Goal: Task Accomplishment & Management: Use online tool/utility

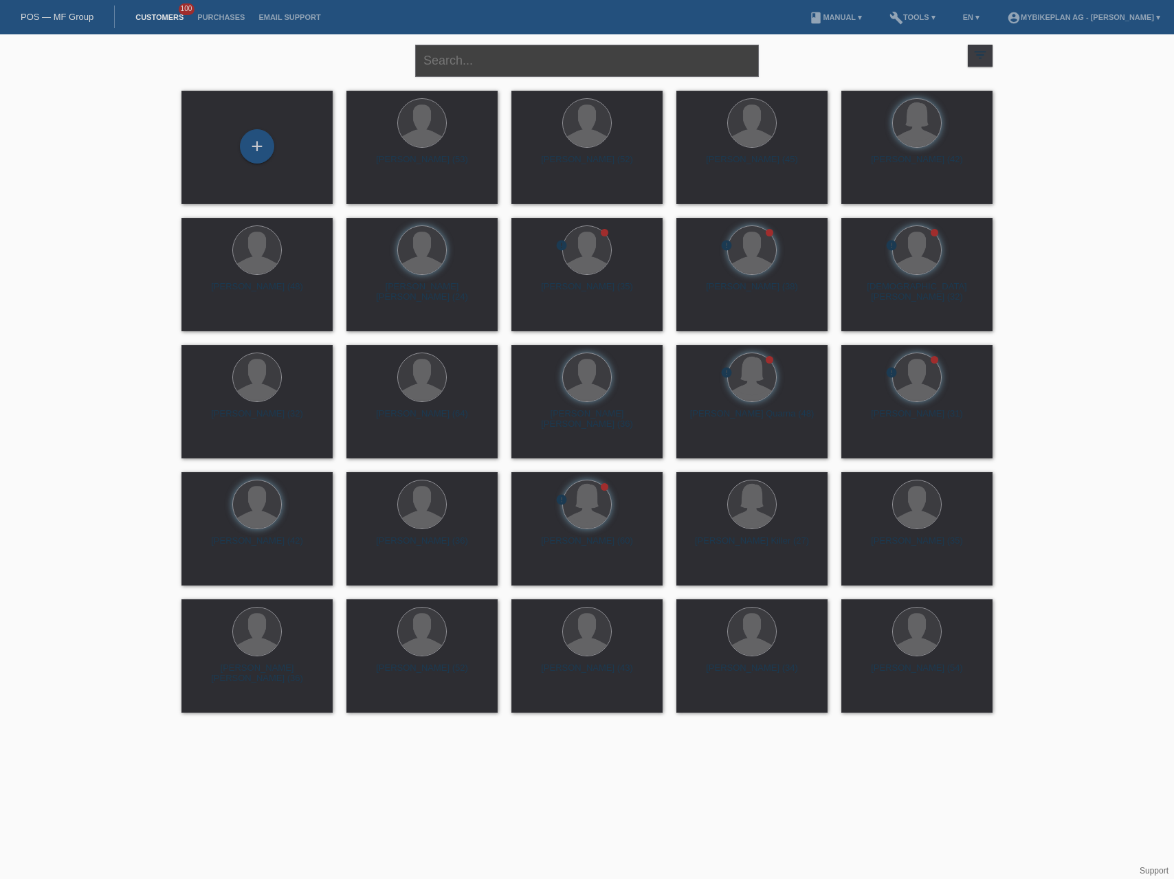
click at [534, 58] on input "text" at bounding box center [587, 61] width 344 height 32
paste input "[PERSON_NAME]"
type input "[PERSON_NAME]"
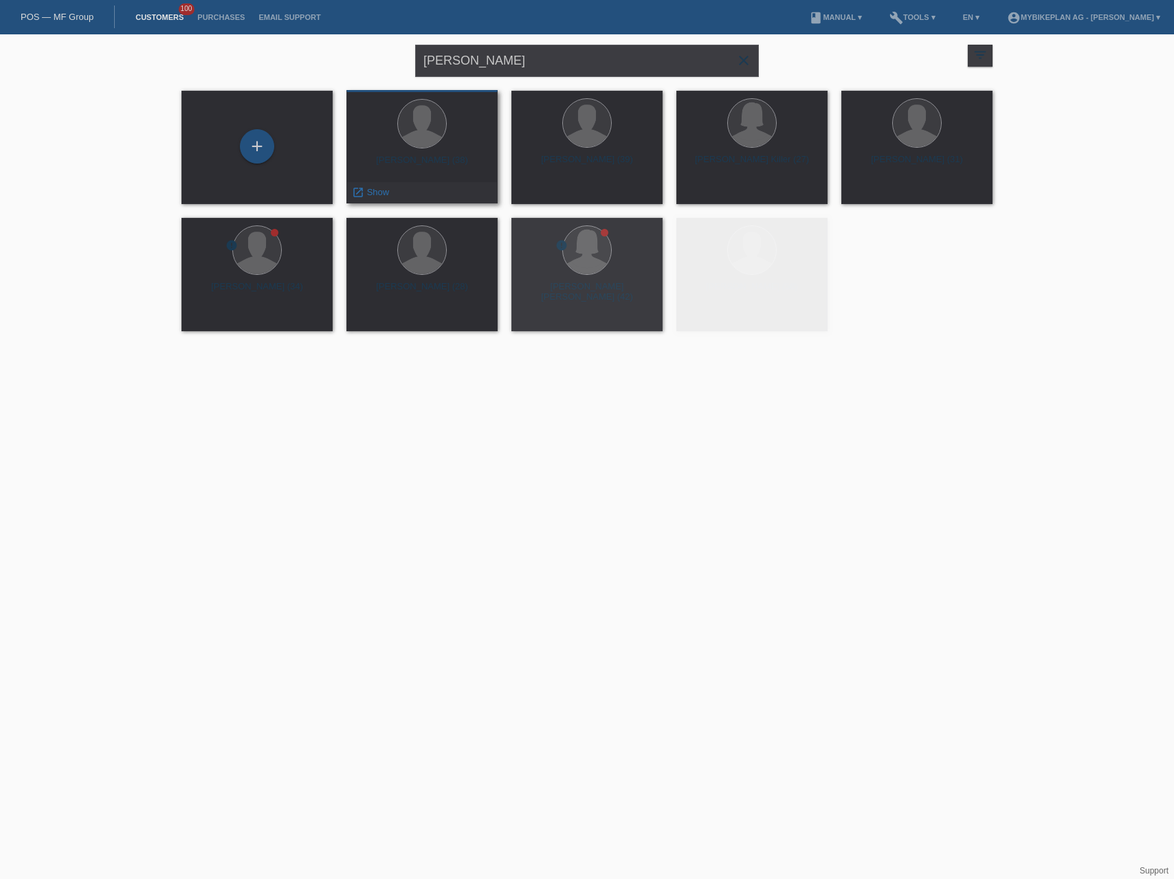
click at [443, 160] on div "Jan Paciga (38)" at bounding box center [422, 166] width 129 height 22
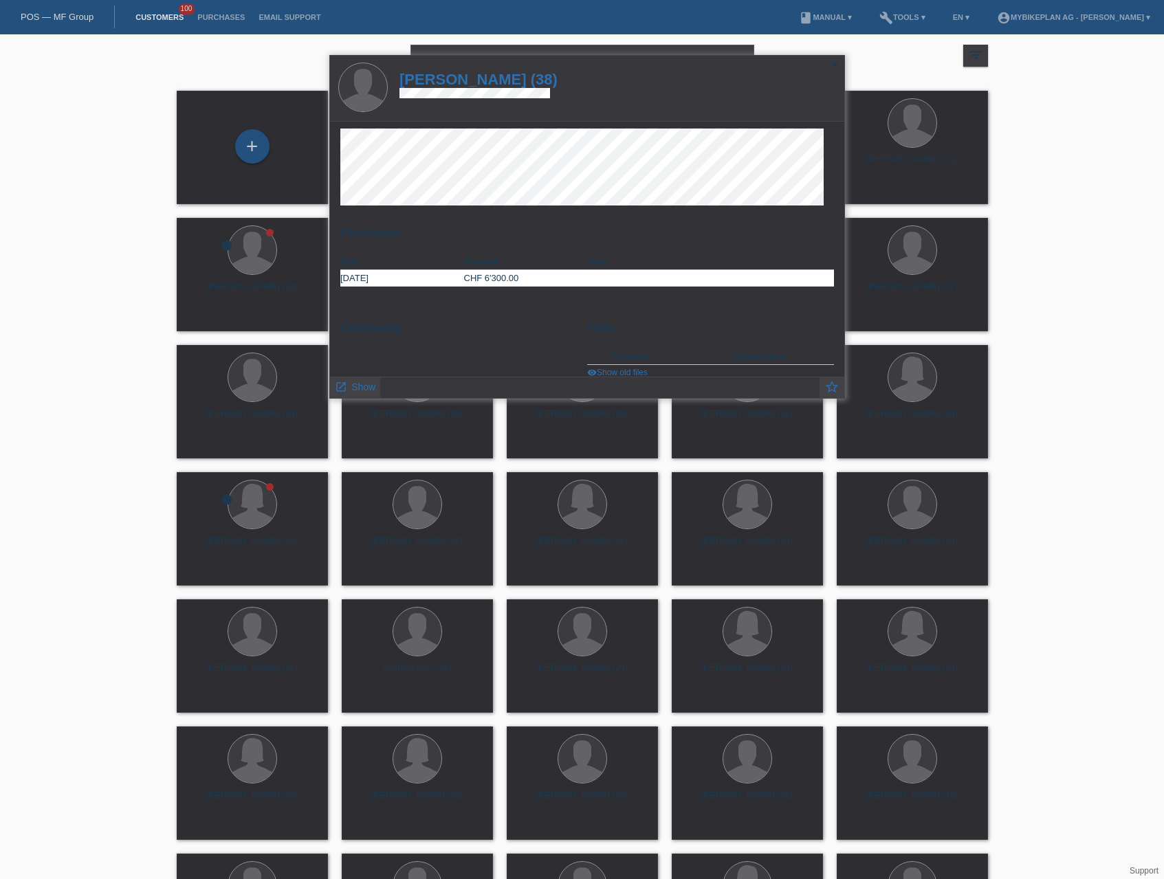
click at [479, 74] on h1 "Jan Paciga (38)" at bounding box center [478, 79] width 158 height 17
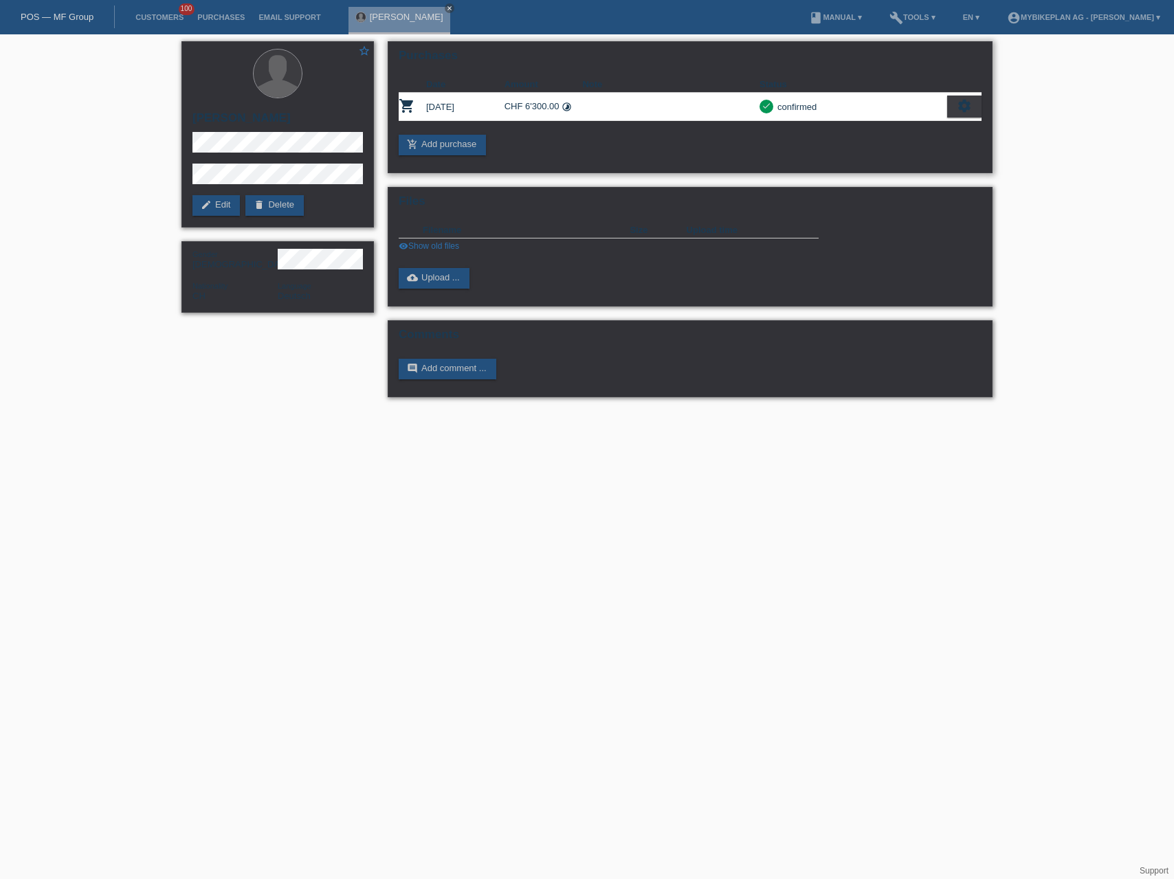
click at [963, 109] on icon "settings" at bounding box center [964, 105] width 15 height 15
click at [862, 129] on span "Show" at bounding box center [863, 128] width 27 height 17
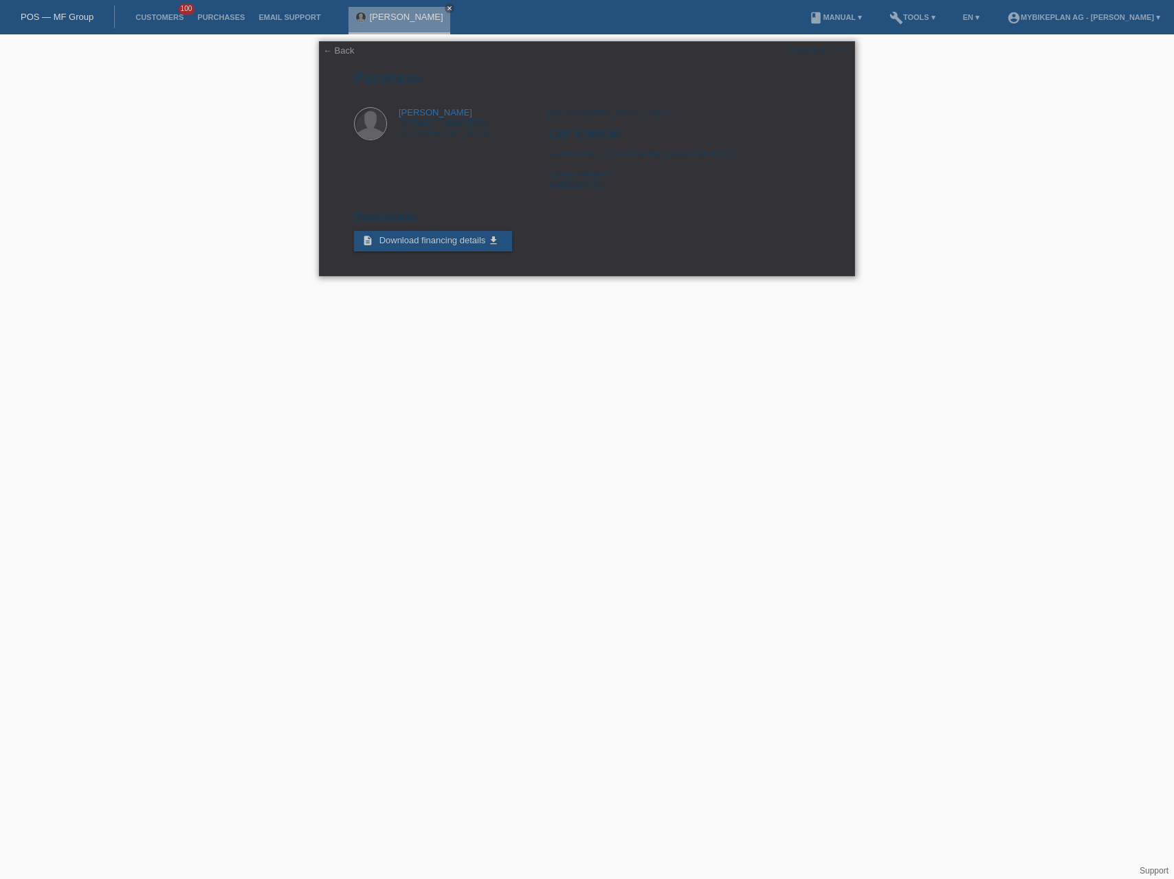
click at [588, 185] on div "Zürich, 08.09.2025 CHF 6'300.00 Instalments (24 instalments) (Ausserhalb KKG) E…" at bounding box center [684, 153] width 272 height 93
copy div "43451690753"
click at [43, 19] on link "POS — MF Group" at bounding box center [57, 17] width 73 height 10
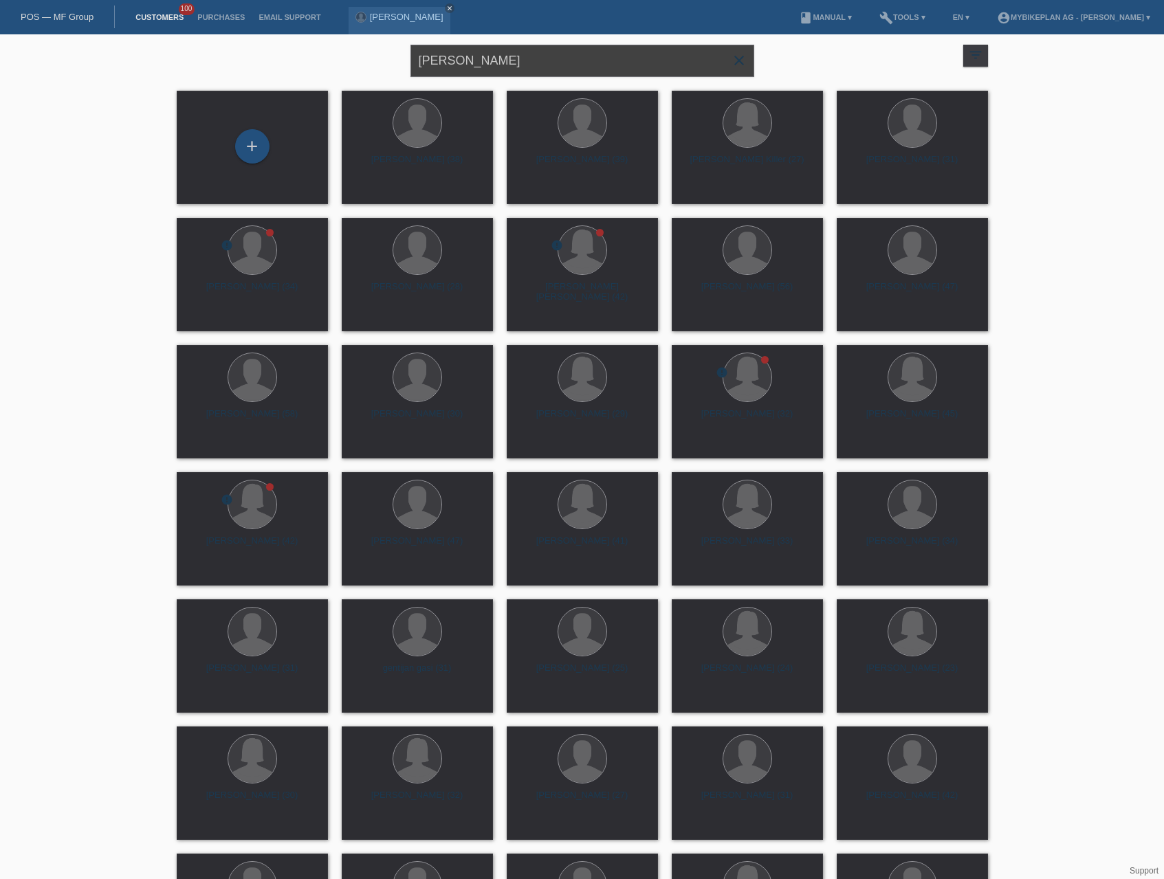
click at [489, 60] on input "[PERSON_NAME]" at bounding box center [582, 61] width 344 height 32
paste input "Sandro Althaus"
type input "Sandro Althaus"
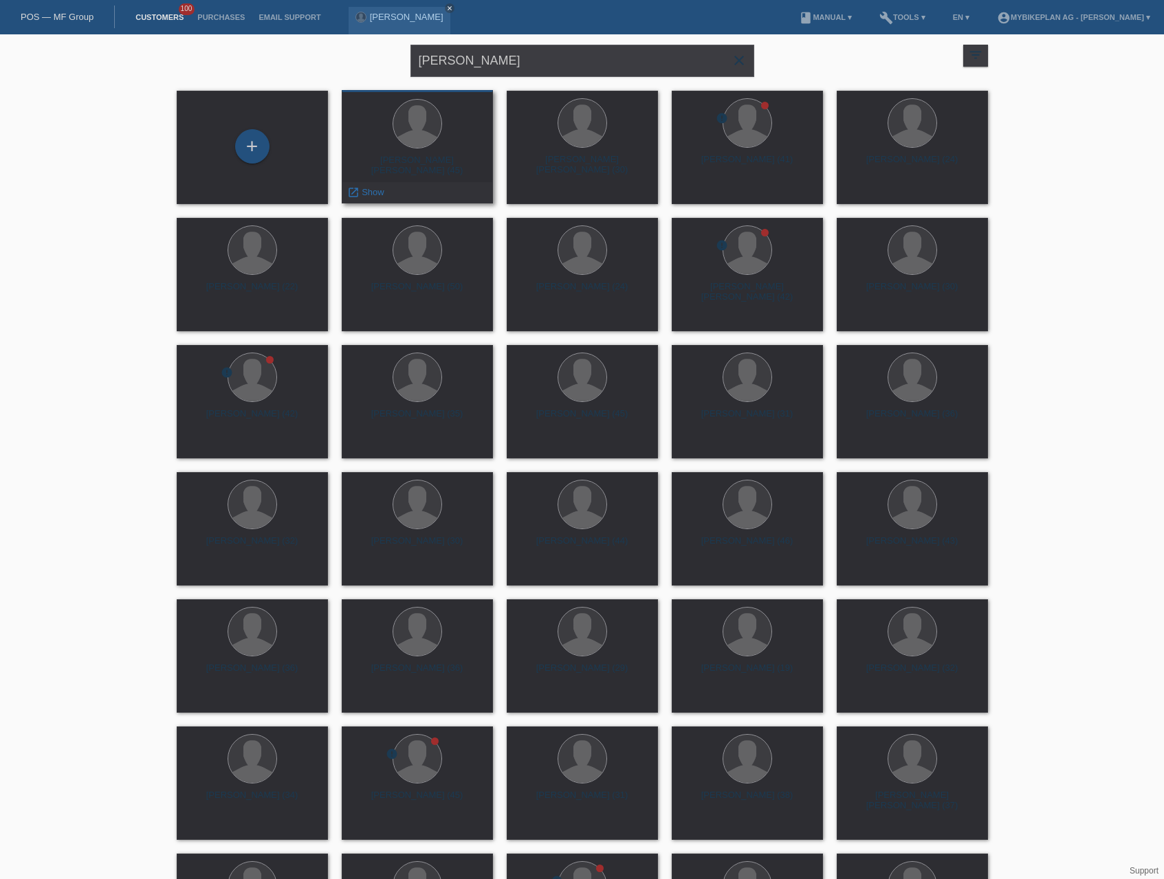
click at [462, 158] on div "Sandro Fernando Althaus (45)" at bounding box center [417, 166] width 129 height 22
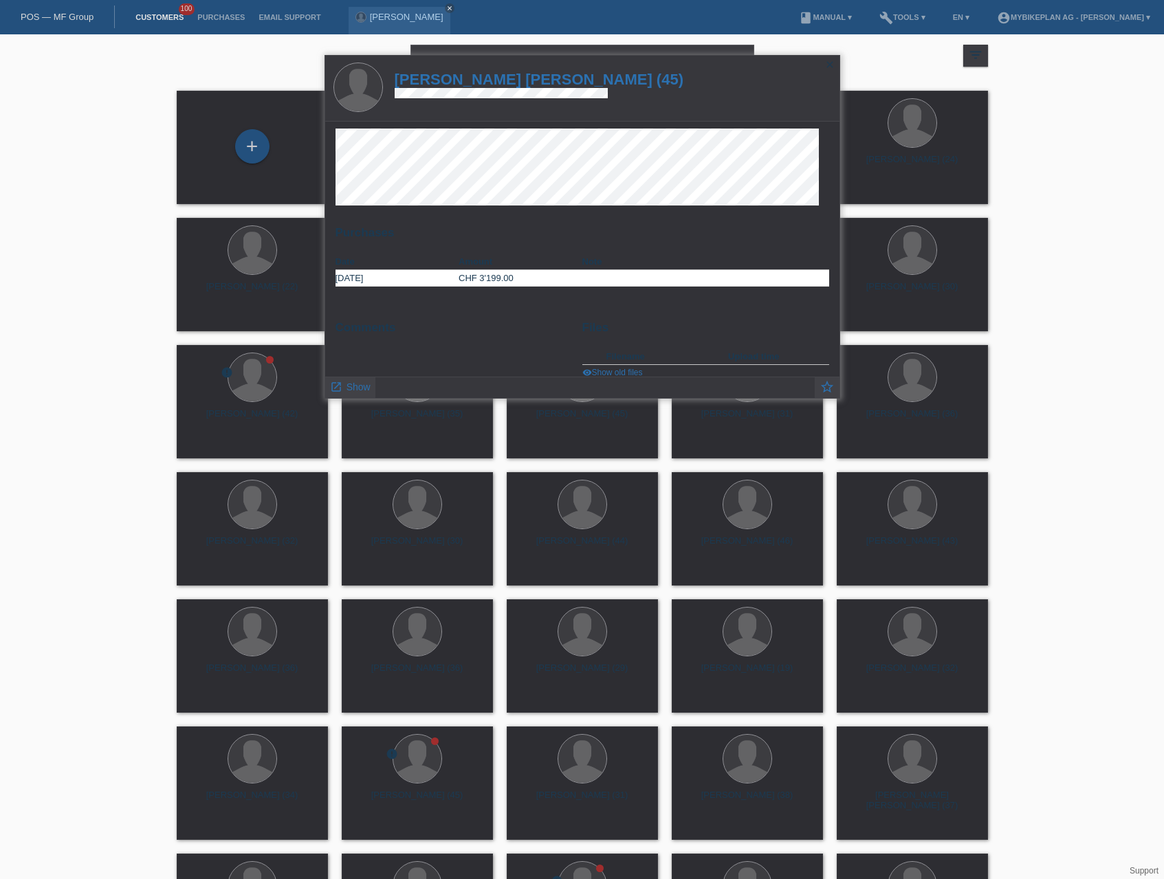
click at [485, 83] on h1 "Sandro Fernando Althaus (45)" at bounding box center [539, 79] width 289 height 17
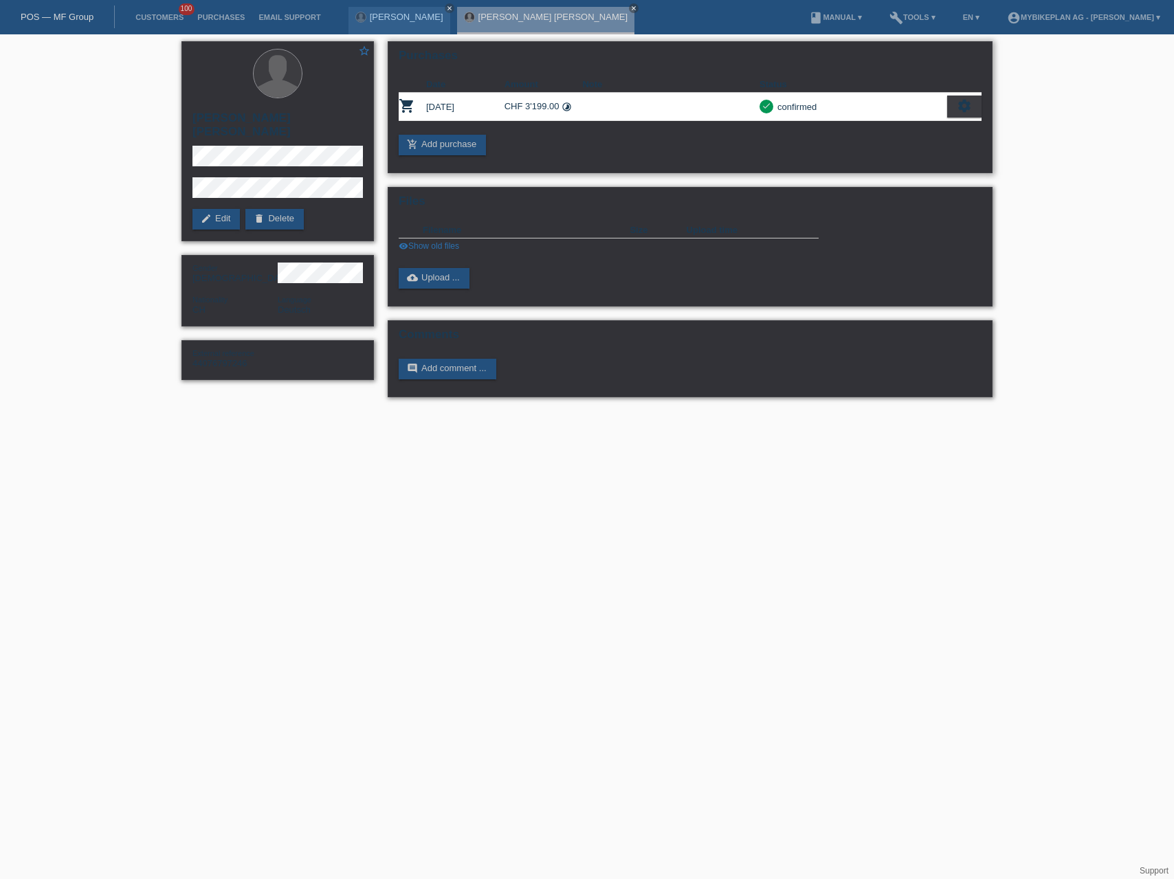
click at [965, 113] on icon "settings" at bounding box center [964, 105] width 15 height 15
click at [882, 129] on div "fullscreen Show" at bounding box center [905, 129] width 150 height 21
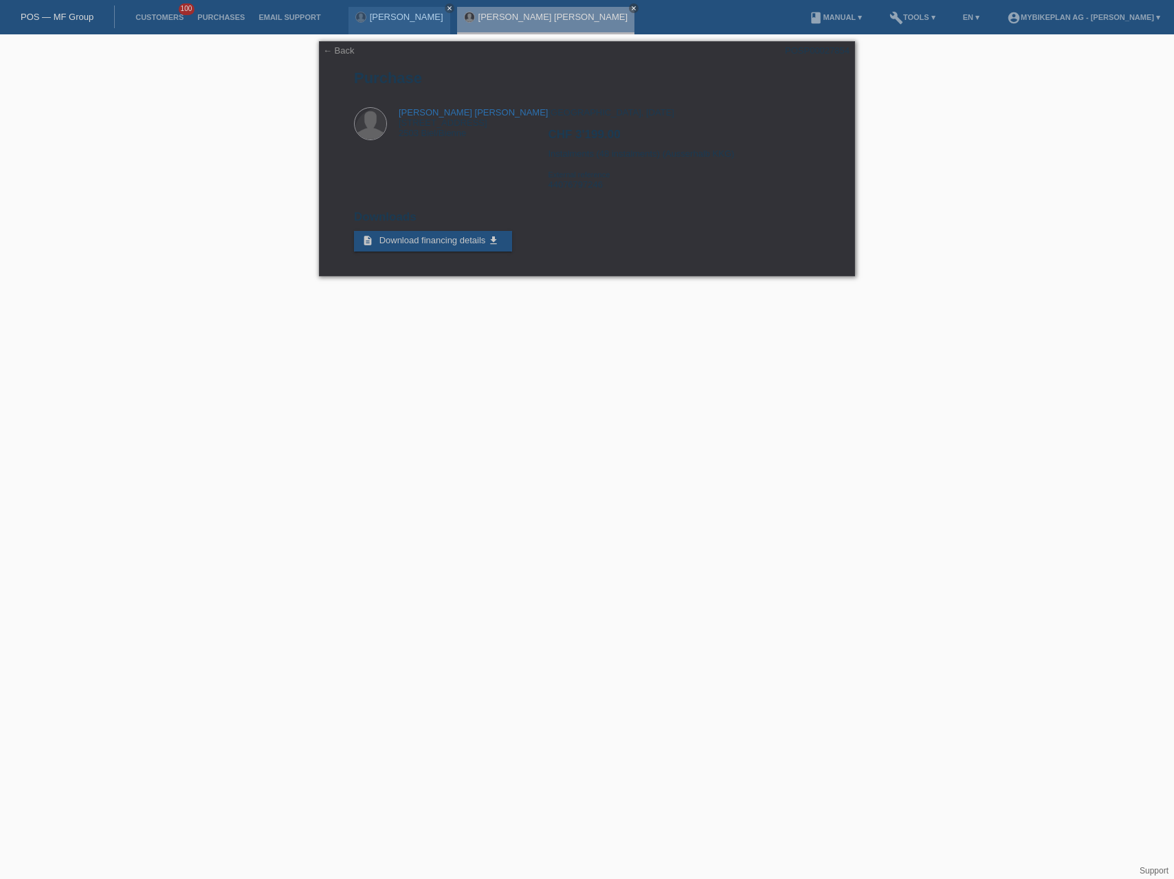
click at [44, 12] on link "POS — MF Group" at bounding box center [57, 17] width 73 height 10
click at [50, 14] on link "POS — MF Group" at bounding box center [57, 17] width 73 height 10
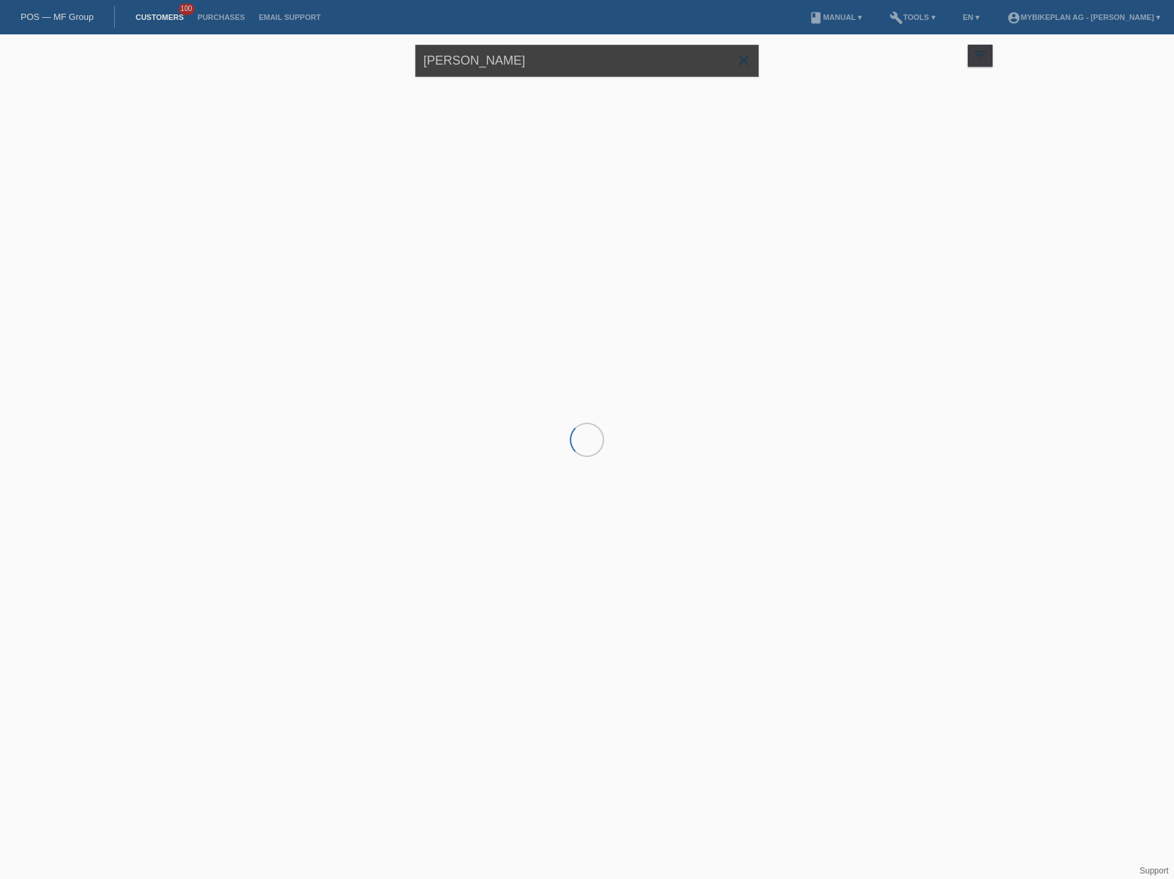
click at [505, 63] on input "[PERSON_NAME]" at bounding box center [587, 61] width 344 height 32
click at [505, 63] on input "Sandro Althaus" at bounding box center [587, 61] width 344 height 32
paste input "[DEMOGRAPHIC_DATA][PERSON_NAME]"
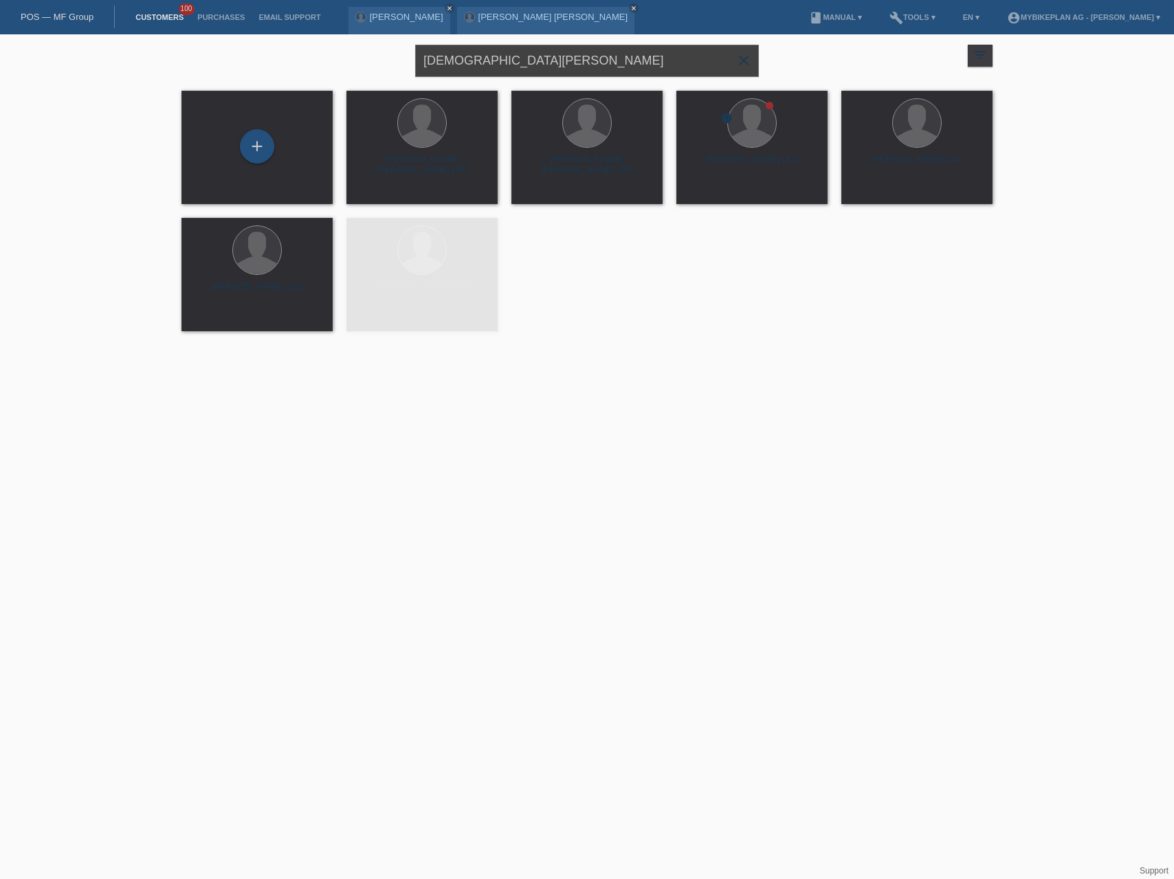
type input "[DEMOGRAPHIC_DATA][PERSON_NAME]"
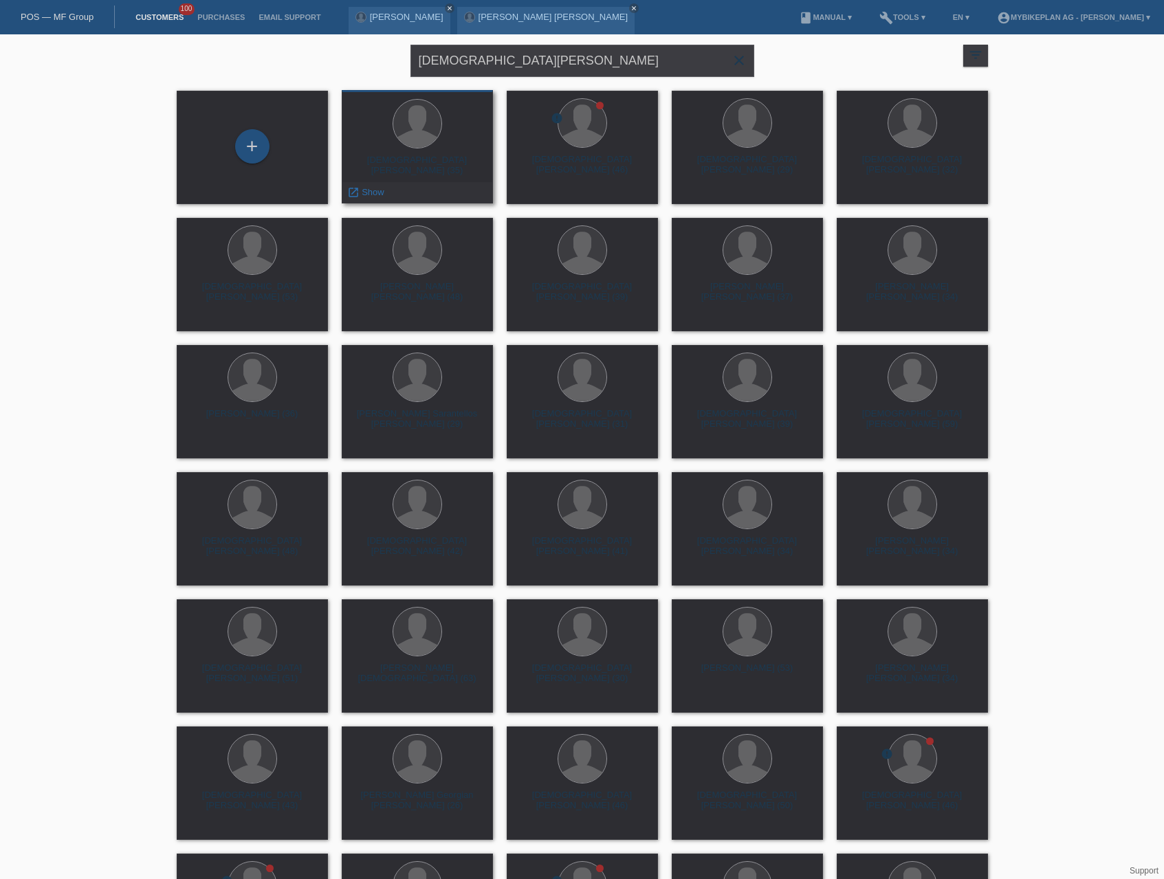
click at [454, 163] on div "Christian Hodel (35)" at bounding box center [417, 166] width 129 height 22
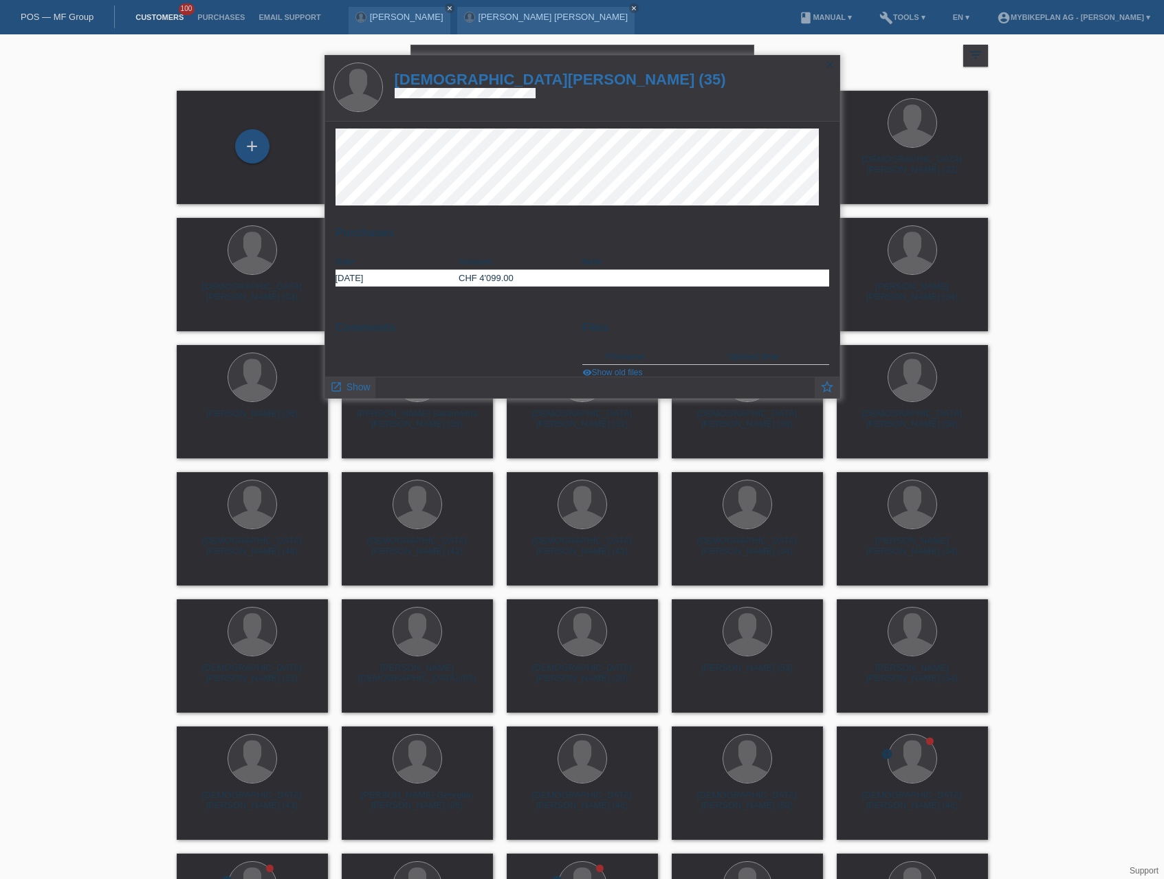
click at [476, 78] on h1 "[DEMOGRAPHIC_DATA][PERSON_NAME] (35)" at bounding box center [560, 79] width 331 height 17
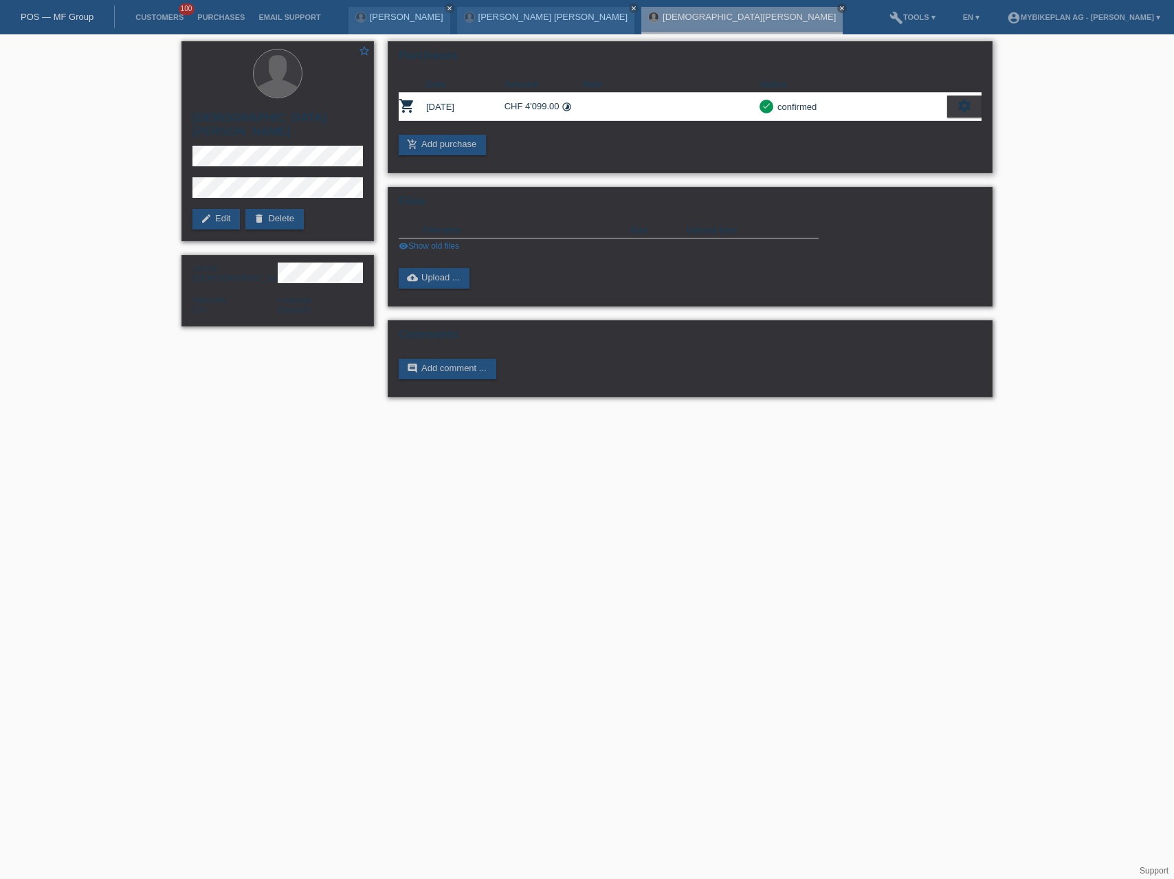
click at [967, 108] on icon "settings" at bounding box center [964, 105] width 15 height 15
click at [887, 127] on div "fullscreen Show" at bounding box center [905, 129] width 150 height 21
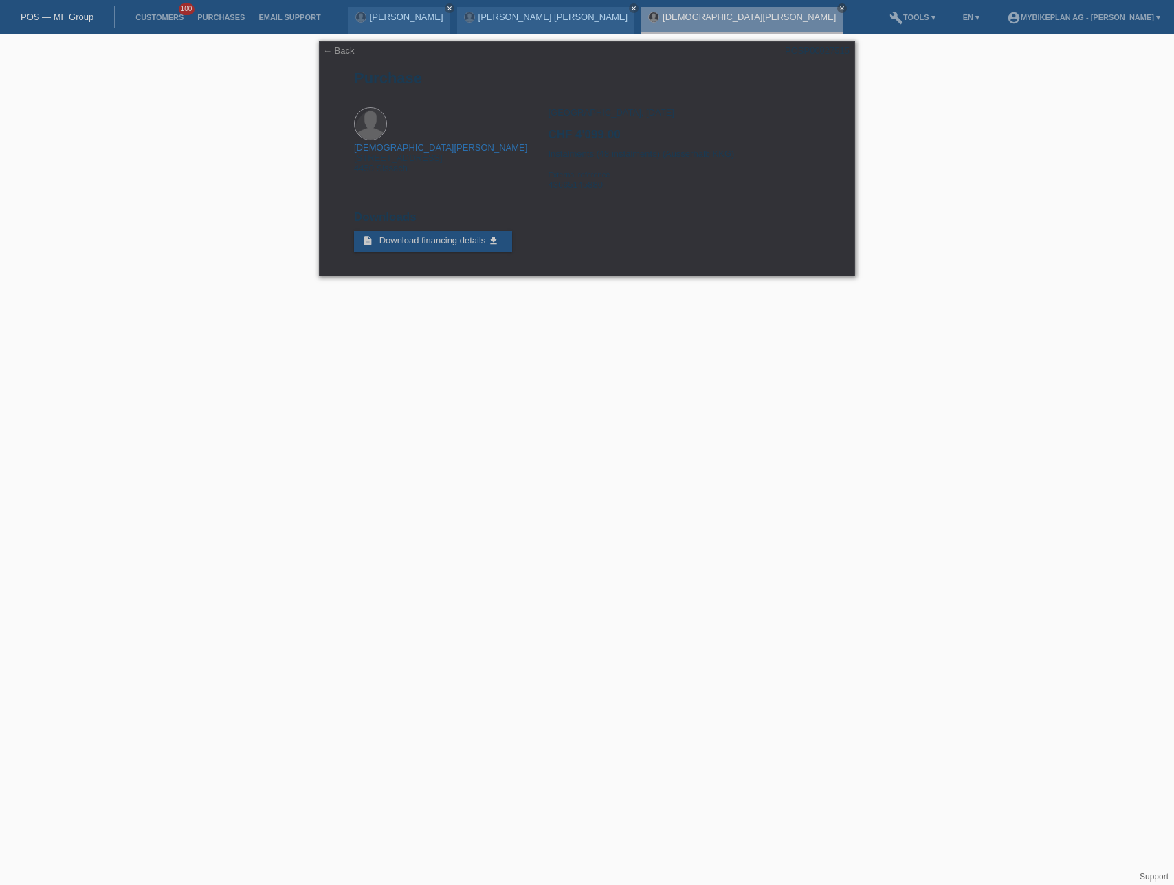
click at [39, 15] on link "POS — MF Group" at bounding box center [57, 17] width 73 height 10
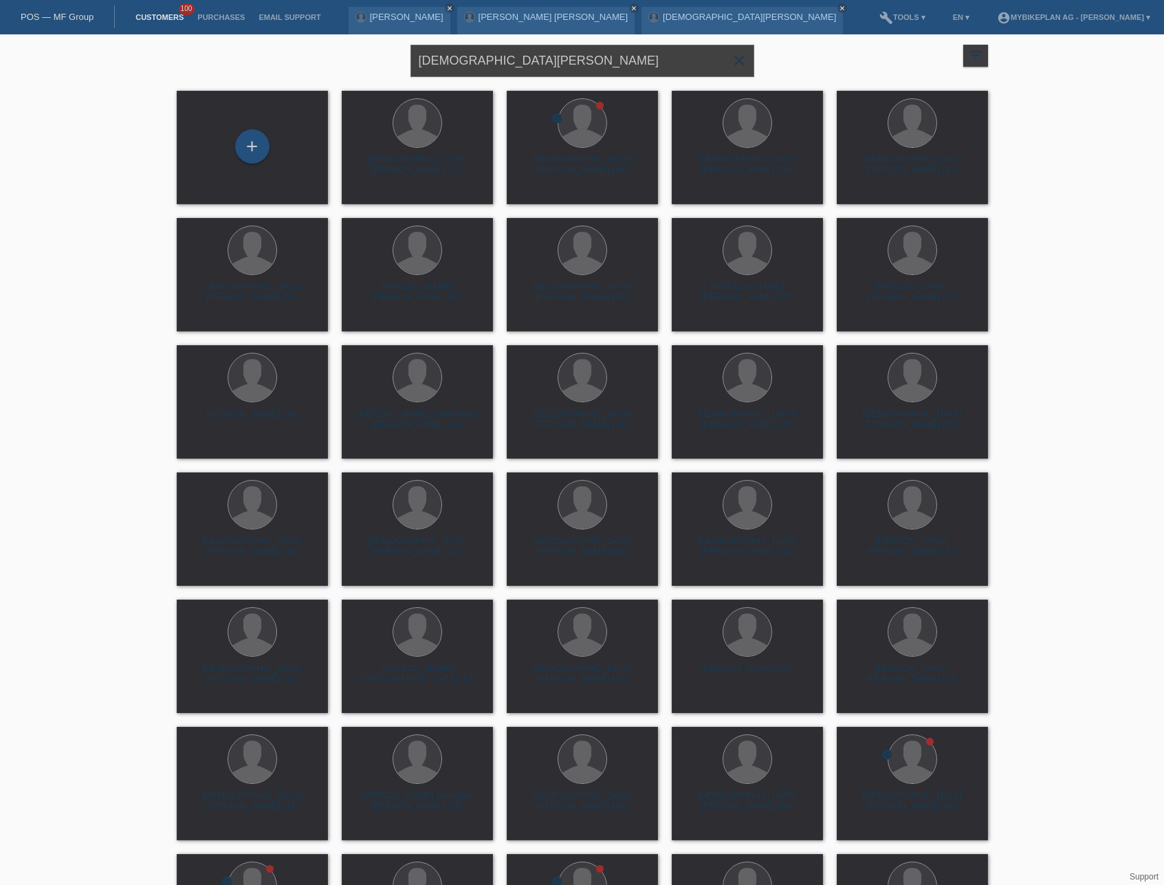
click at [637, 64] on input "[DEMOGRAPHIC_DATA][PERSON_NAME]" at bounding box center [582, 61] width 344 height 32
paste input "Riccarda Durscher"
type input "Riccarda Durscher"
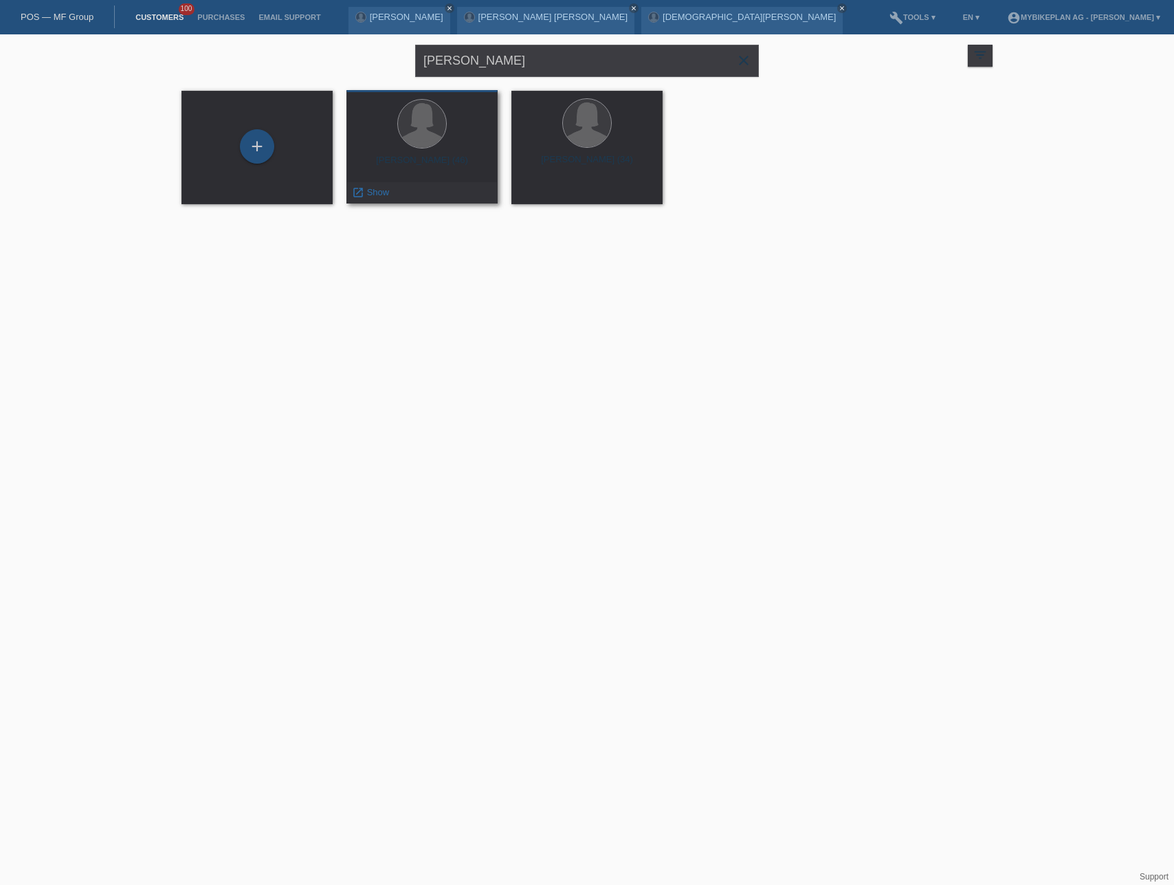
click at [443, 162] on div "Ricarda Durscher (46)" at bounding box center [422, 166] width 129 height 22
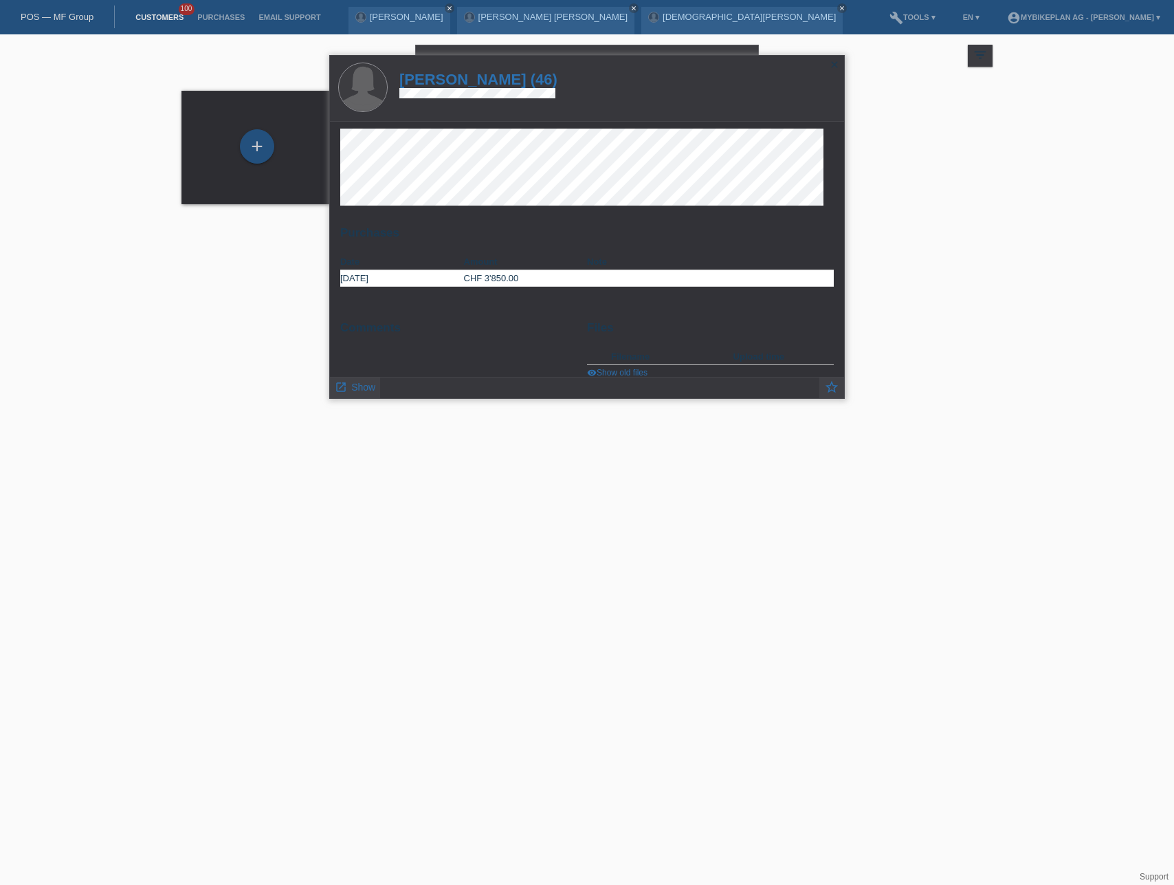
click at [468, 78] on h1 "Ricarda Durscher (46)" at bounding box center [478, 79] width 158 height 17
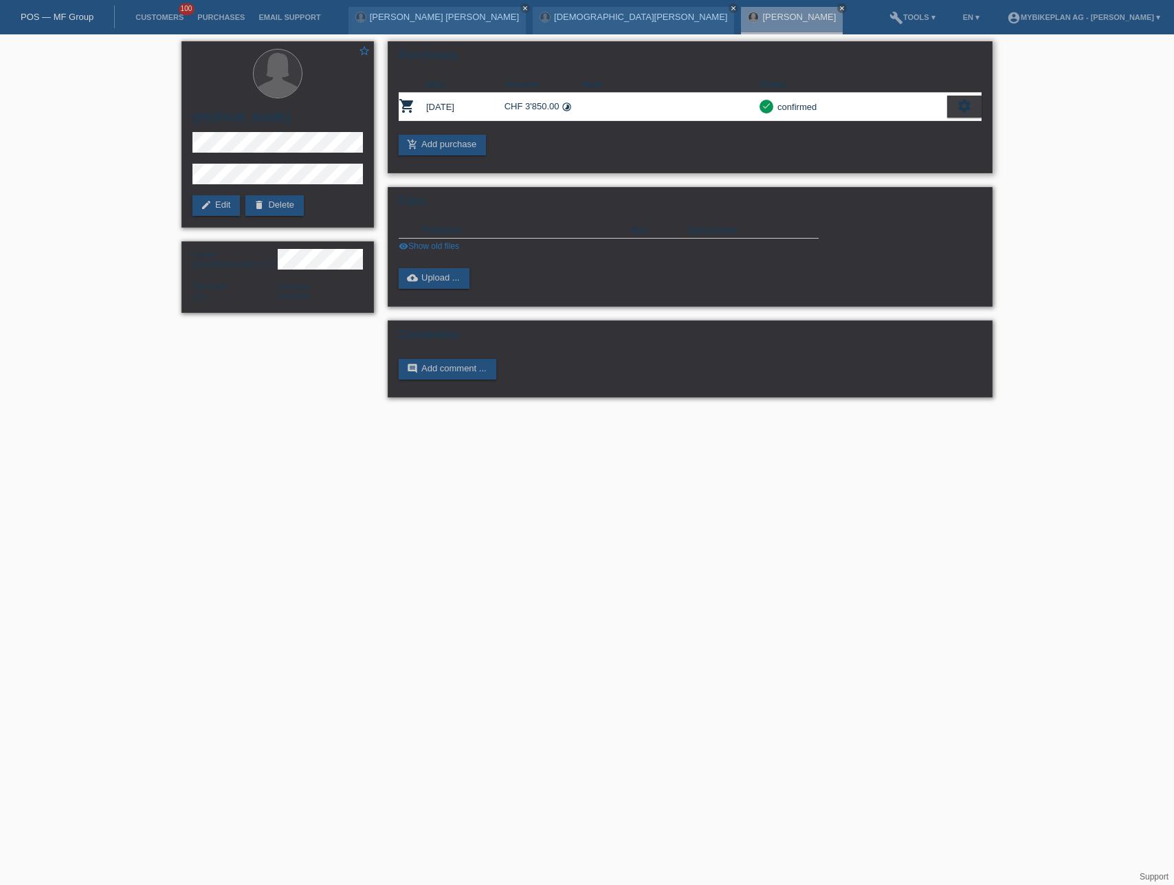
click at [961, 102] on icon "settings" at bounding box center [964, 105] width 15 height 15
click at [920, 125] on div "fullscreen Show" at bounding box center [905, 129] width 150 height 21
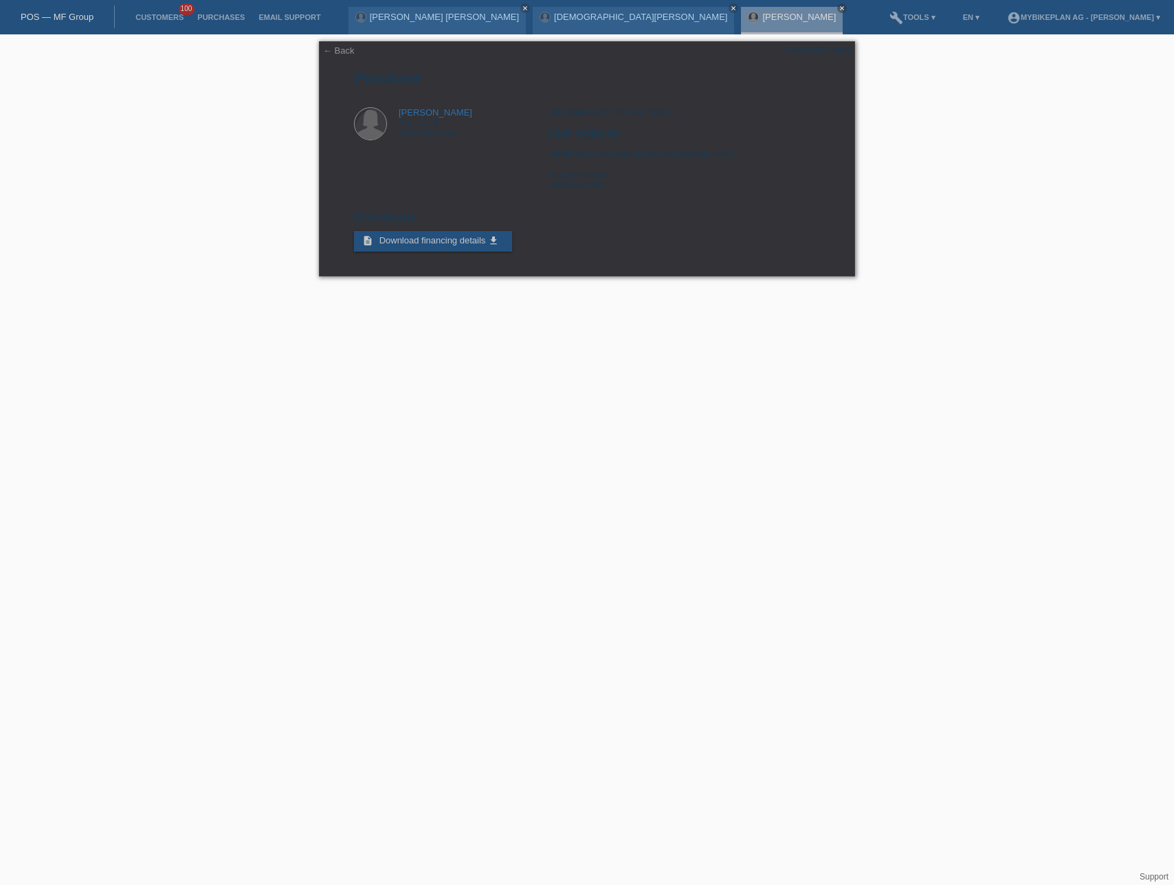
click at [67, 10] on div "POS — MF Group" at bounding box center [57, 17] width 115 height 23
click at [67, 16] on link "POS — MF Group" at bounding box center [57, 17] width 73 height 10
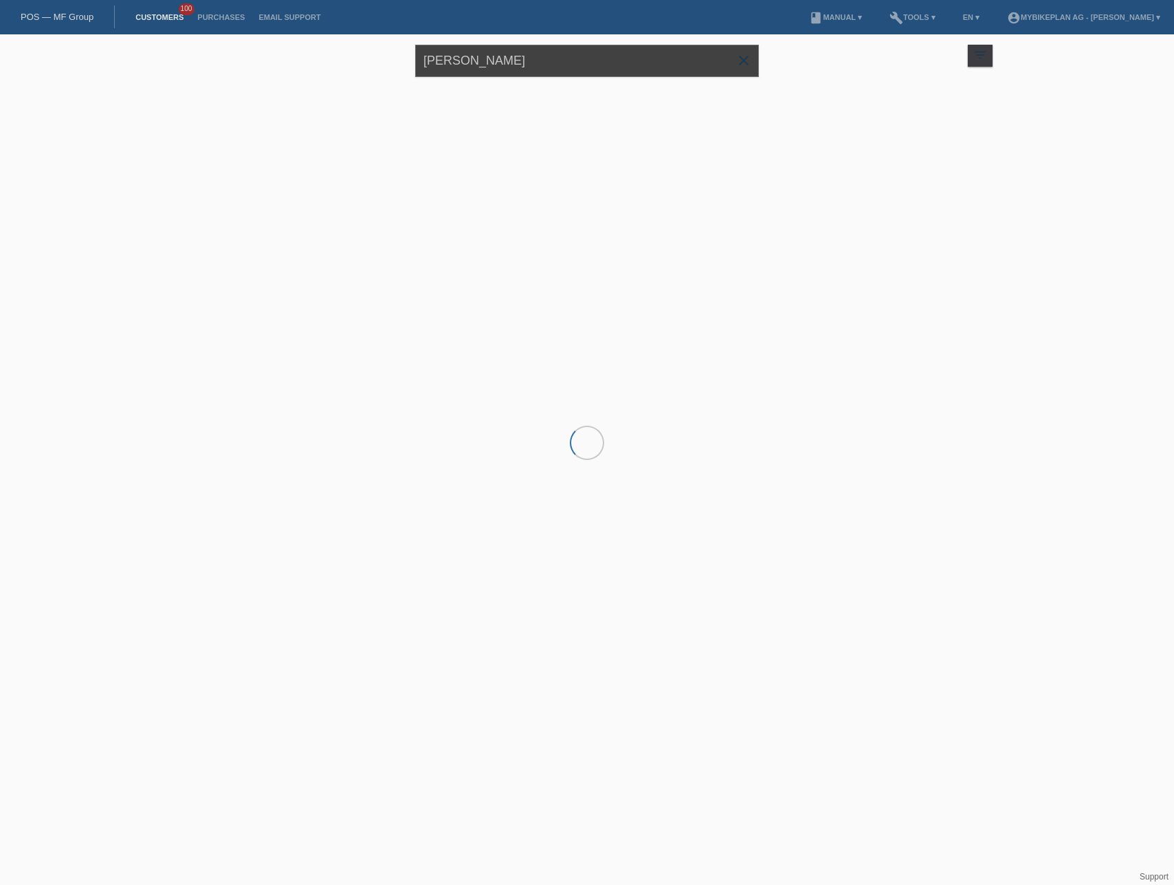
click at [546, 68] on input "Riccarda Durscher" at bounding box center [587, 61] width 344 height 32
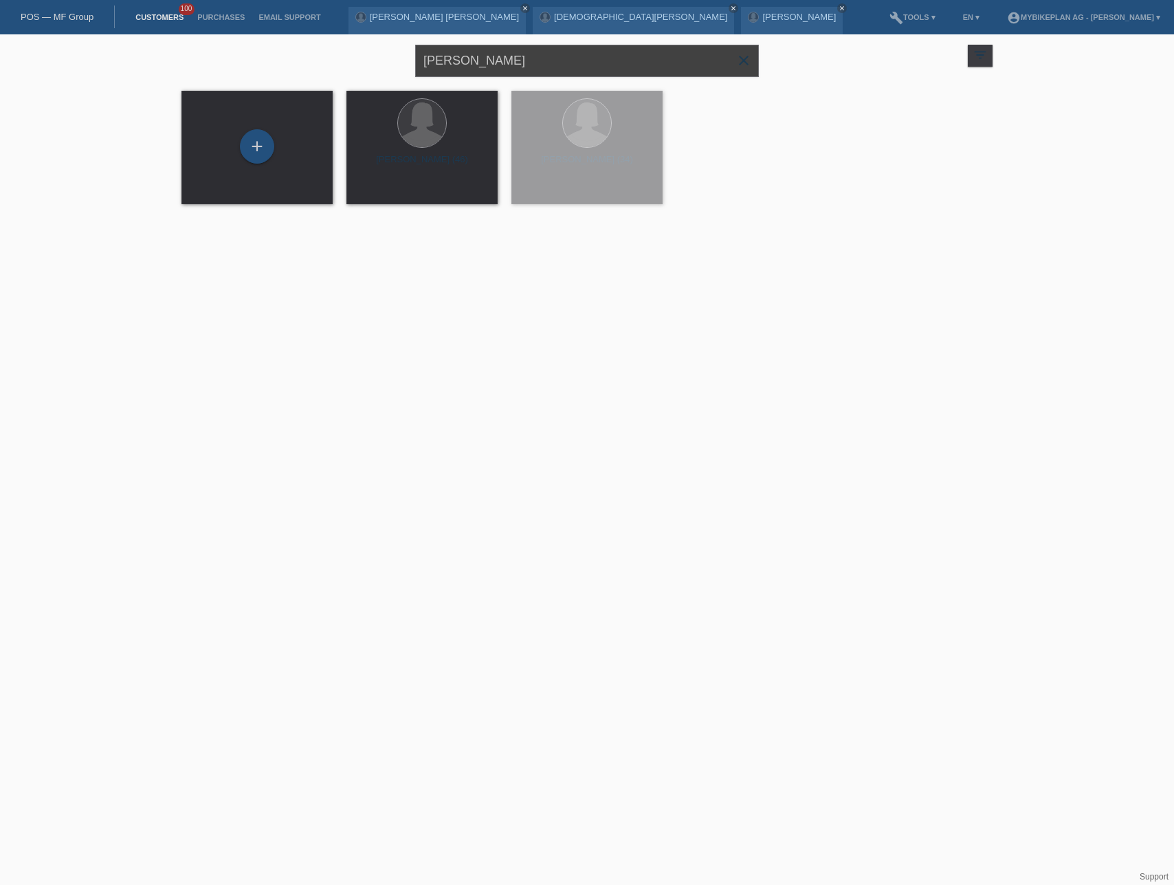
paste input "Beatrice Moh"
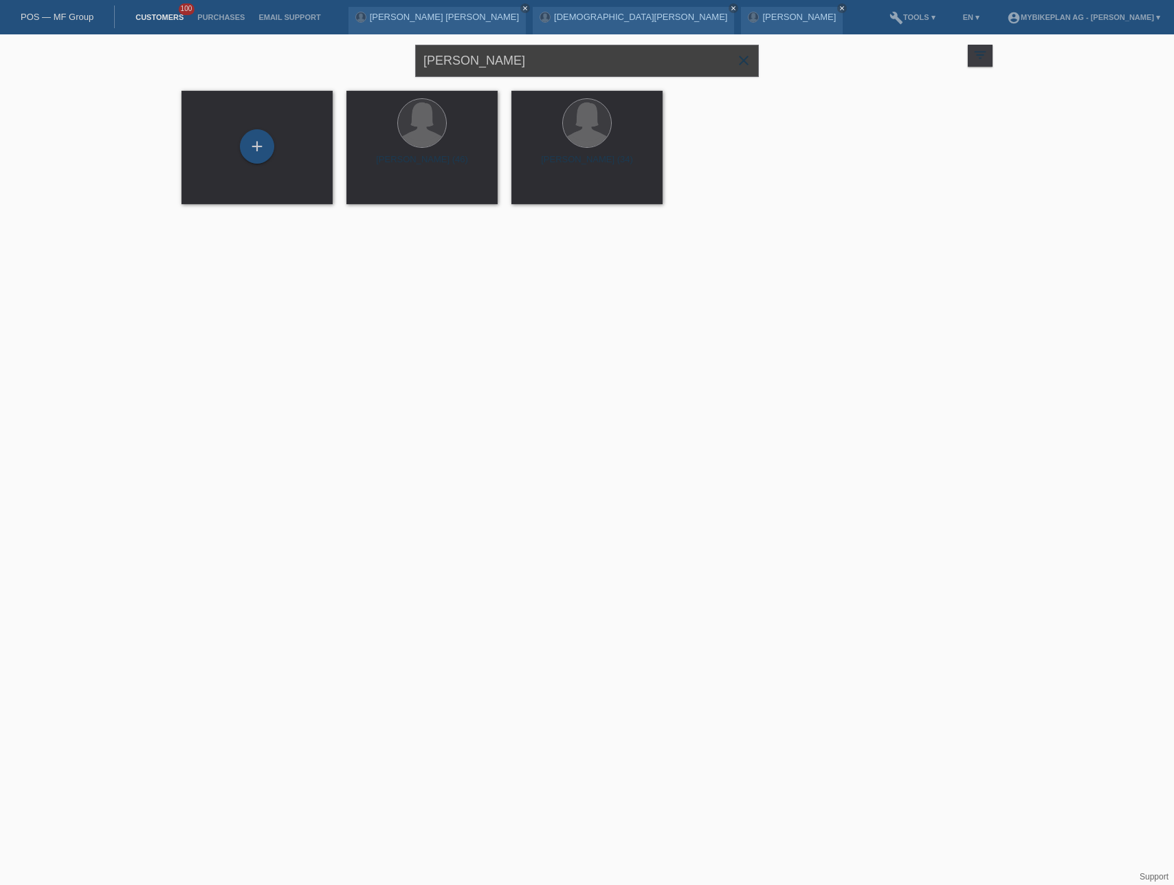
type input "[PERSON_NAME]"
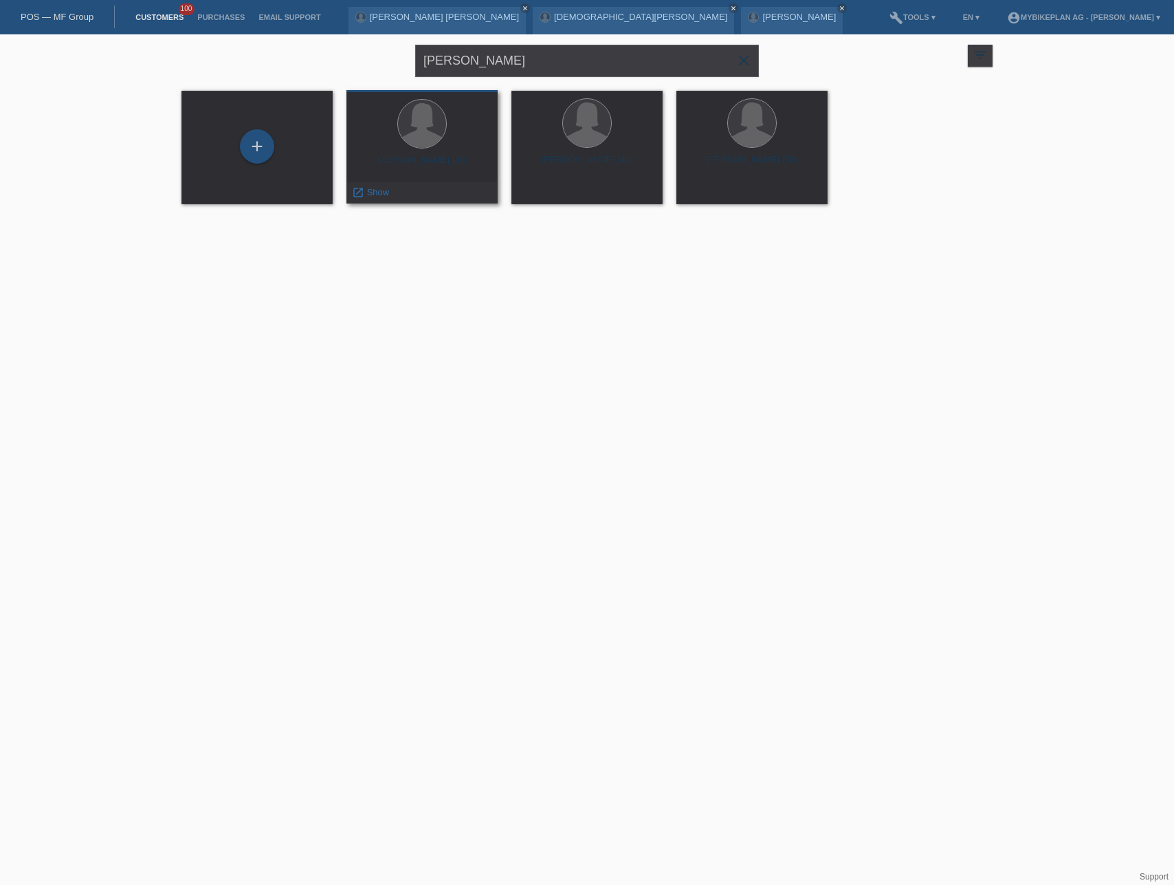
click at [439, 164] on div "Beatrice Andrea Mohr (48)" at bounding box center [422, 166] width 129 height 22
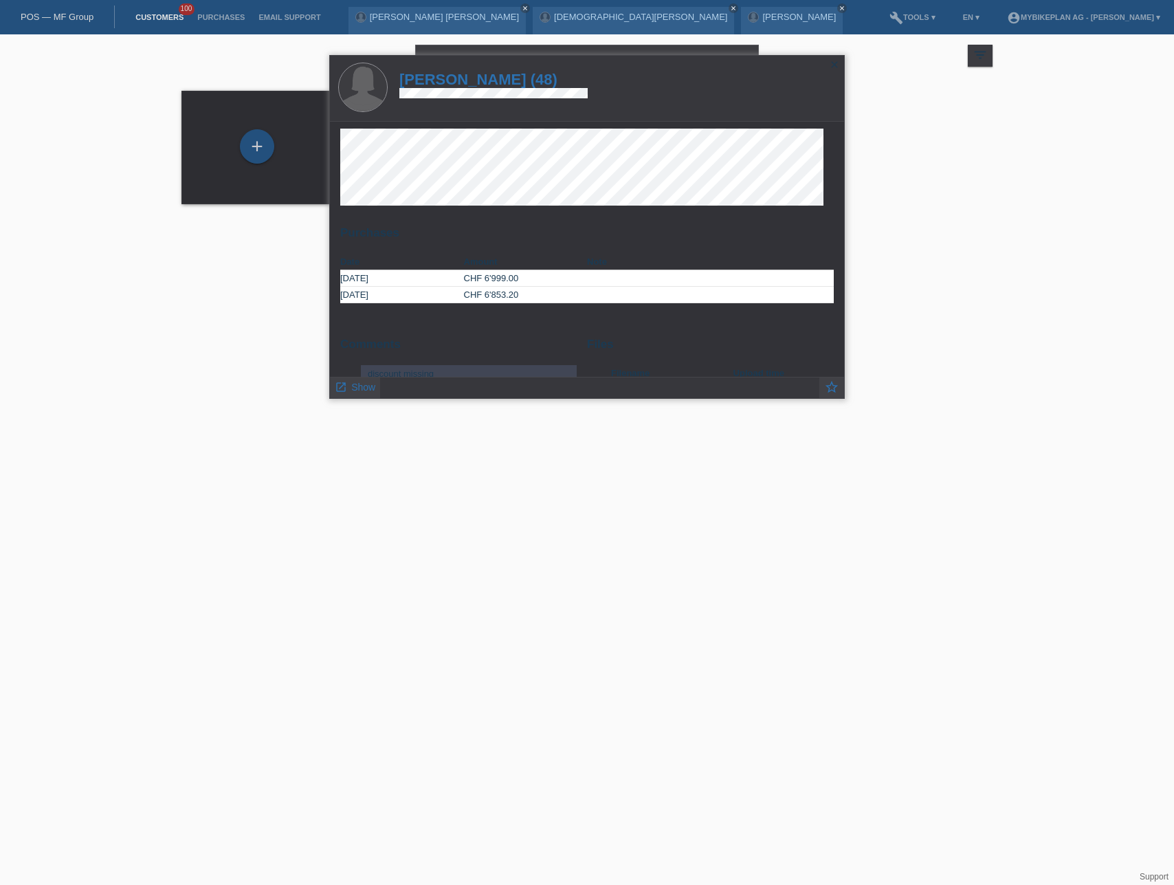
click at [501, 81] on h1 "Beatrice Andrea Mohr (48)" at bounding box center [493, 79] width 188 height 17
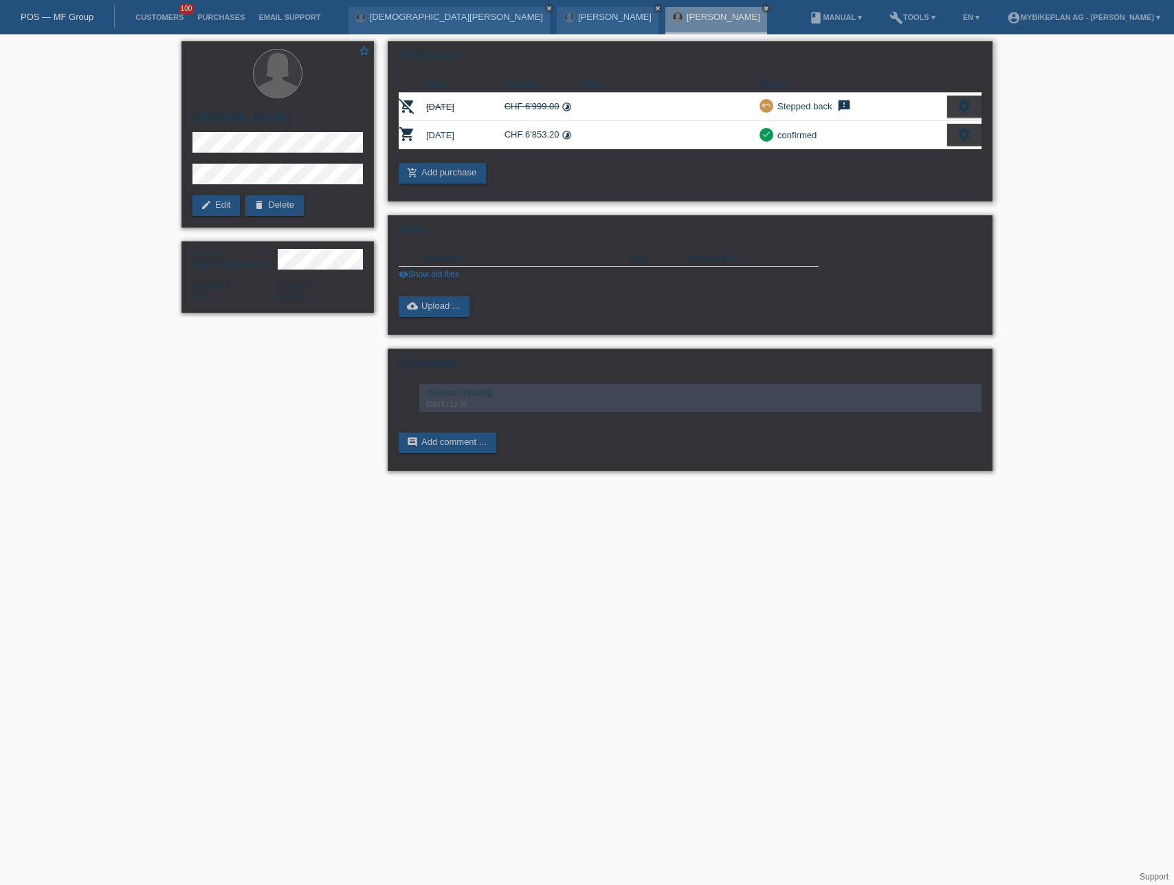
click at [950, 135] on div "settings" at bounding box center [964, 135] width 34 height 22
click at [888, 153] on div "fullscreen Show" at bounding box center [905, 157] width 150 height 21
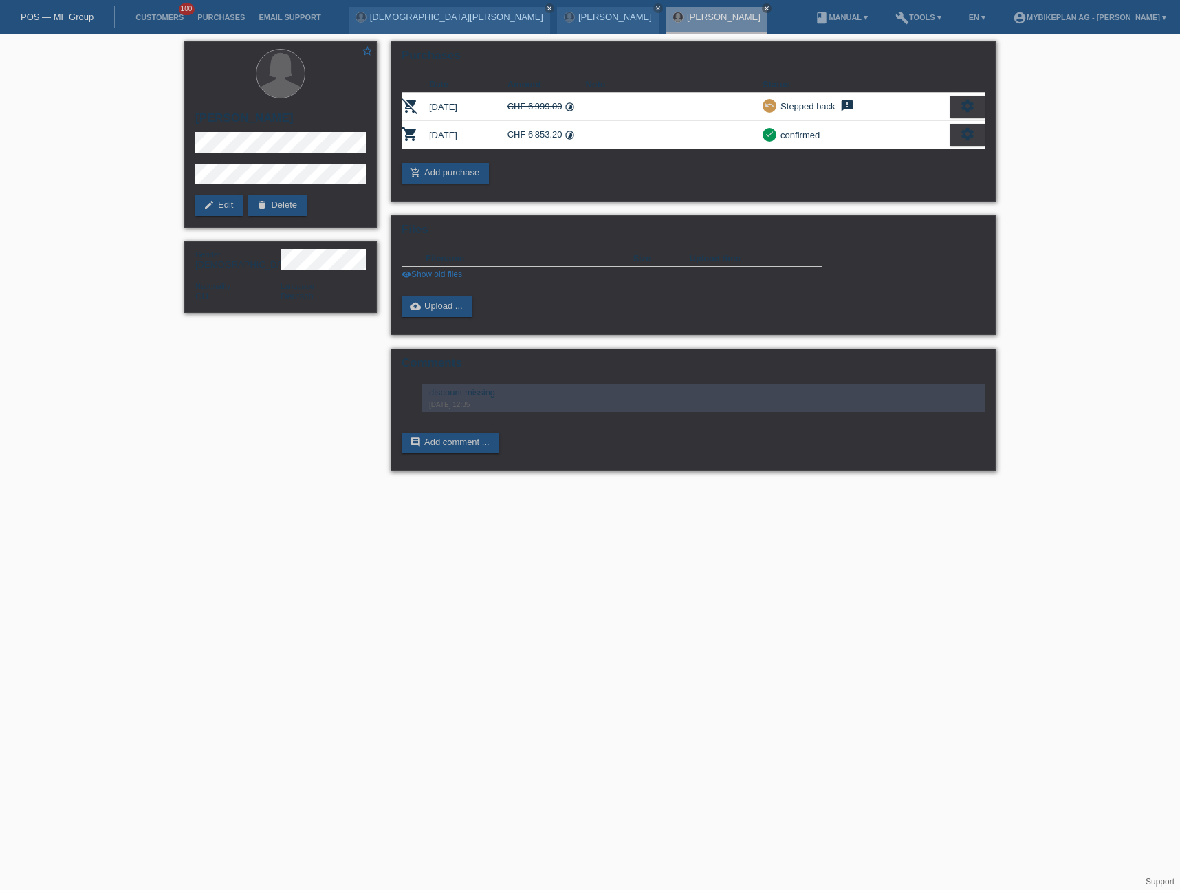
click at [60, 10] on div "POS — MF Group" at bounding box center [57, 17] width 115 height 23
click at [68, 10] on div "POS — MF Group" at bounding box center [57, 17] width 115 height 23
click at [65, 17] on link "POS — MF Group" at bounding box center [57, 17] width 73 height 10
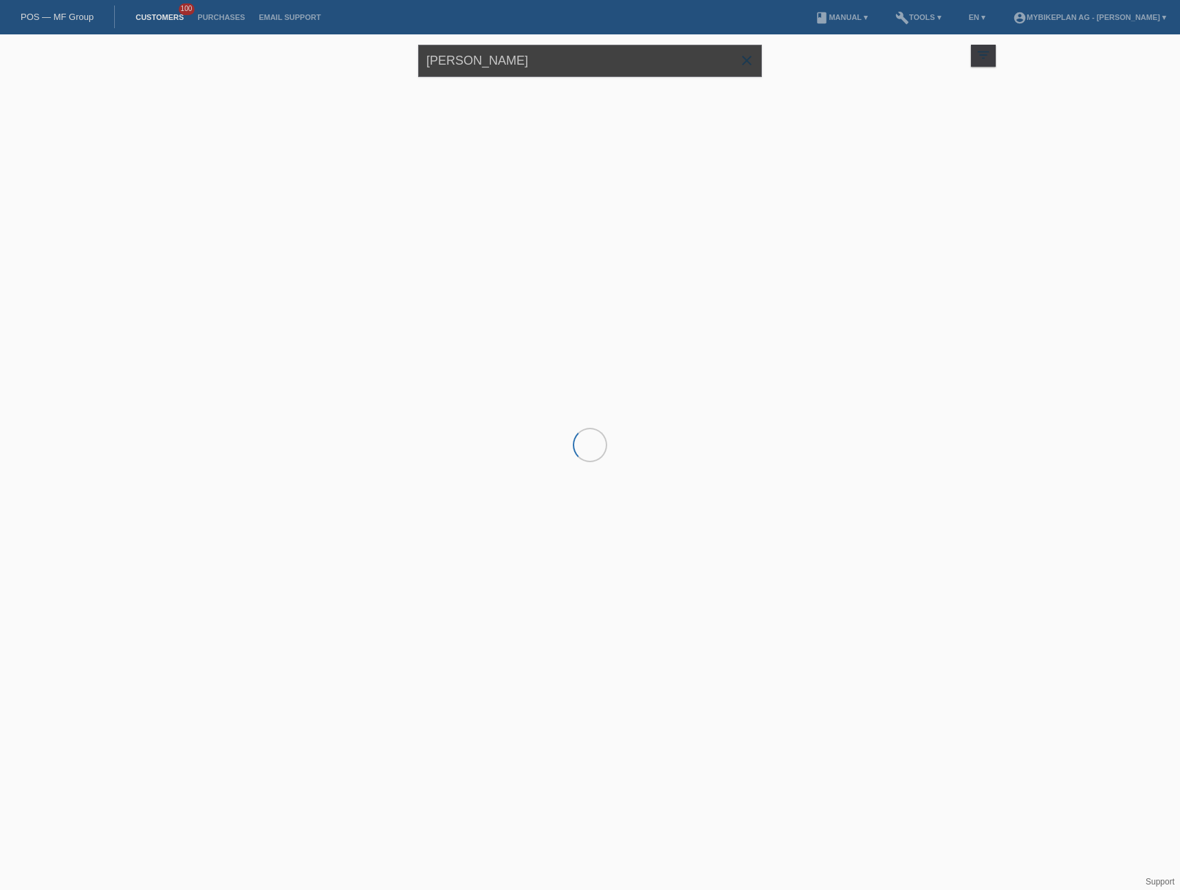
click at [580, 60] on input "[PERSON_NAME]" at bounding box center [590, 61] width 344 height 32
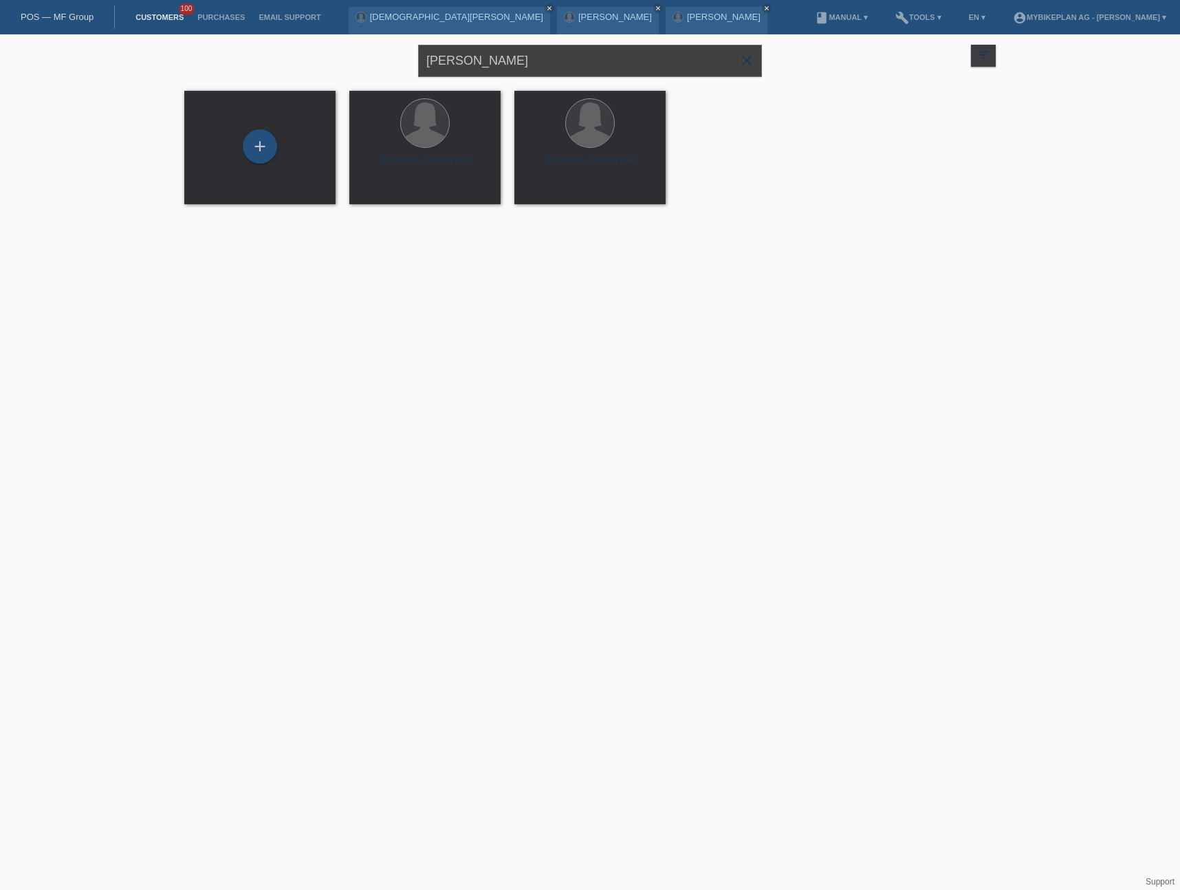
click at [580, 60] on input "[PERSON_NAME]" at bounding box center [590, 61] width 344 height 32
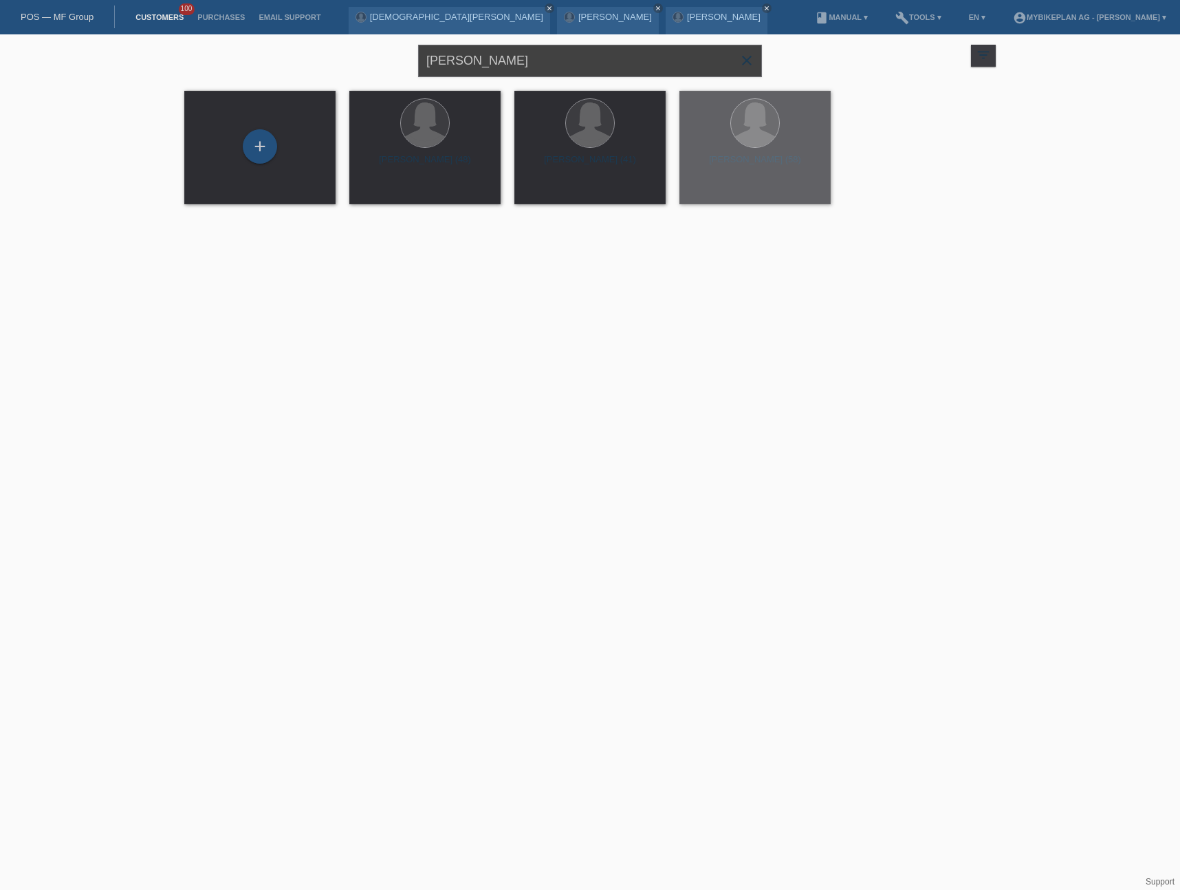
paste input "[PERSON_NAME]"
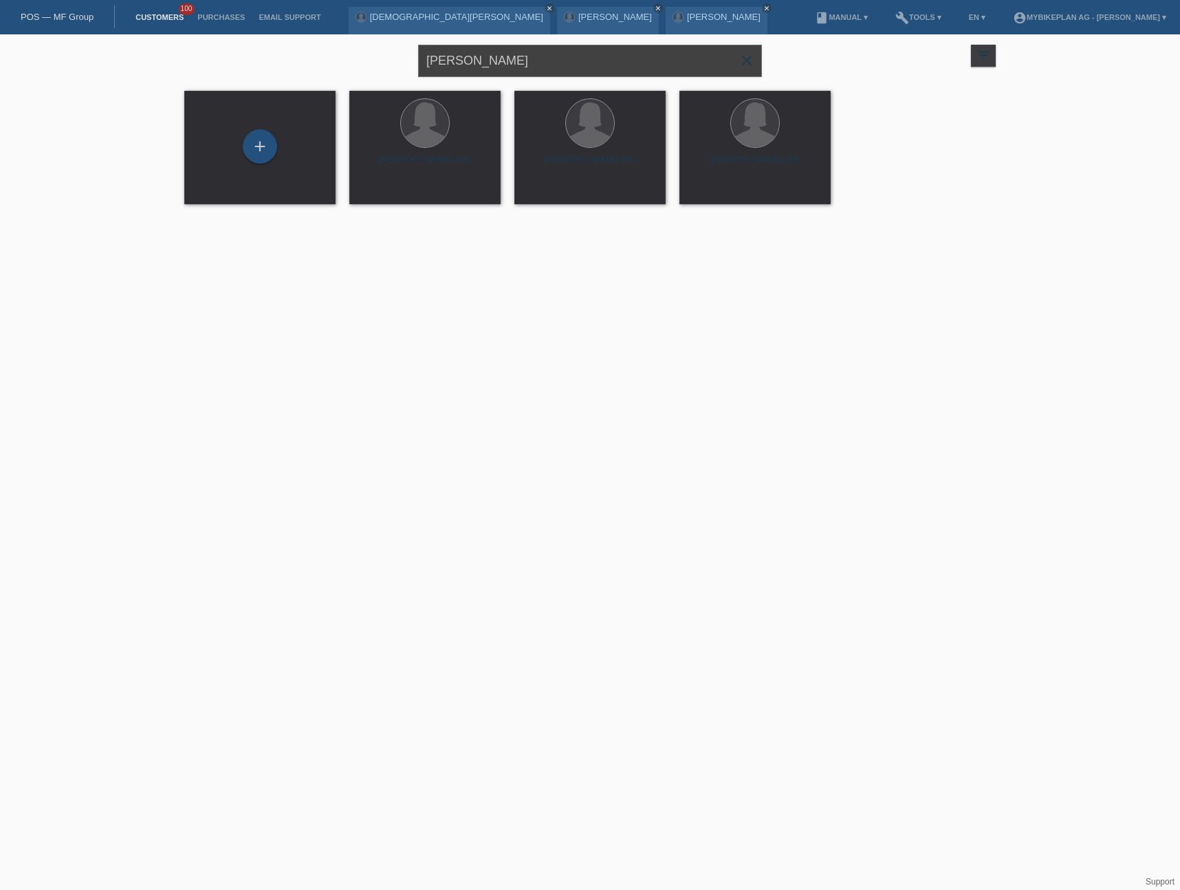
type input "[PERSON_NAME]"
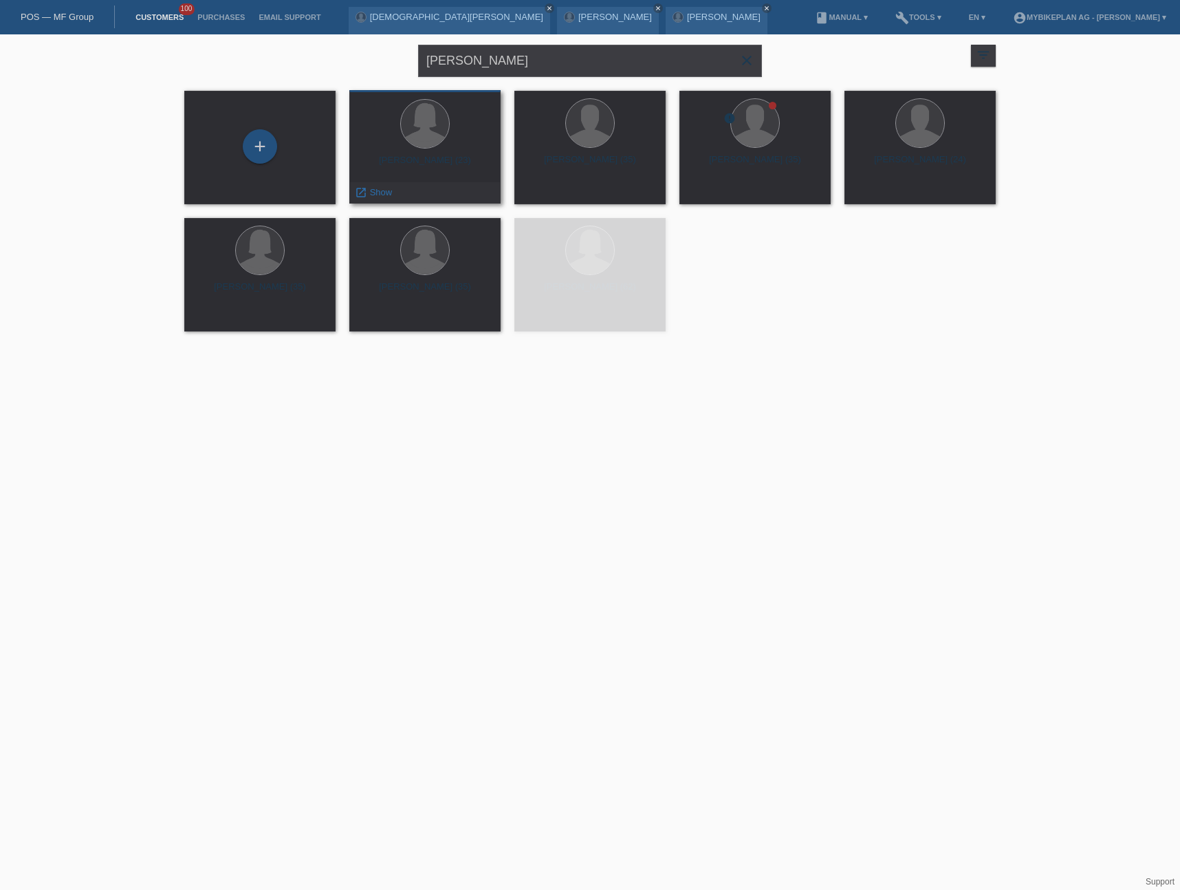
click at [453, 153] on div "Corina Allemann (23) launch Show" at bounding box center [424, 146] width 151 height 113
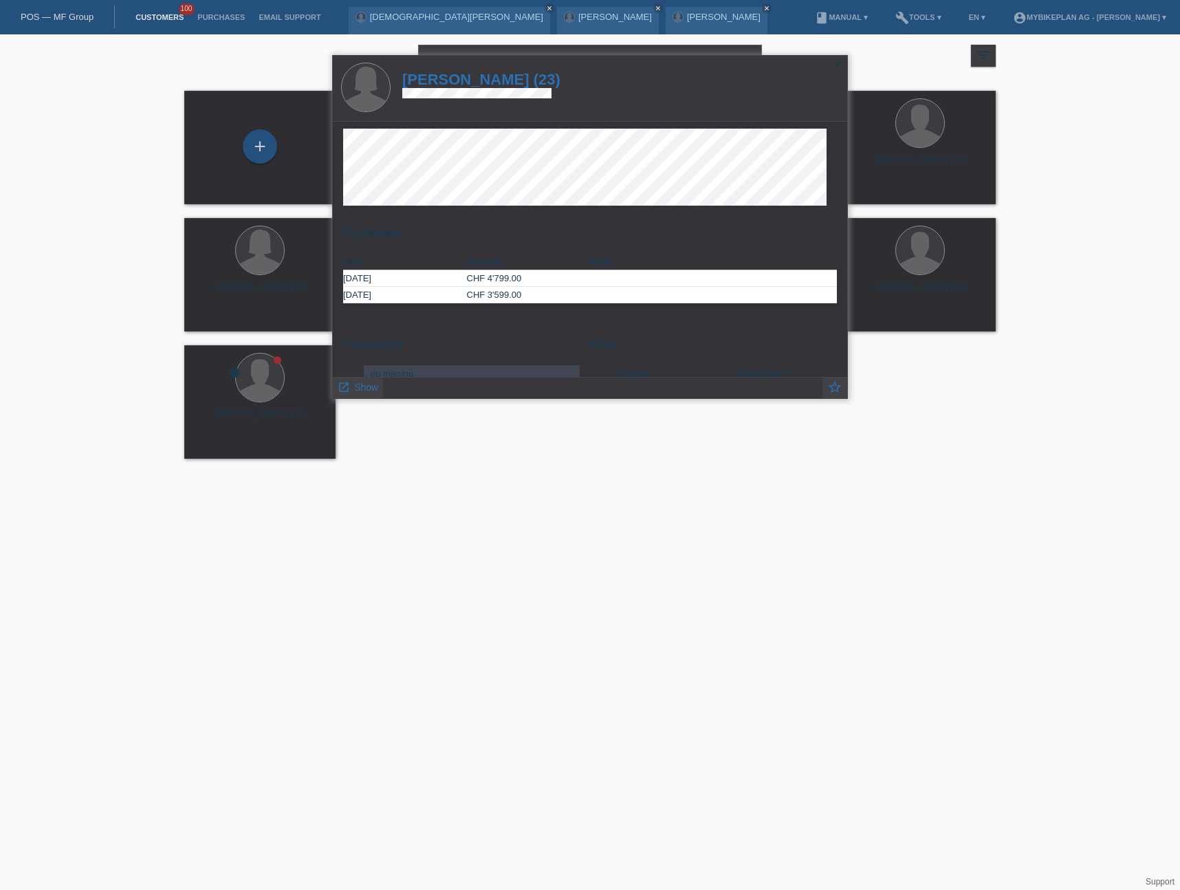
click at [498, 82] on h1 "Corina Allemann (23)" at bounding box center [481, 79] width 158 height 17
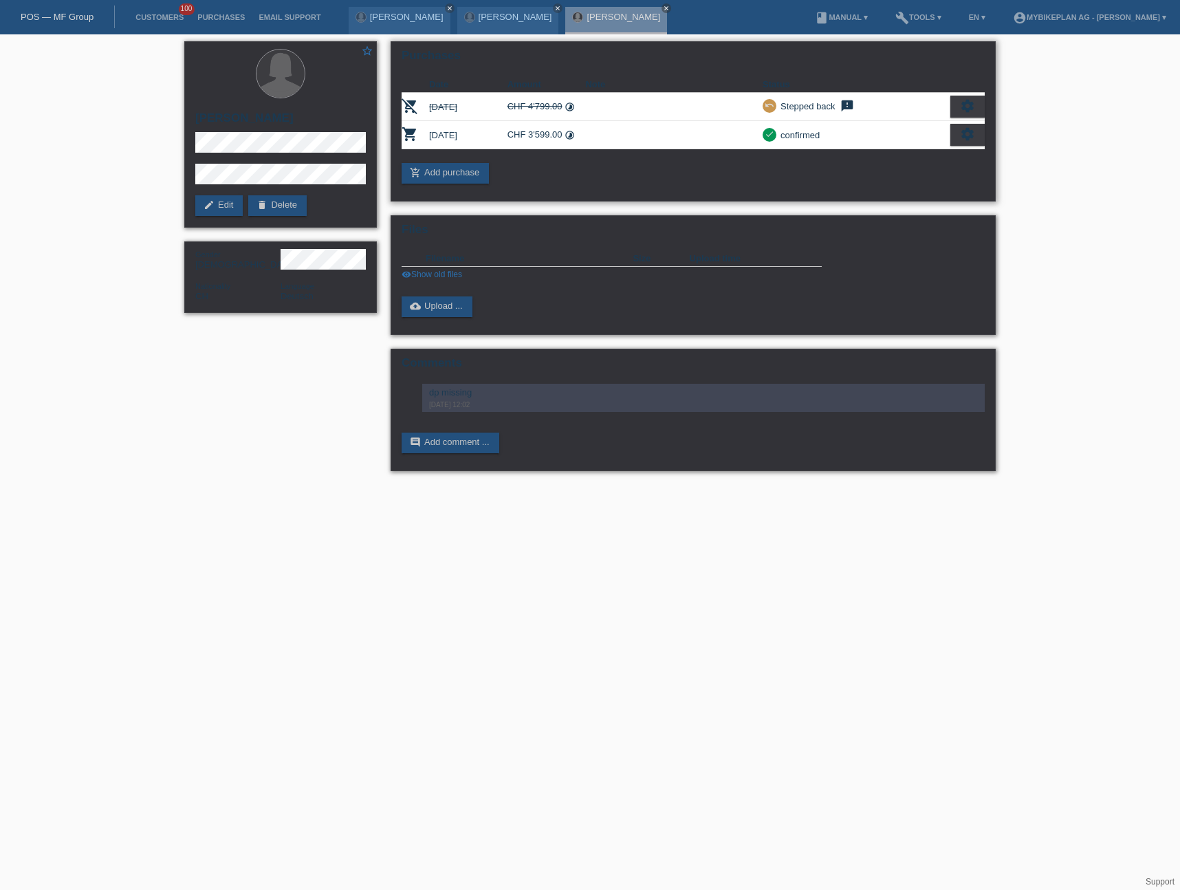
click at [968, 139] on icon "settings" at bounding box center [967, 134] width 15 height 15
click at [897, 157] on div "fullscreen Show" at bounding box center [908, 157] width 150 height 21
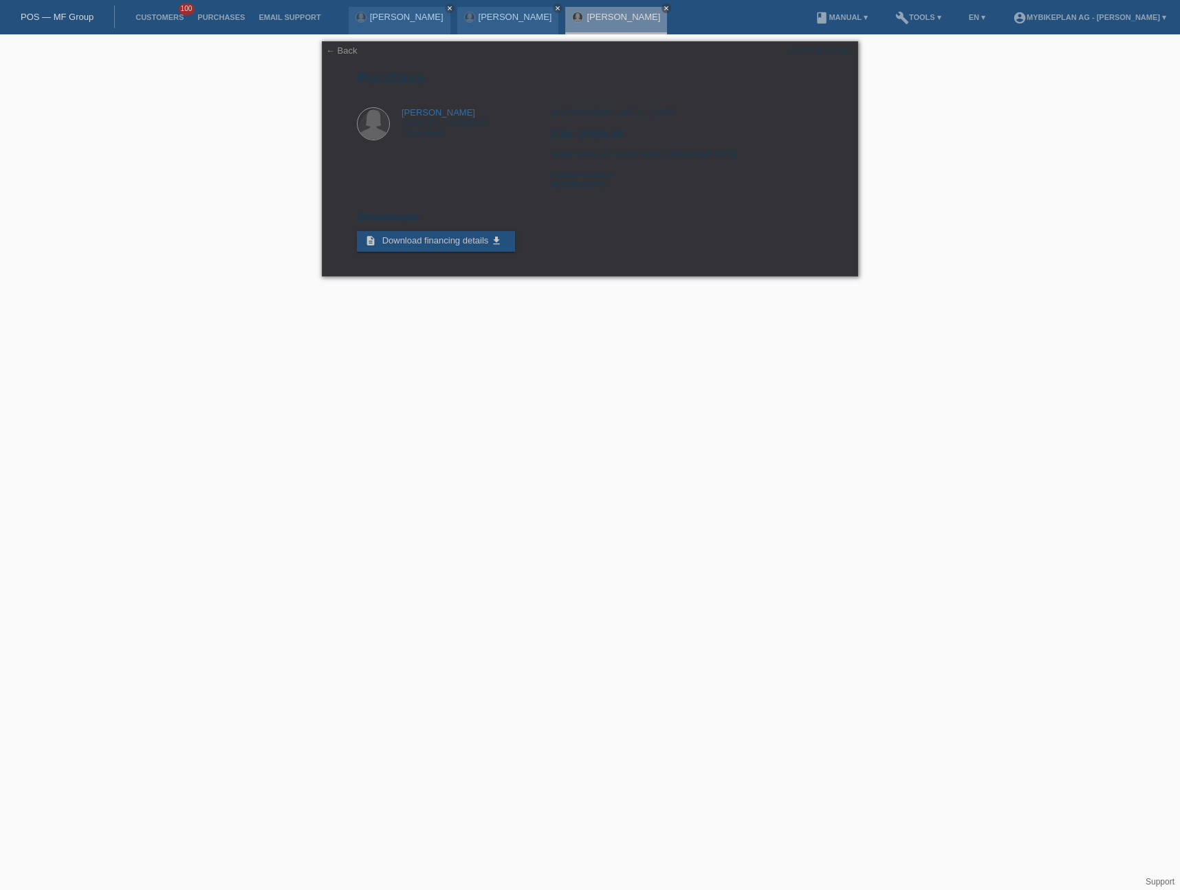
click at [69, 13] on link "POS — MF Group" at bounding box center [57, 17] width 73 height 10
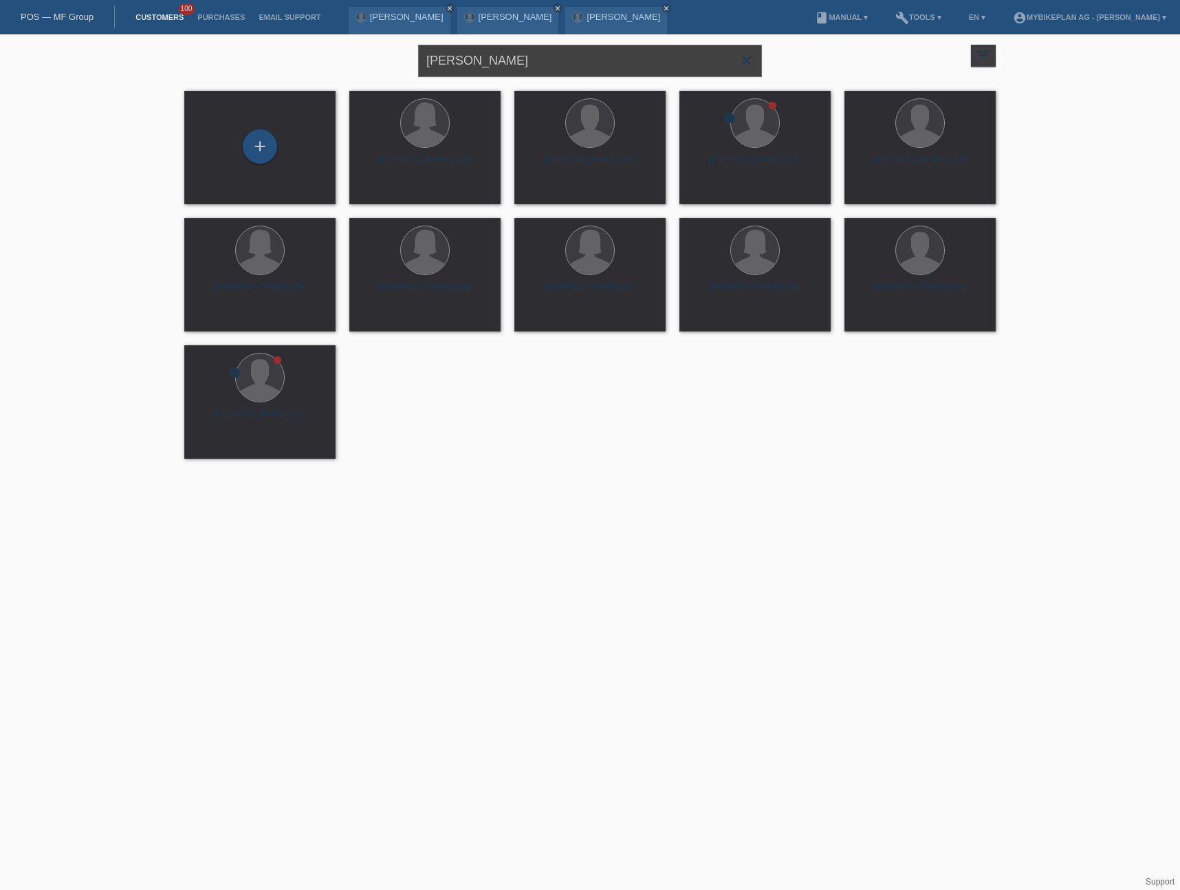
click at [501, 57] on input "[PERSON_NAME]" at bounding box center [590, 61] width 344 height 32
paste input "[PERSON_NAME]"
type input "[PERSON_NAME]"
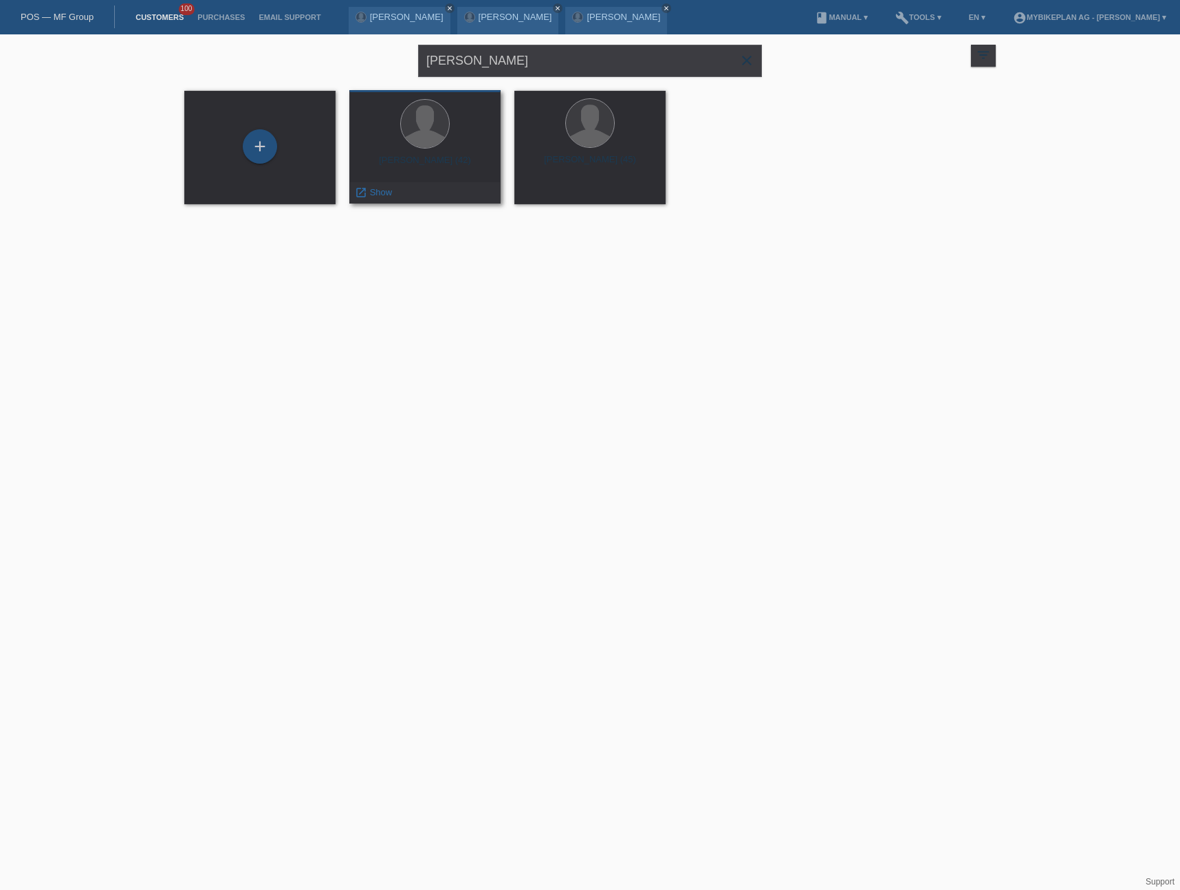
click at [446, 166] on div "Juraj Sroba (42)" at bounding box center [424, 166] width 129 height 22
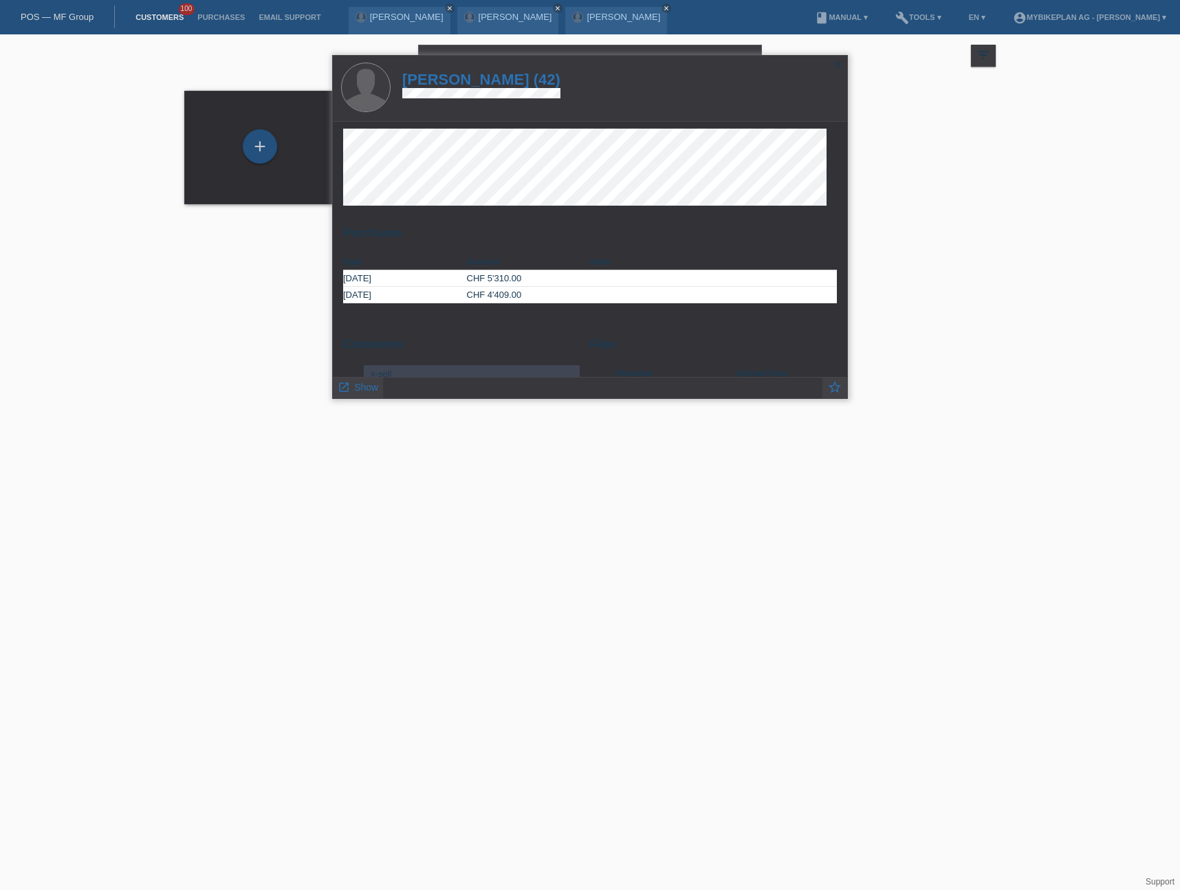
click at [461, 80] on h1 "Juraj Sroba (42)" at bounding box center [481, 79] width 158 height 17
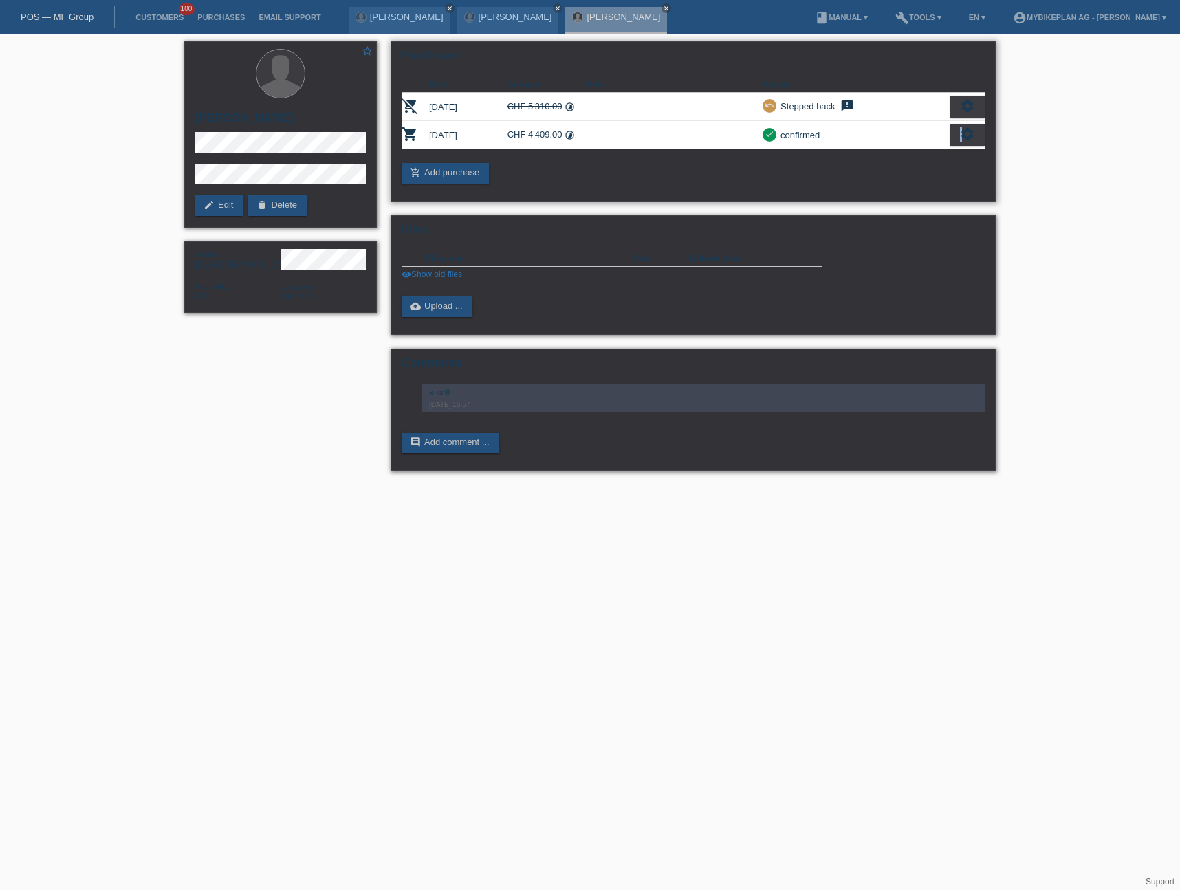
click at [961, 137] on icon "settings" at bounding box center [967, 134] width 15 height 15
click at [942, 154] on div "fullscreen Show" at bounding box center [908, 157] width 150 height 21
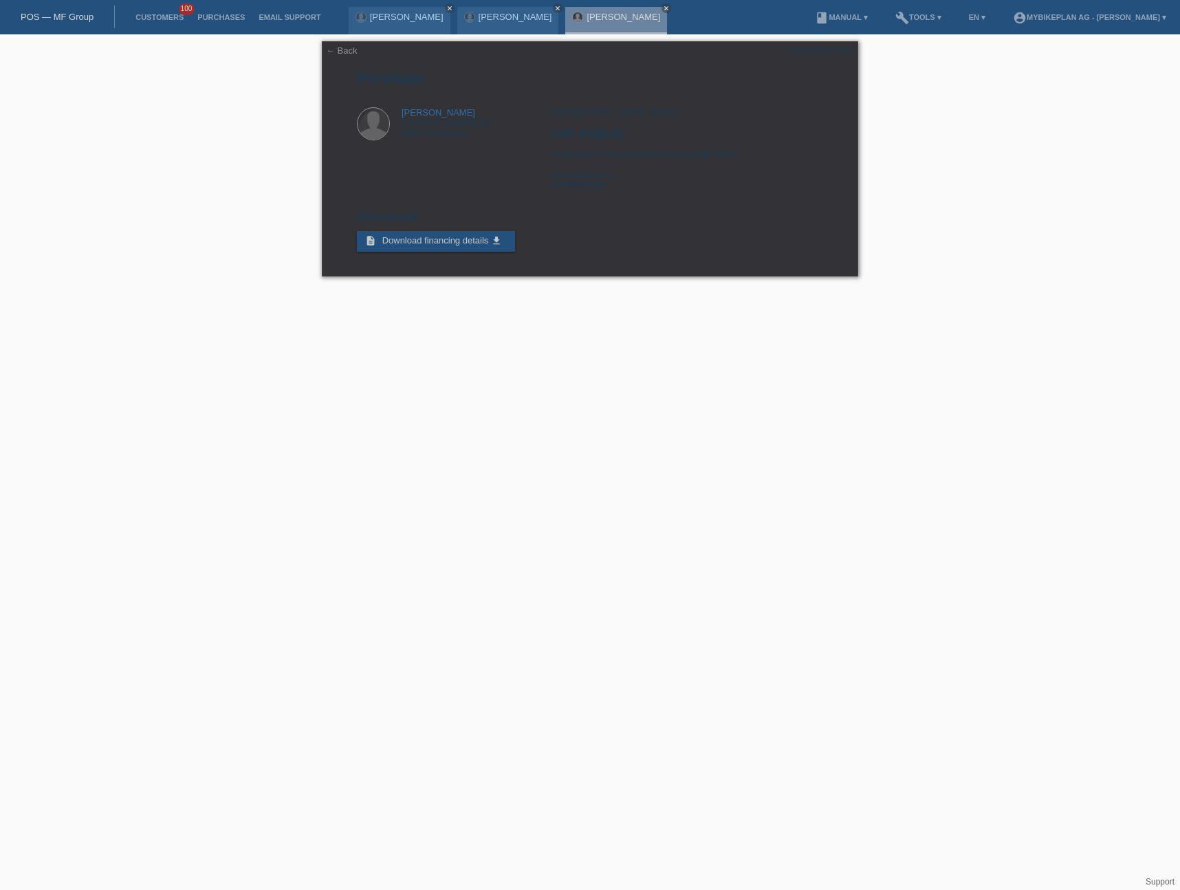
click at [41, 14] on link "POS — MF Group" at bounding box center [57, 17] width 73 height 10
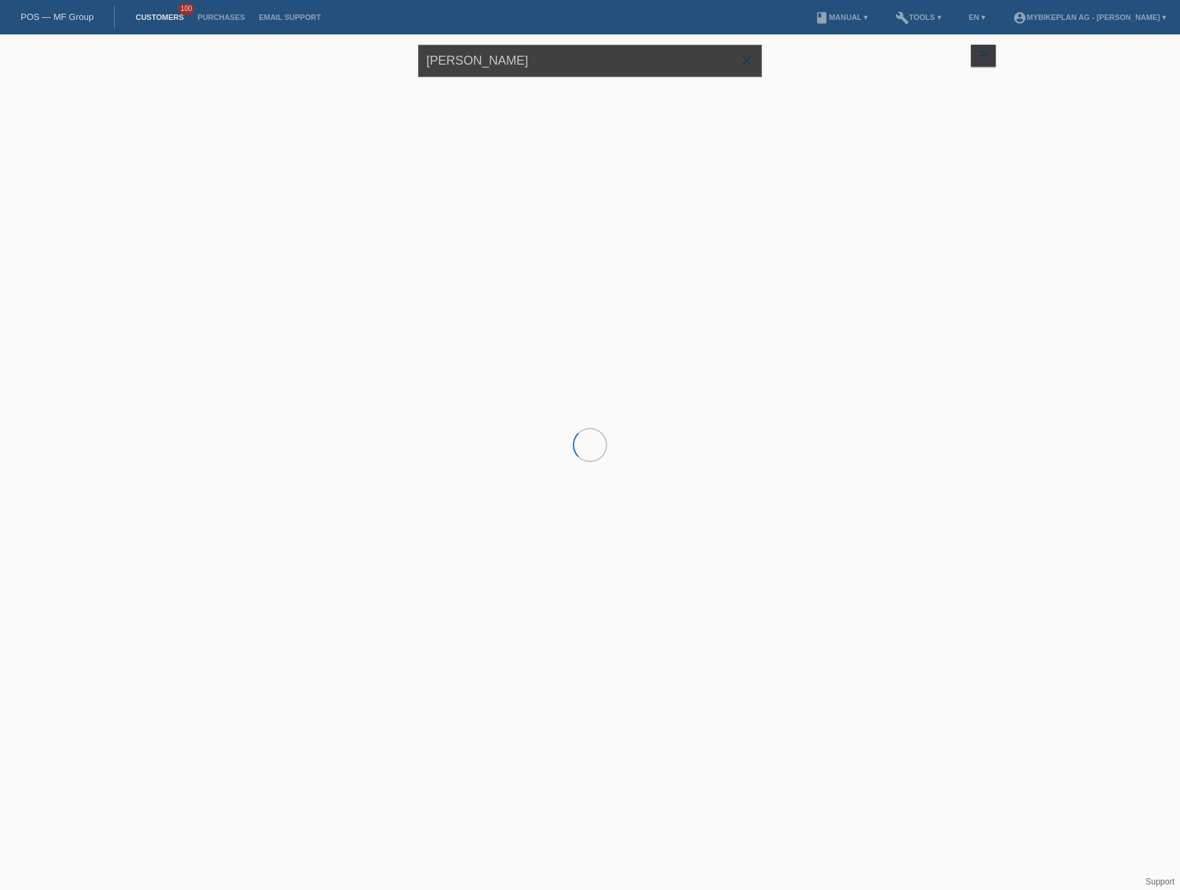
click at [547, 65] on input "[PERSON_NAME]" at bounding box center [590, 61] width 344 height 32
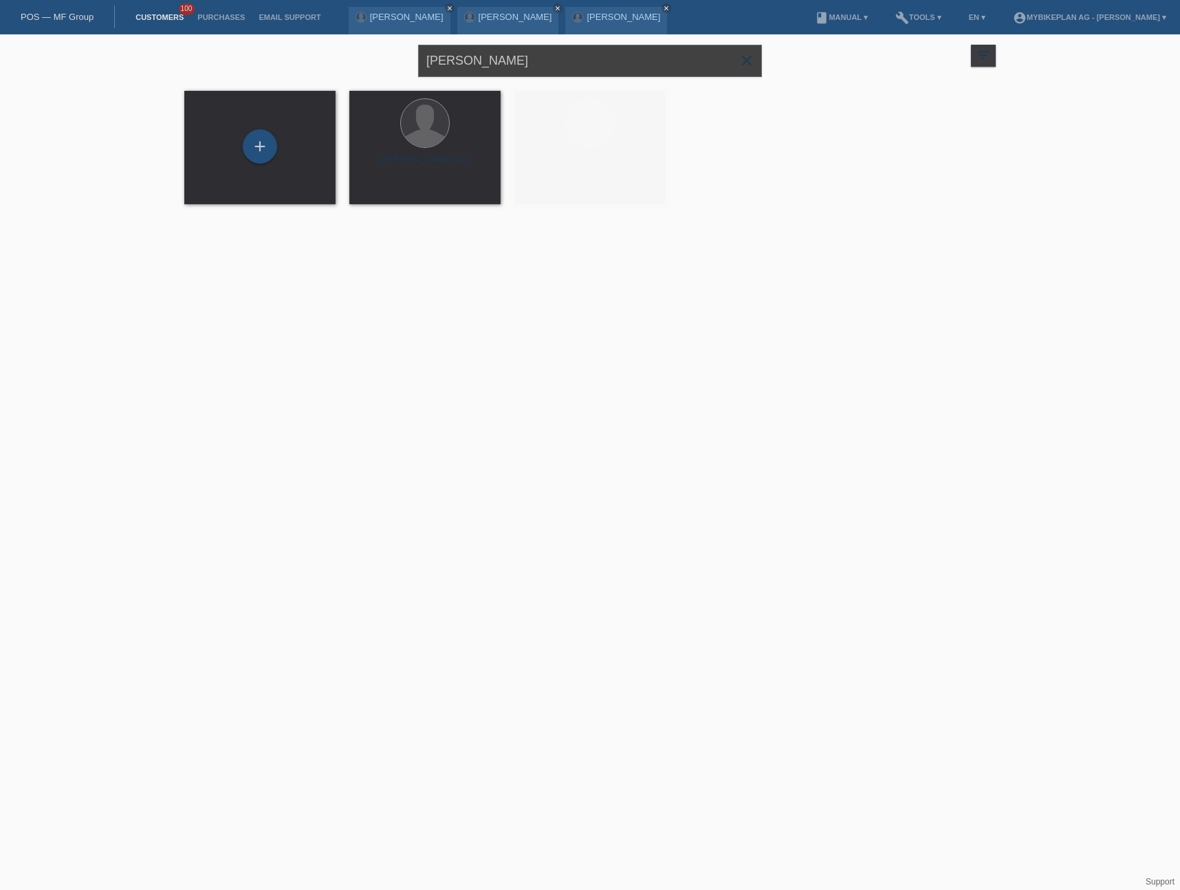
paste input "[PERSON_NAME]"
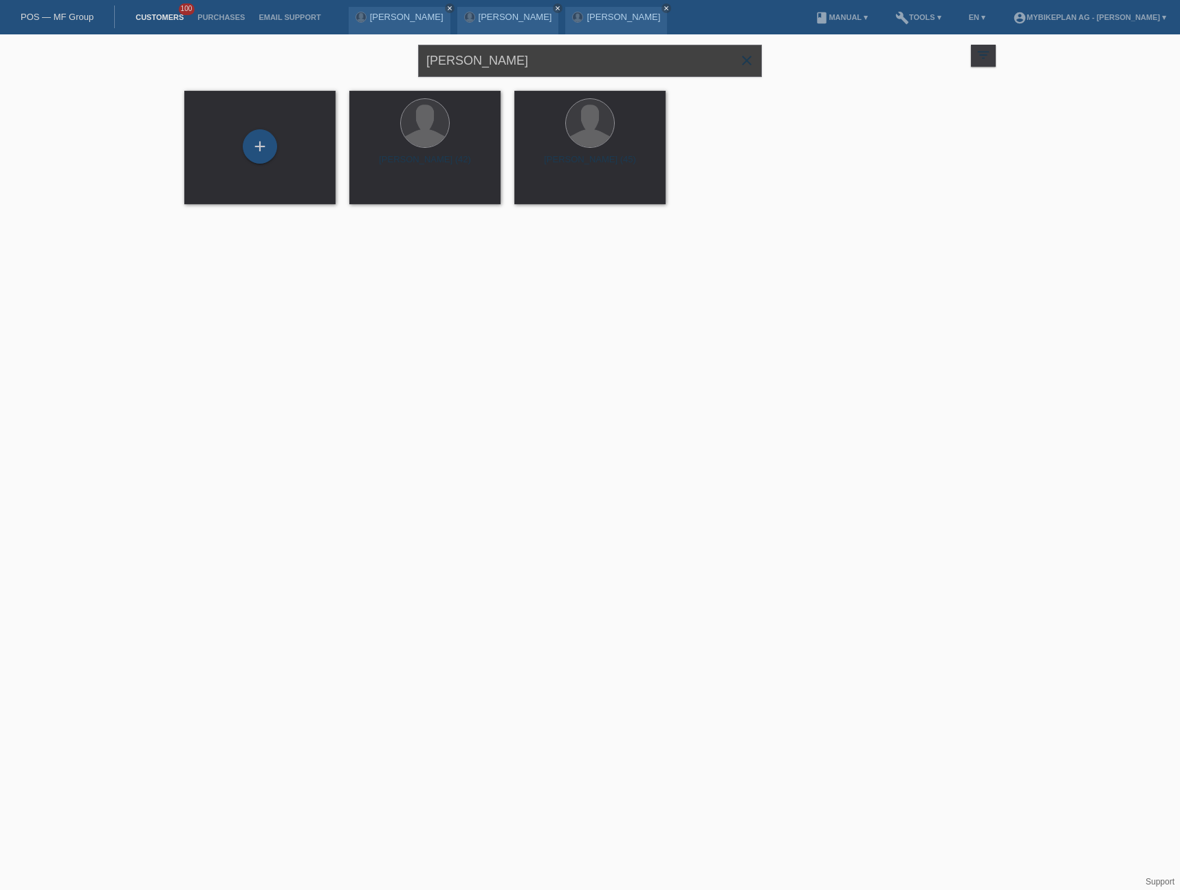
type input "[PERSON_NAME]"
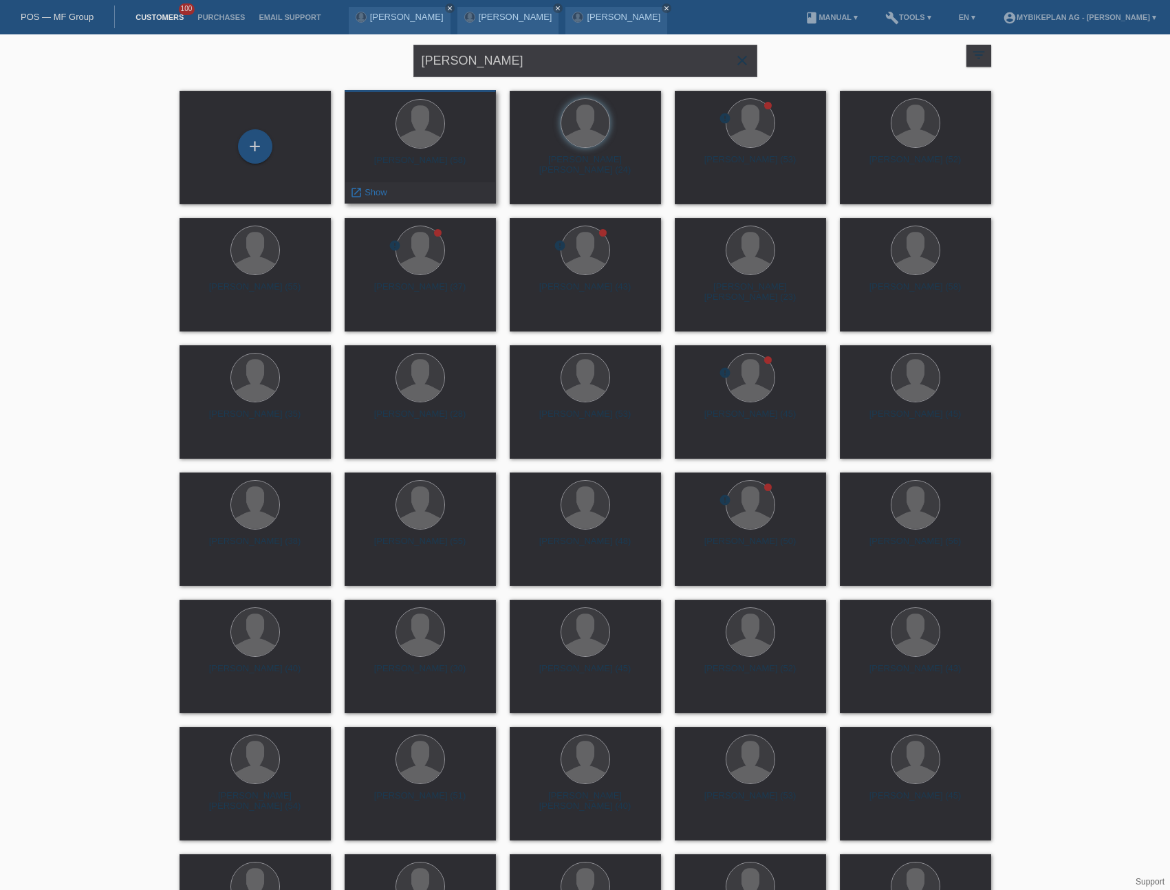
click at [446, 164] on div "Patrick Michel Bourquin (58)" at bounding box center [419, 166] width 129 height 22
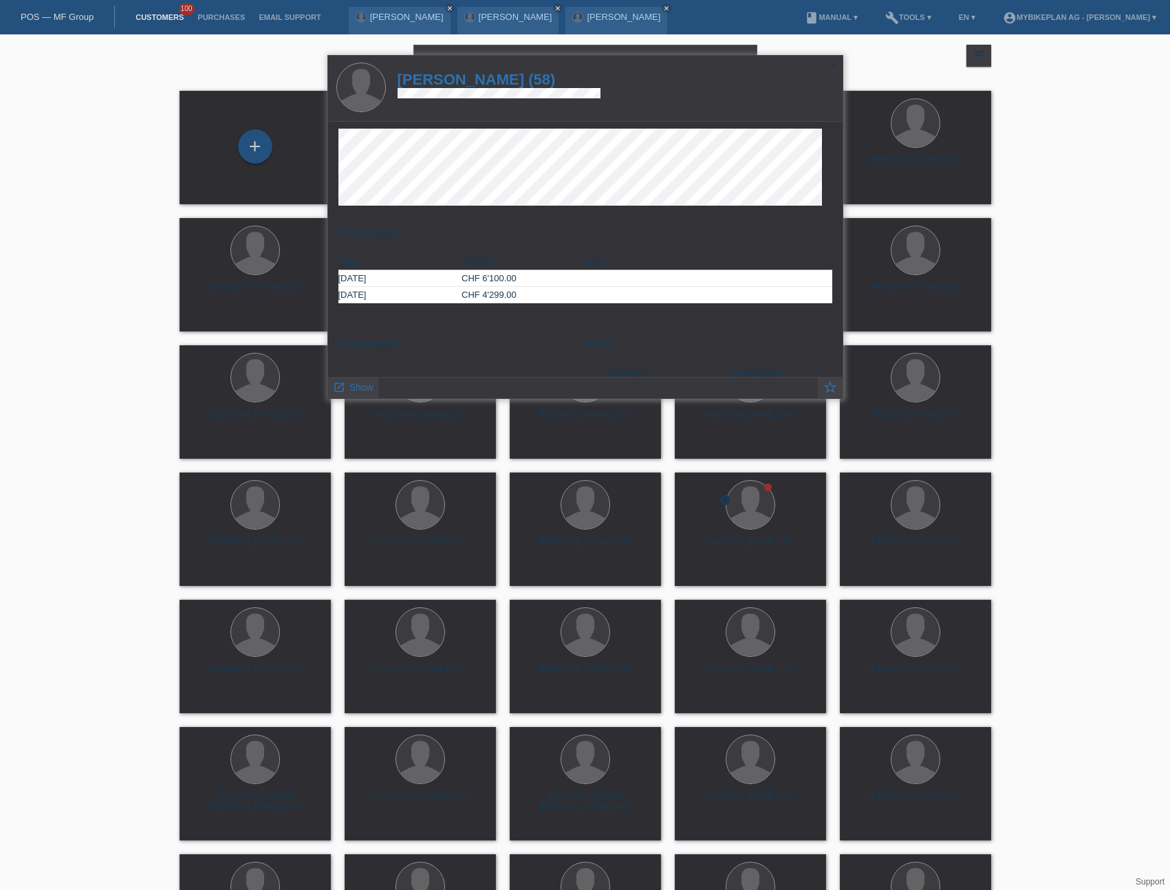
scroll to position [8, 0]
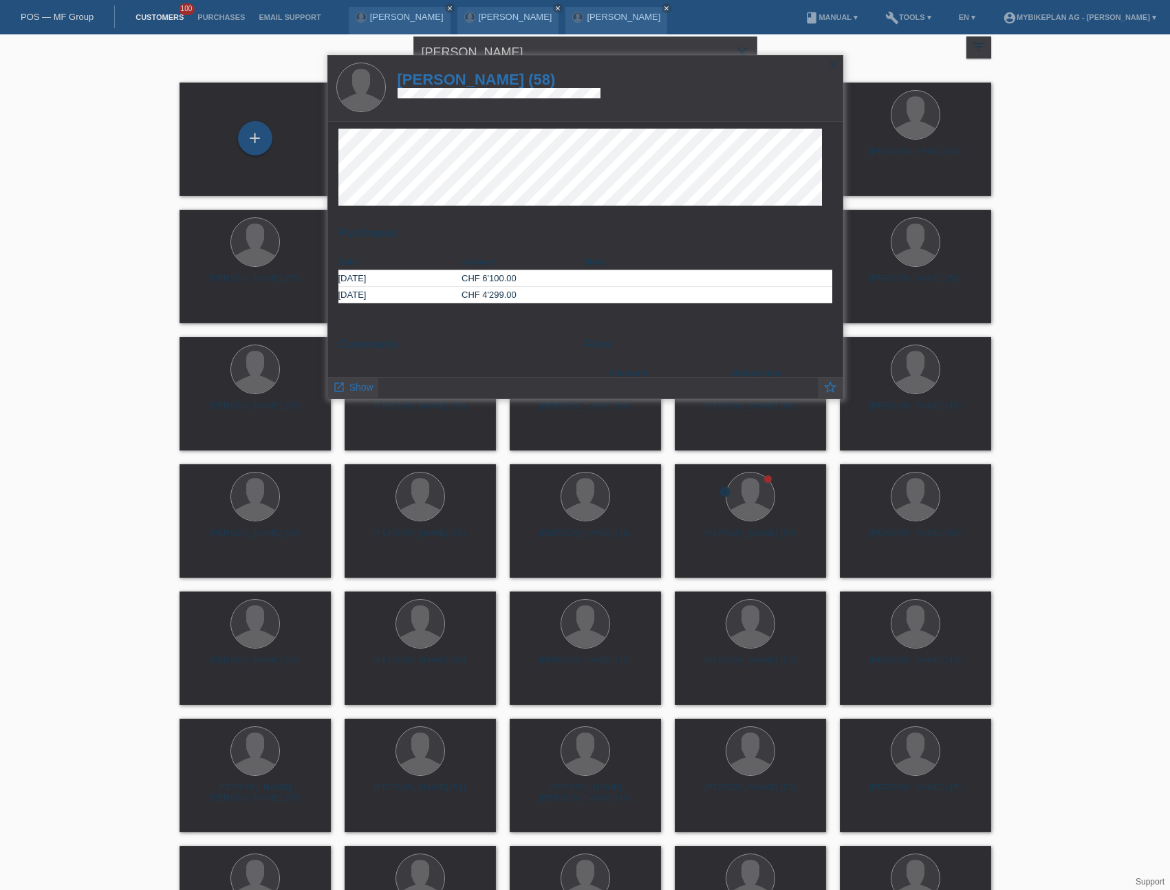
click at [504, 76] on h1 "Patrick Michel Bourquin (58)" at bounding box center [498, 79] width 203 height 17
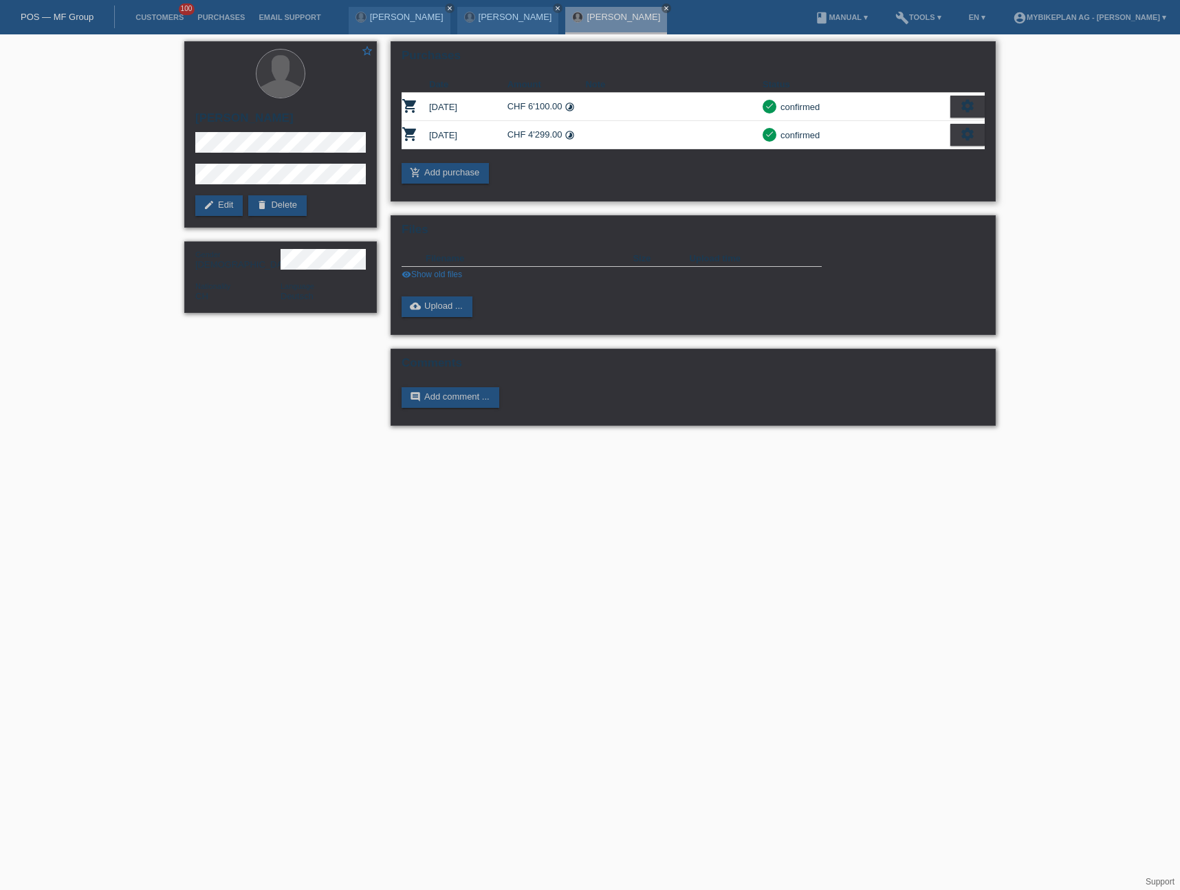
click at [972, 140] on icon "settings" at bounding box center [967, 134] width 15 height 15
click at [859, 155] on span "Show" at bounding box center [866, 157] width 27 height 17
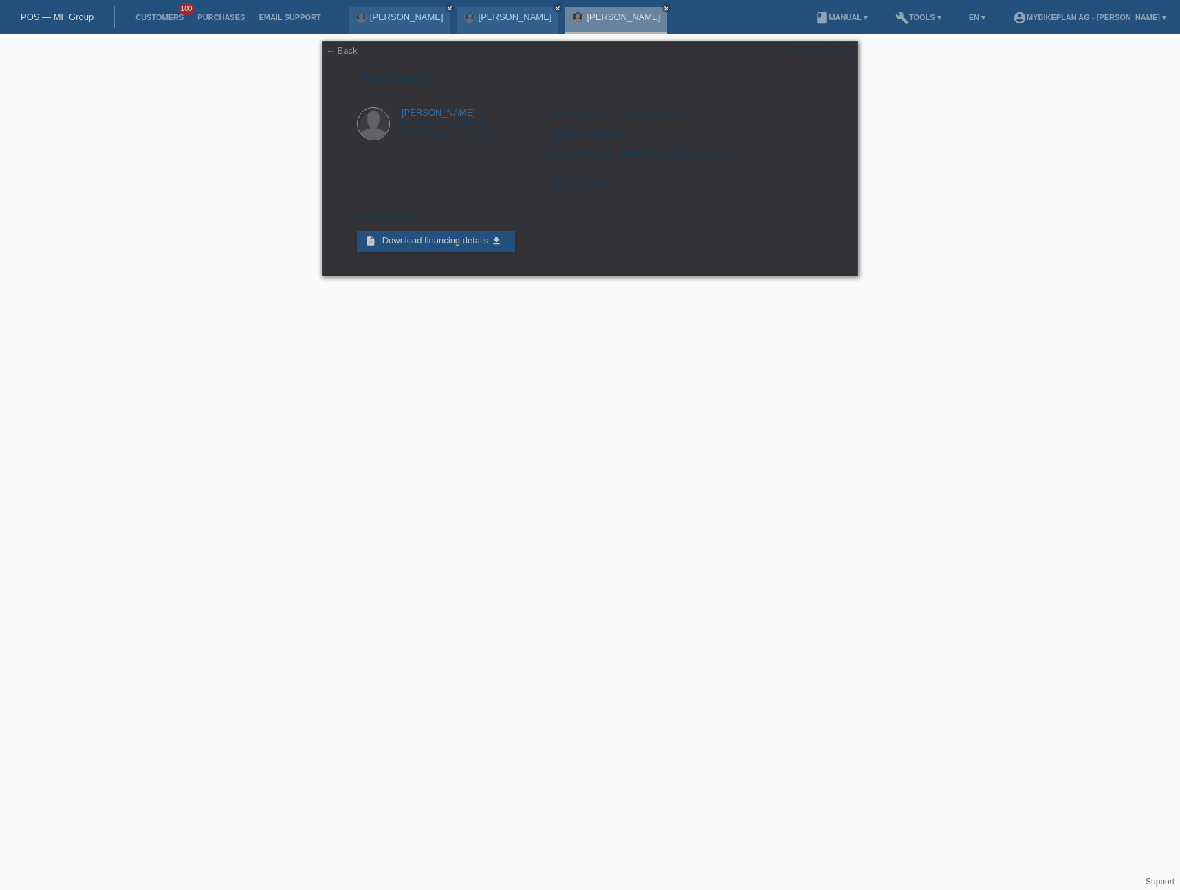
click at [58, 23] on div "POS — MF Group" at bounding box center [57, 17] width 115 height 23
click at [62, 19] on link "POS — MF Group" at bounding box center [57, 17] width 73 height 10
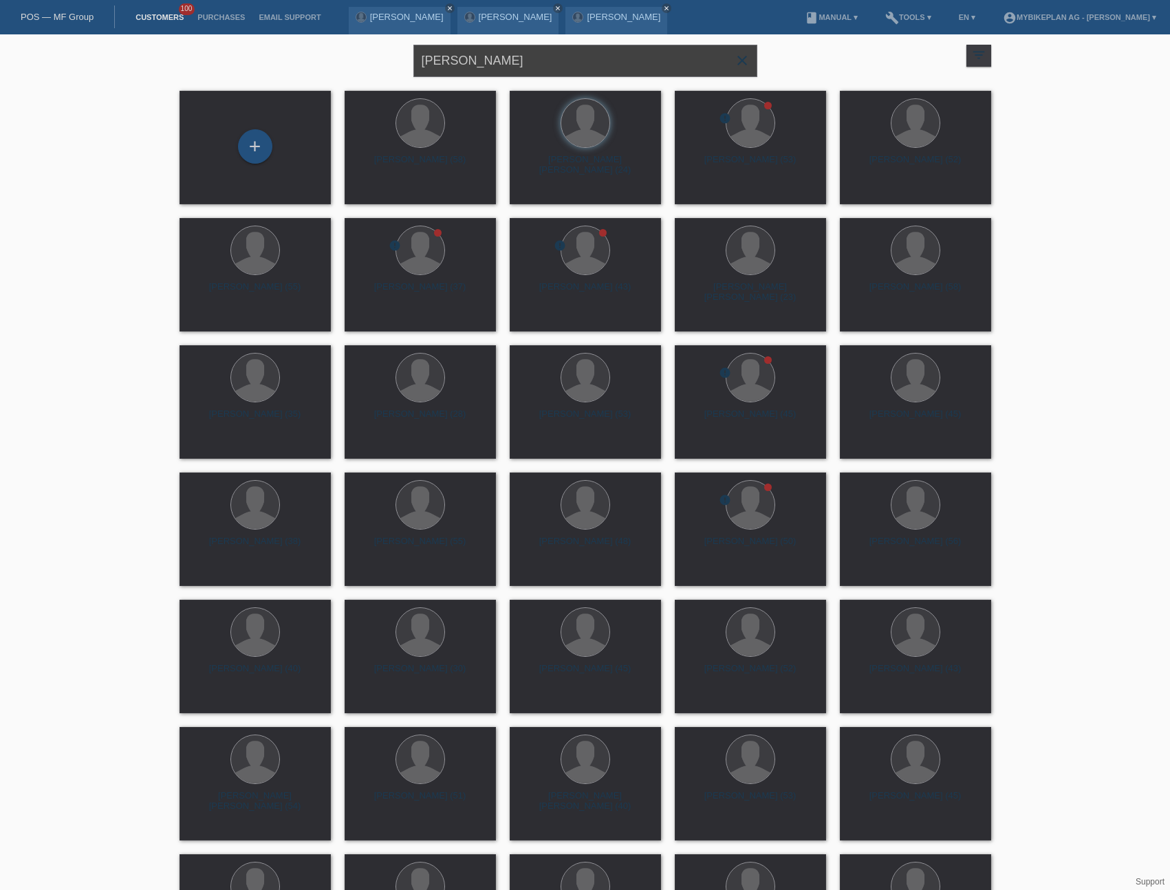
click at [534, 65] on input "Patrick Bourquin" at bounding box center [585, 61] width 344 height 32
paste input "[PERSON_NAME]"
type input "[PERSON_NAME]"
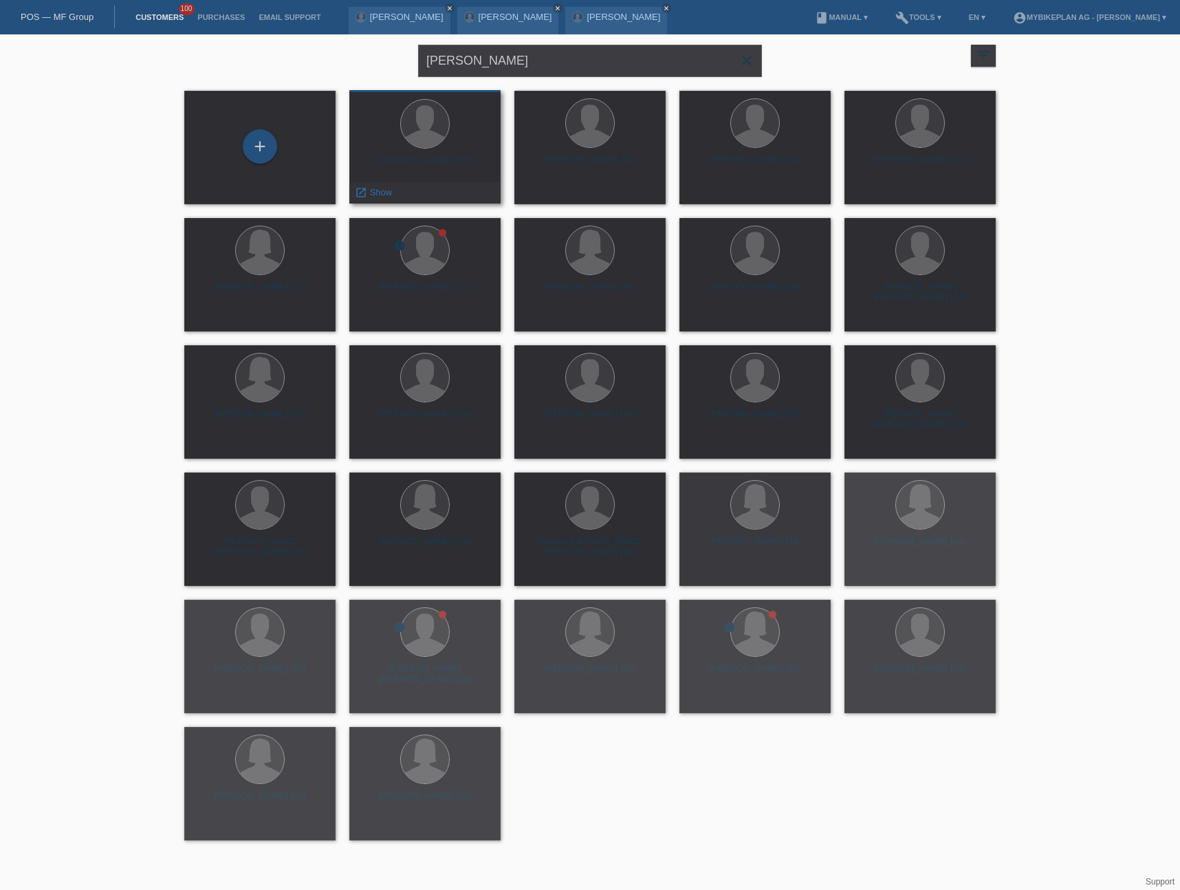
click at [424, 163] on div "Gabriel Medina Reygadas (56)" at bounding box center [424, 166] width 129 height 22
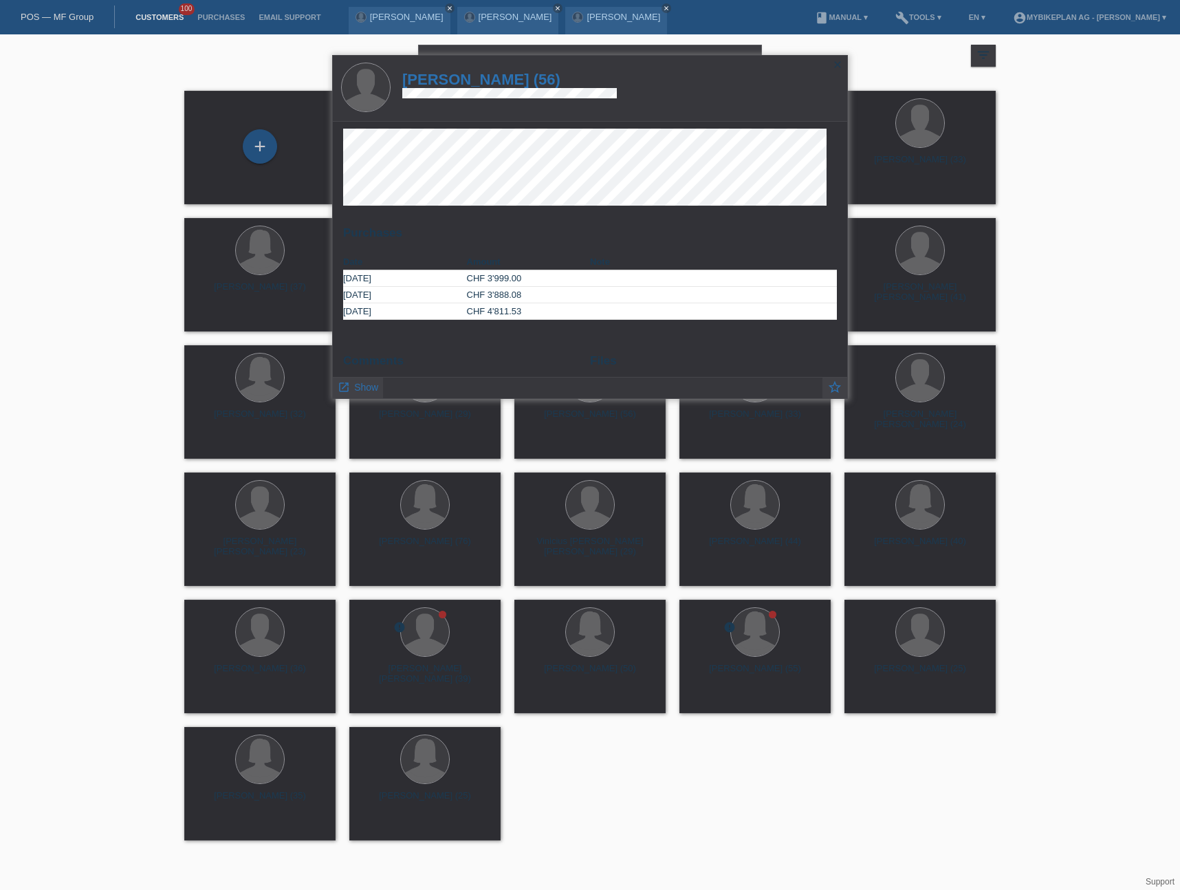
click at [514, 76] on h1 "[PERSON_NAME] (56)" at bounding box center [509, 79] width 215 height 17
click at [515, 83] on h1 "Gabriel Medina Reygadas (56)" at bounding box center [509, 79] width 215 height 17
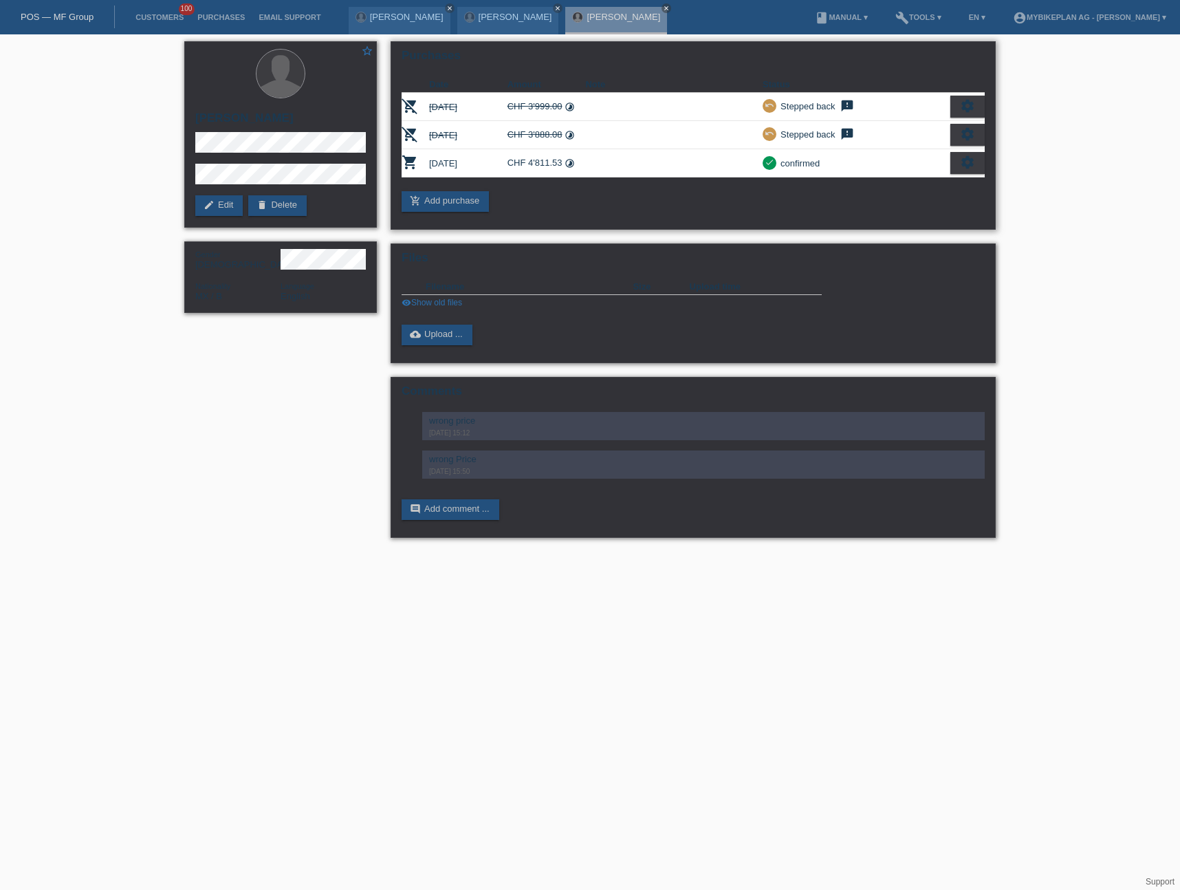
click at [965, 162] on icon "settings" at bounding box center [967, 162] width 15 height 15
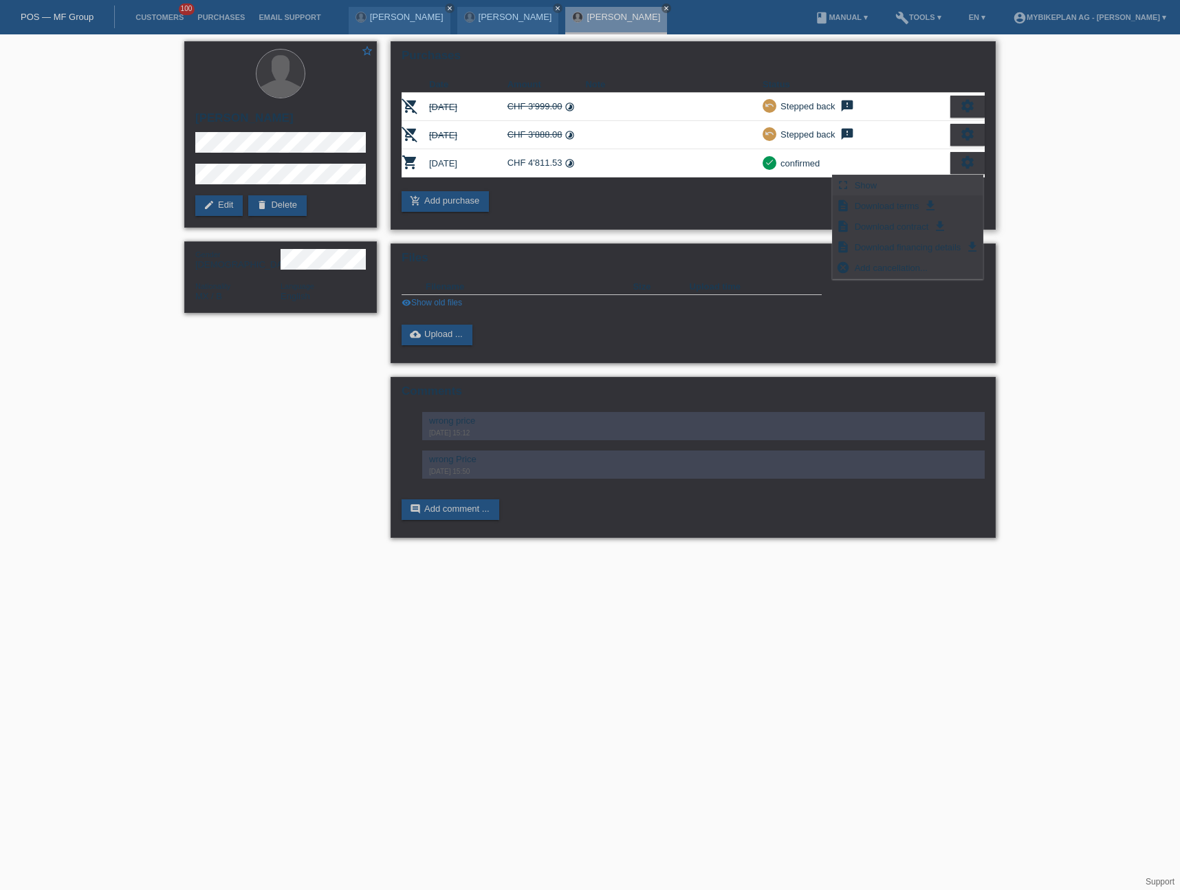
click at [899, 184] on div "fullscreen Show" at bounding box center [908, 185] width 150 height 21
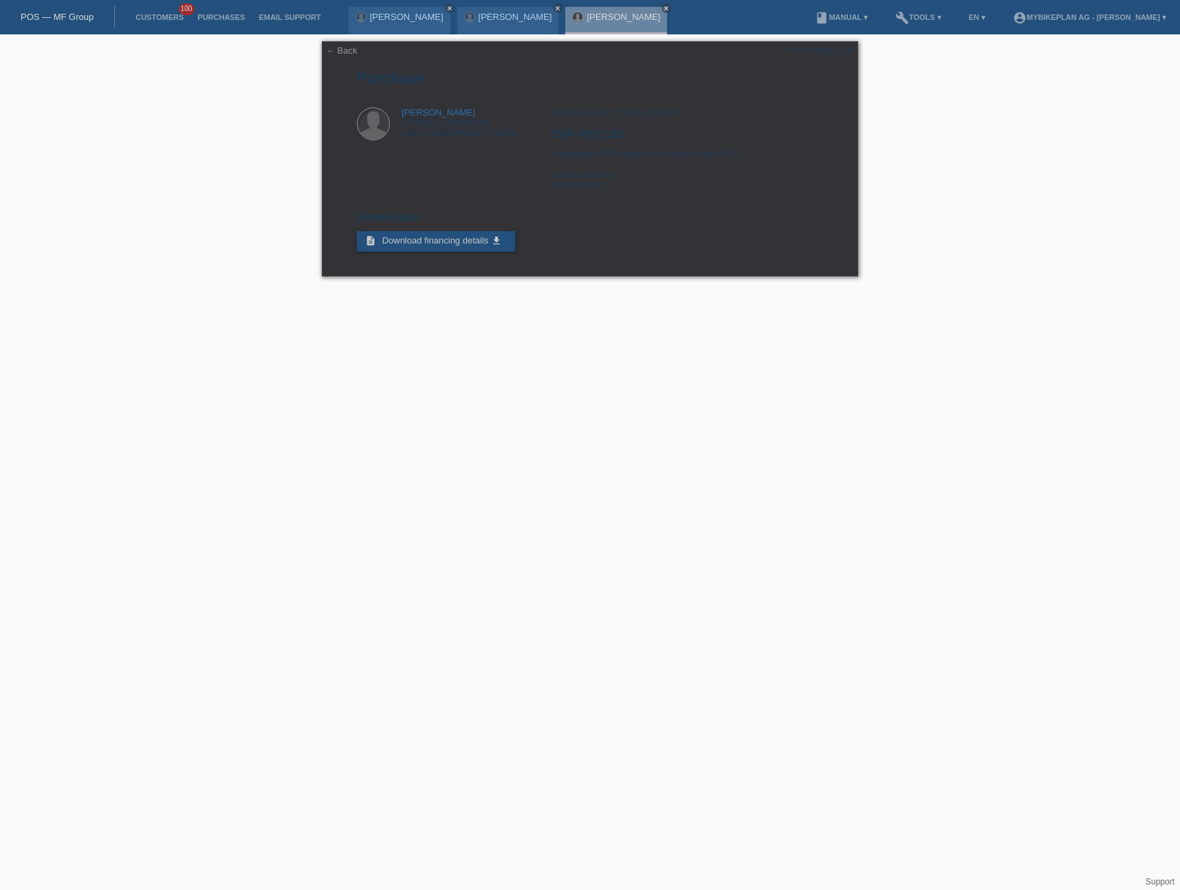
click at [54, 21] on link "POS — MF Group" at bounding box center [57, 17] width 73 height 10
click at [56, 19] on link "POS — MF Group" at bounding box center [57, 17] width 73 height 10
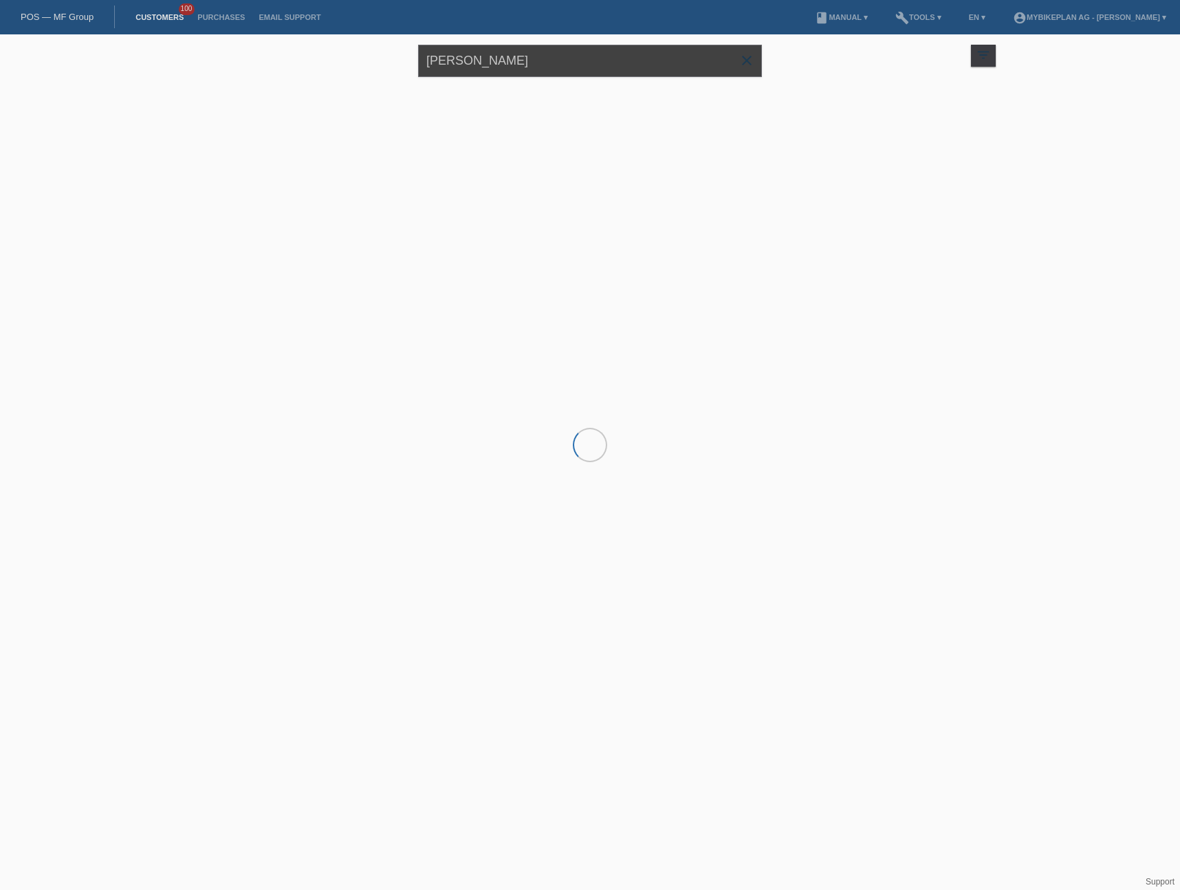
click at [518, 64] on input "[PERSON_NAME]" at bounding box center [590, 61] width 344 height 32
paste input "Diego Trigo,"
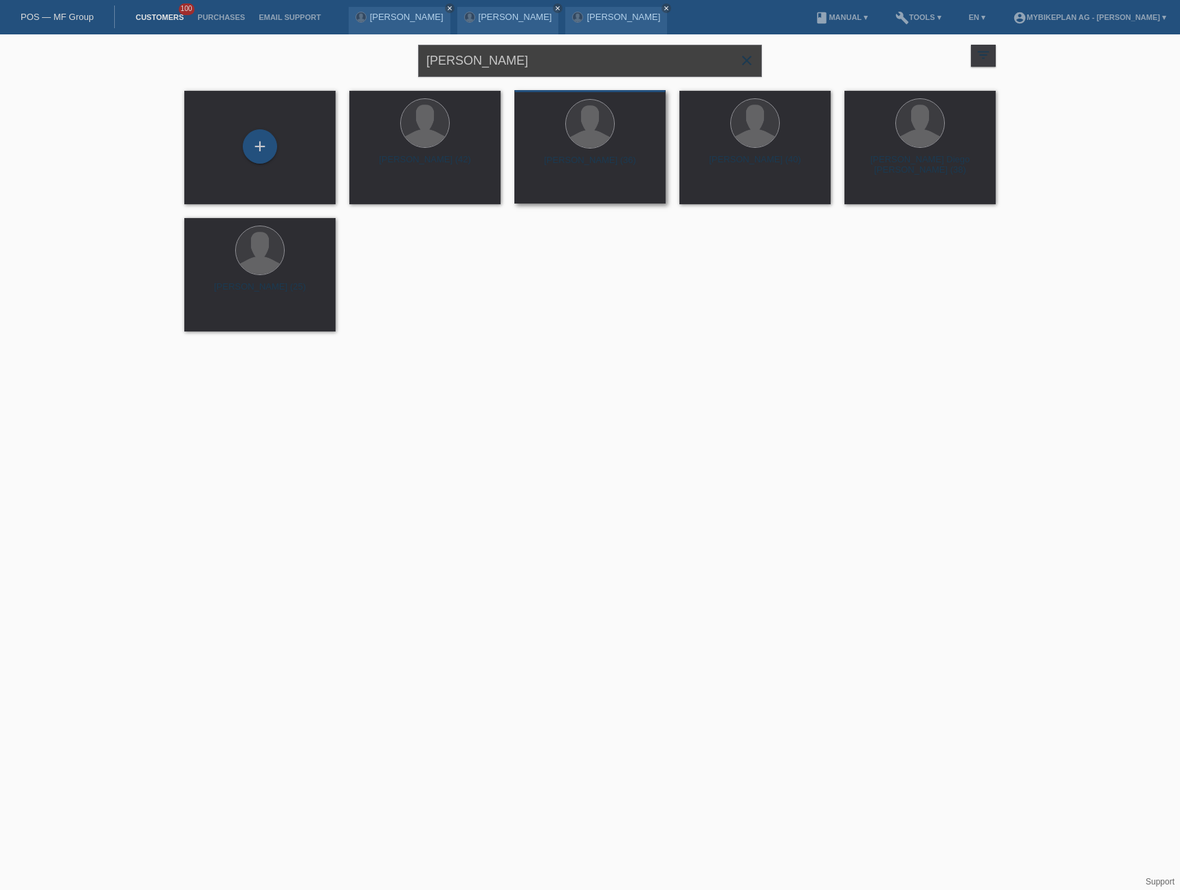
type input "Diego Trigo"
click at [441, 160] on div "Diego Trigo Alonso (42)" at bounding box center [424, 166] width 129 height 22
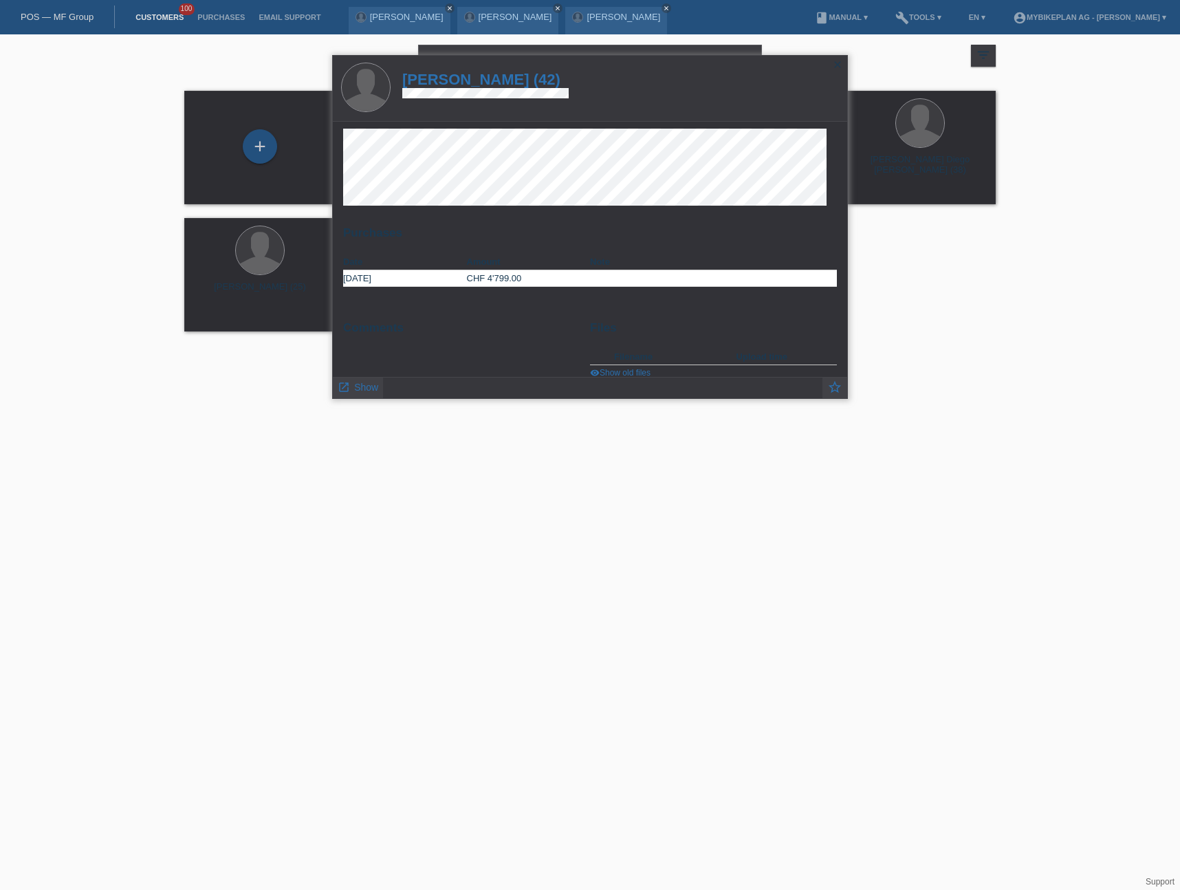
click at [483, 81] on h1 "Diego Trigo Alonso (42)" at bounding box center [485, 79] width 166 height 17
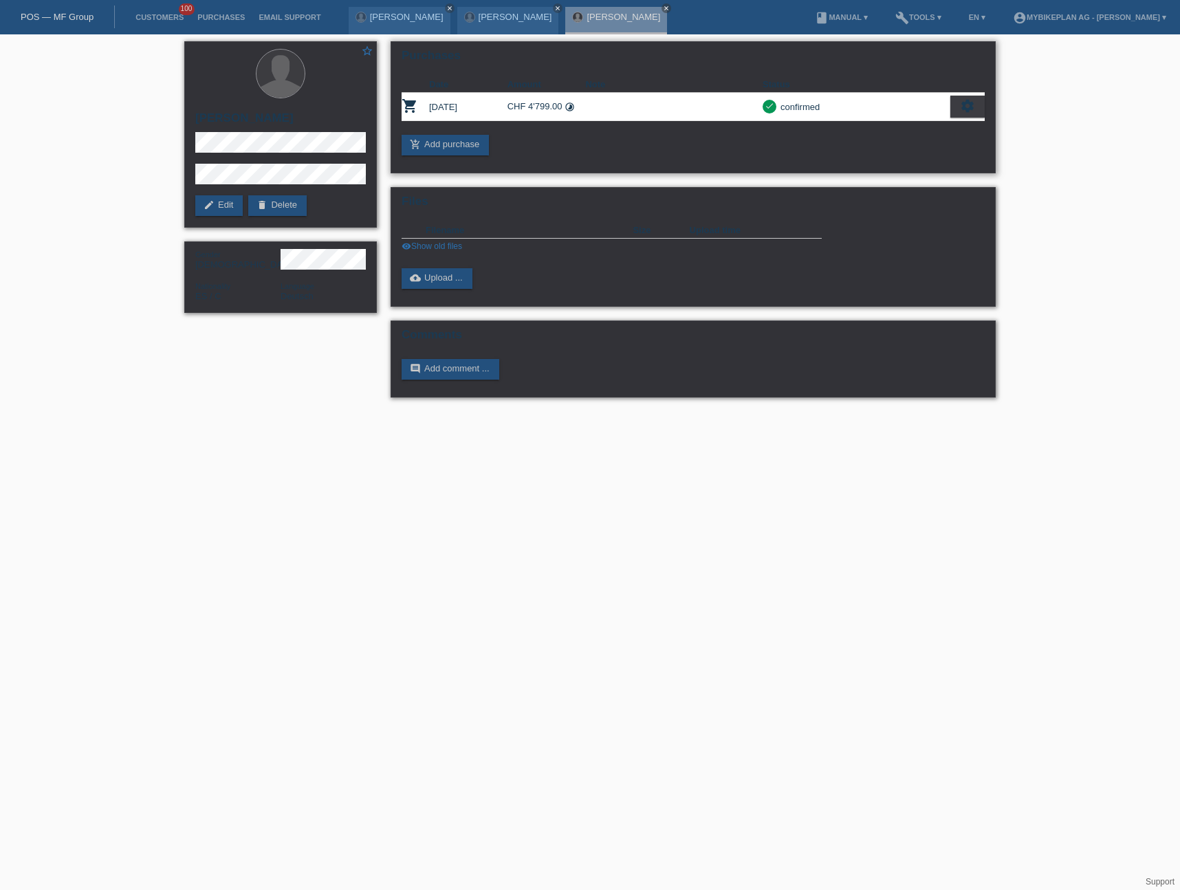
click at [965, 109] on icon "settings" at bounding box center [967, 105] width 15 height 15
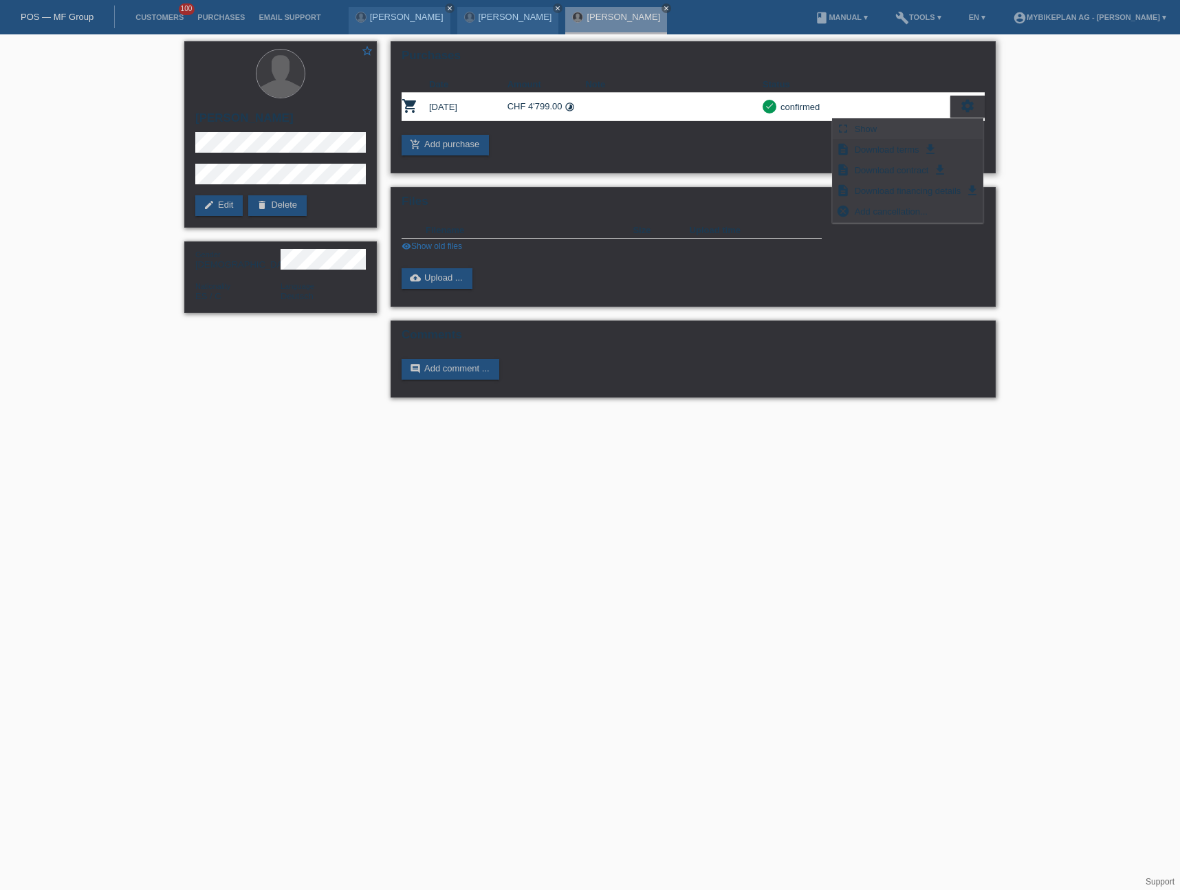
click at [913, 132] on div "fullscreen Show" at bounding box center [908, 129] width 150 height 21
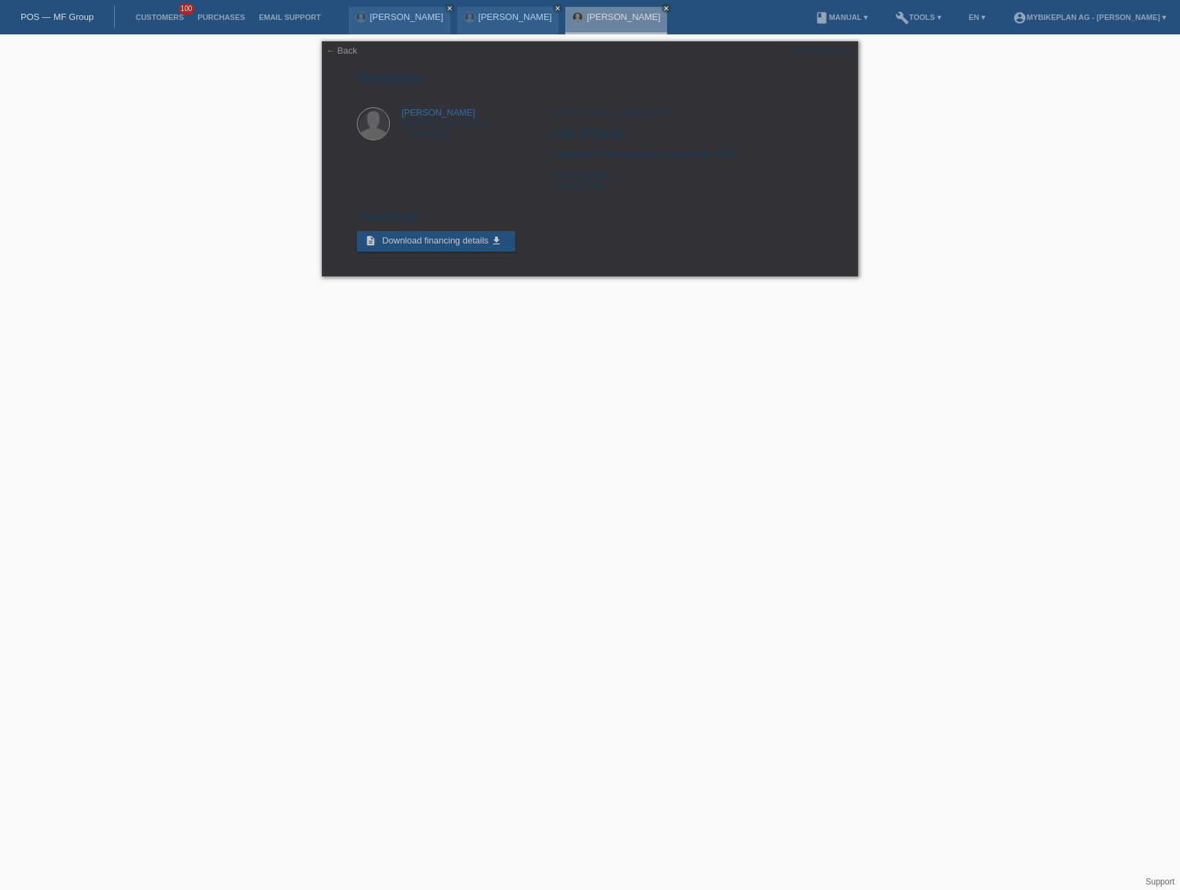
click at [58, 17] on link "POS — MF Group" at bounding box center [57, 17] width 73 height 10
click at [64, 18] on link "POS — MF Group" at bounding box center [57, 17] width 73 height 10
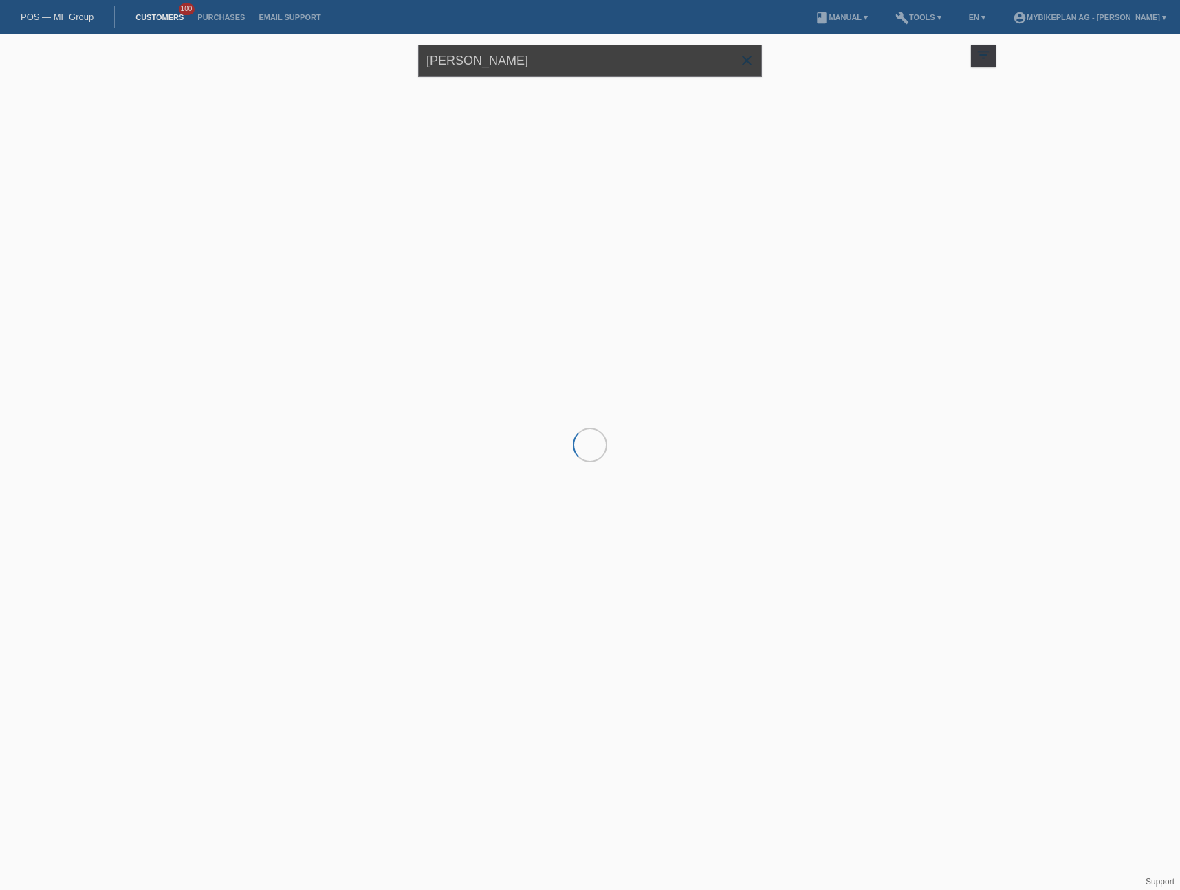
click at [526, 62] on input "Diego Trigo" at bounding box center [590, 61] width 344 height 32
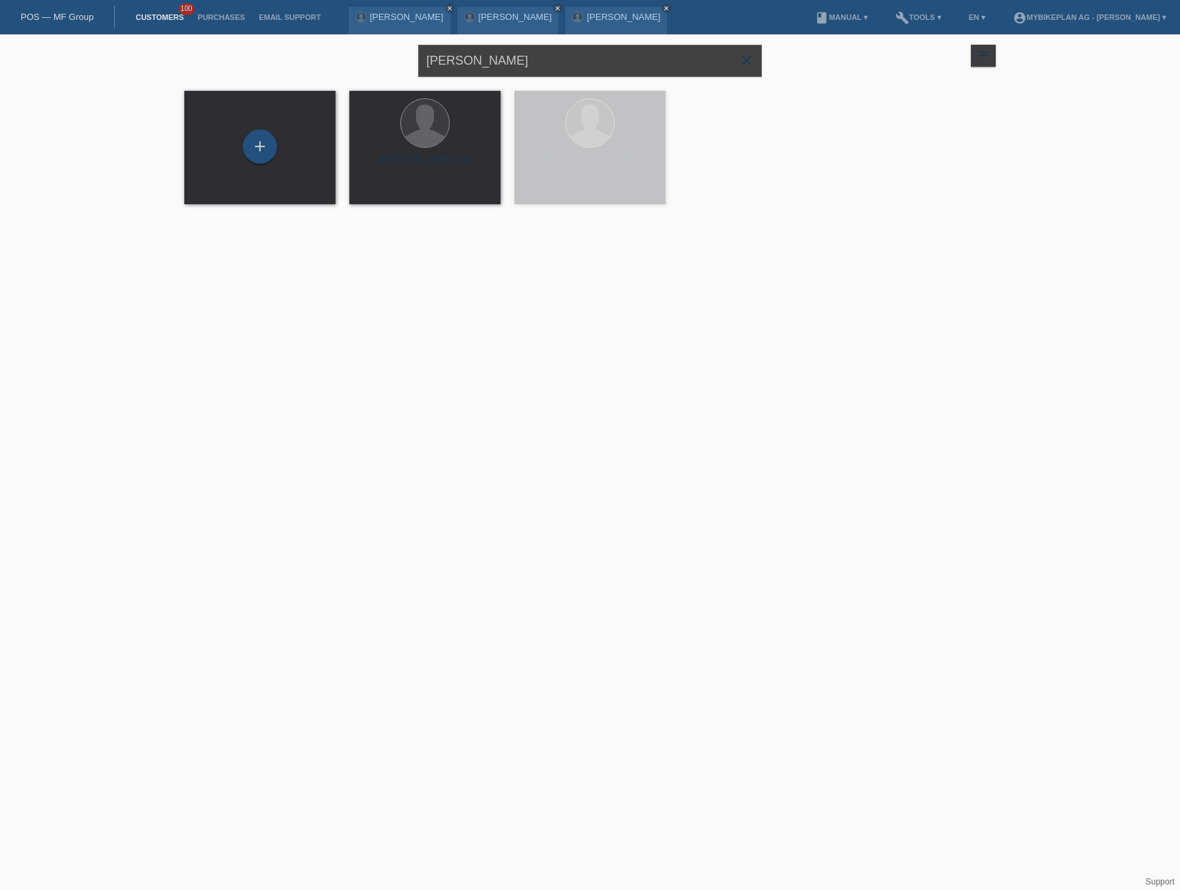
click at [526, 62] on input "Diego Trigo" at bounding box center [590, 61] width 344 height 32
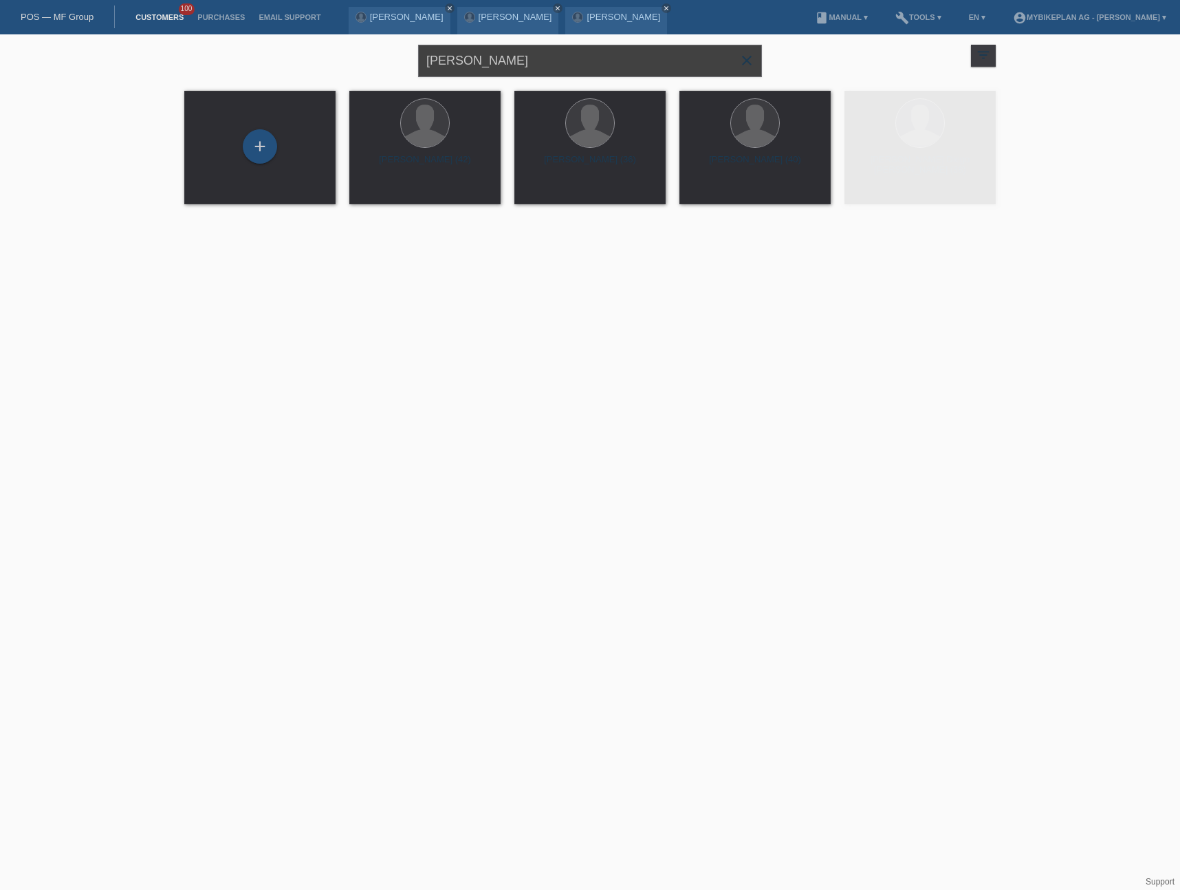
click at [526, 62] on input "Diego Trigo" at bounding box center [590, 61] width 344 height 32
paste input "Fausto Pedretti"
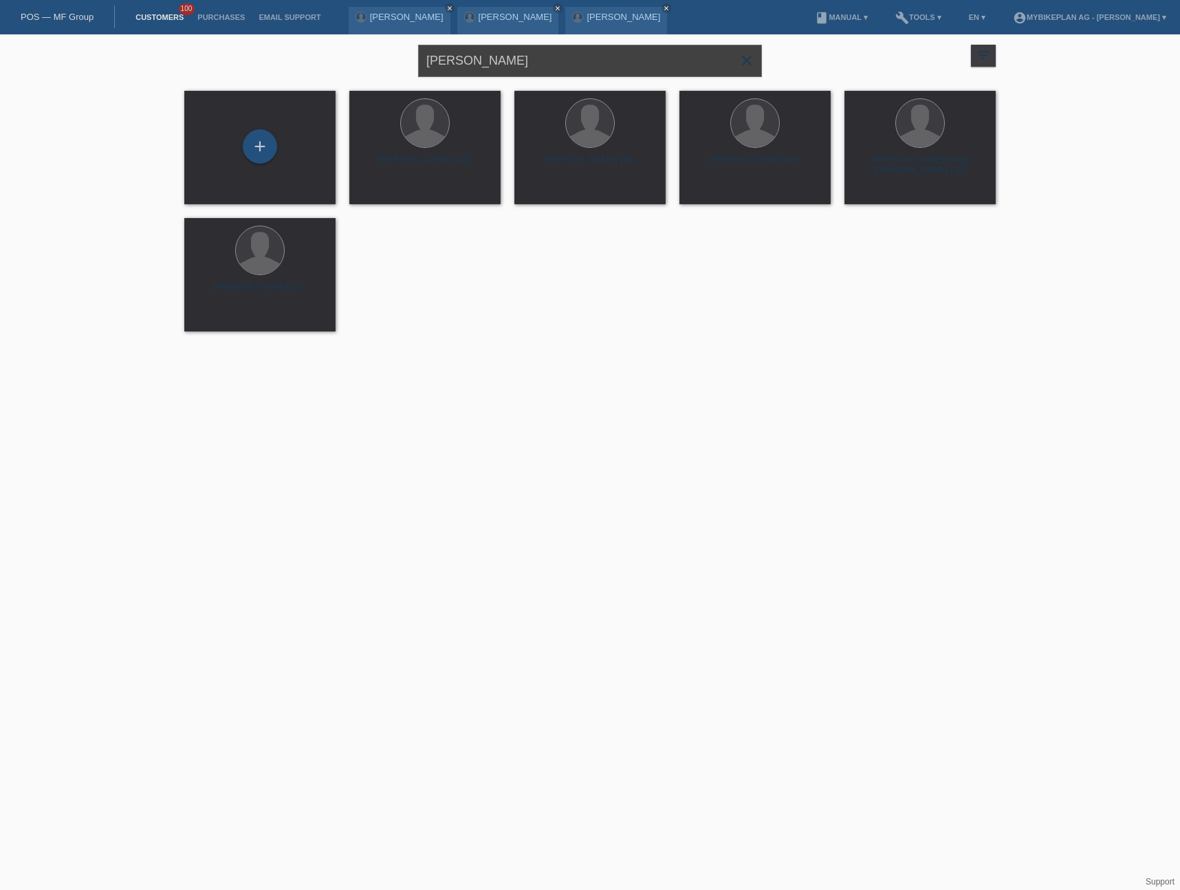
type input "Fausto Pedretti"
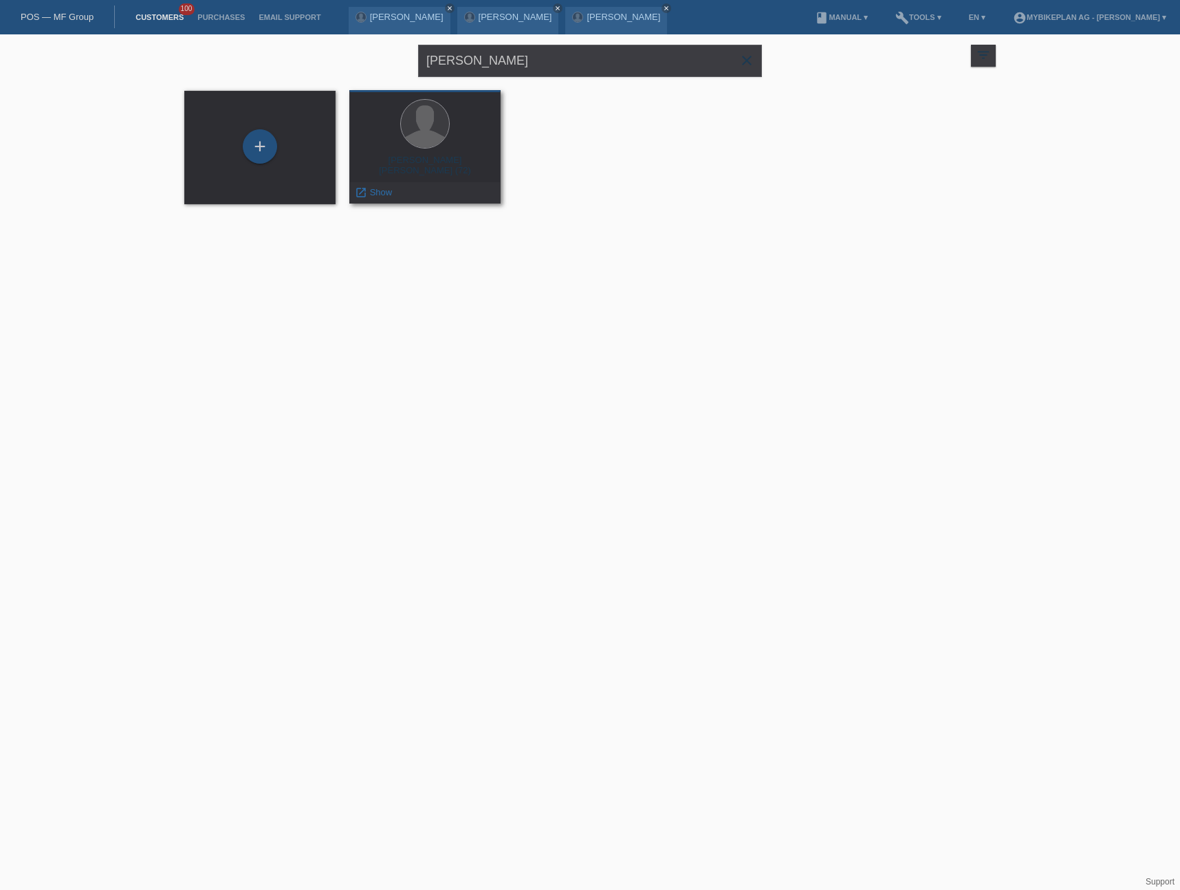
click at [425, 166] on div "Fausto Angelo Luigi Pedretti (72)" at bounding box center [424, 166] width 129 height 22
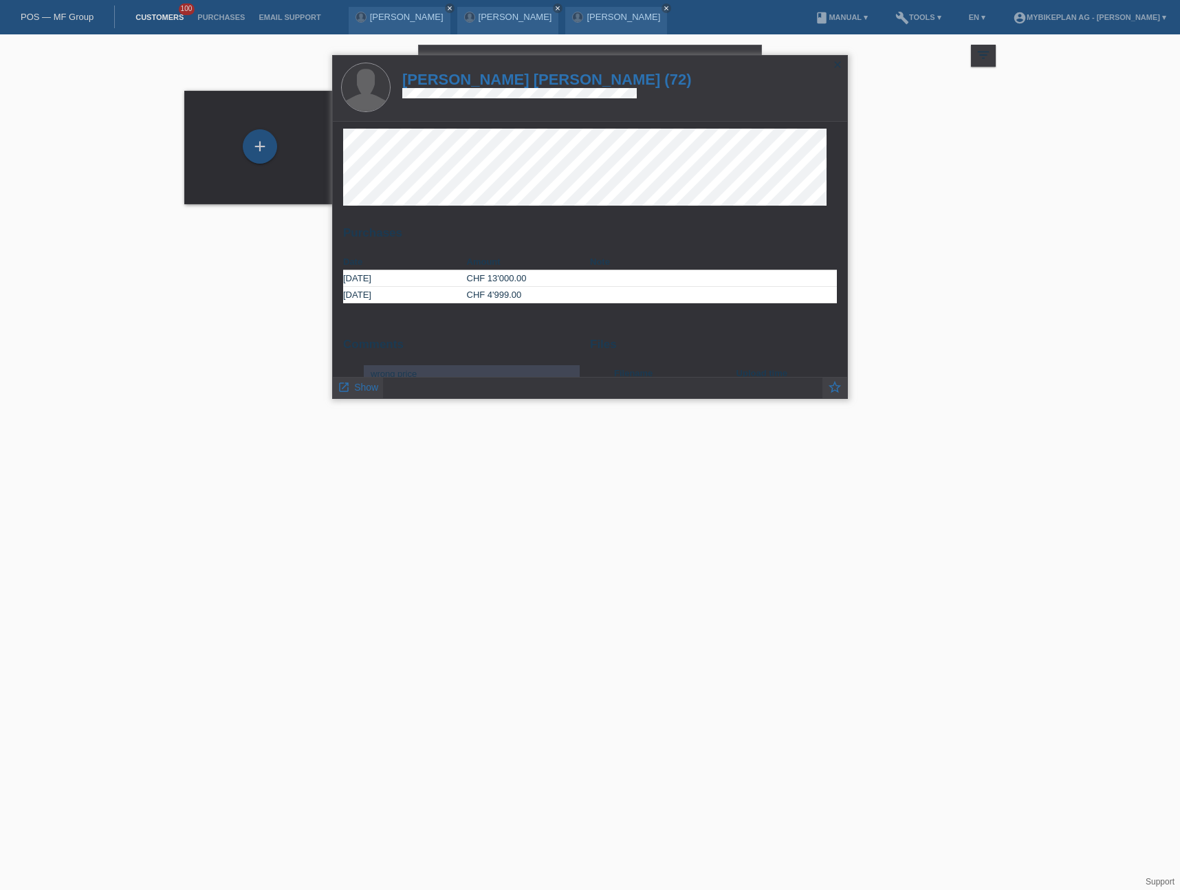
click at [485, 76] on h1 "Fausto Angelo Luigi Pedretti (72)" at bounding box center [546, 79] width 289 height 17
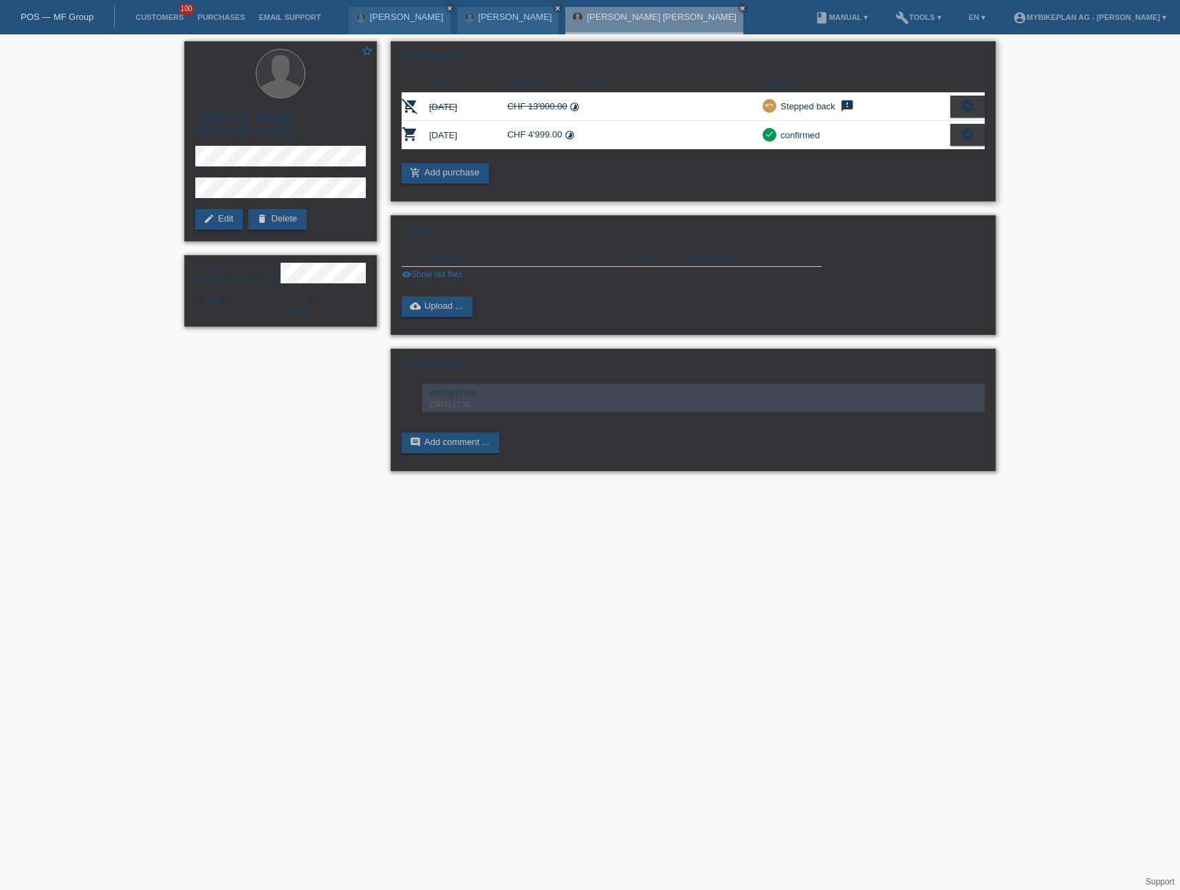
click at [967, 138] on icon "settings" at bounding box center [967, 134] width 15 height 15
click at [906, 154] on div "fullscreen Show" at bounding box center [908, 157] width 150 height 21
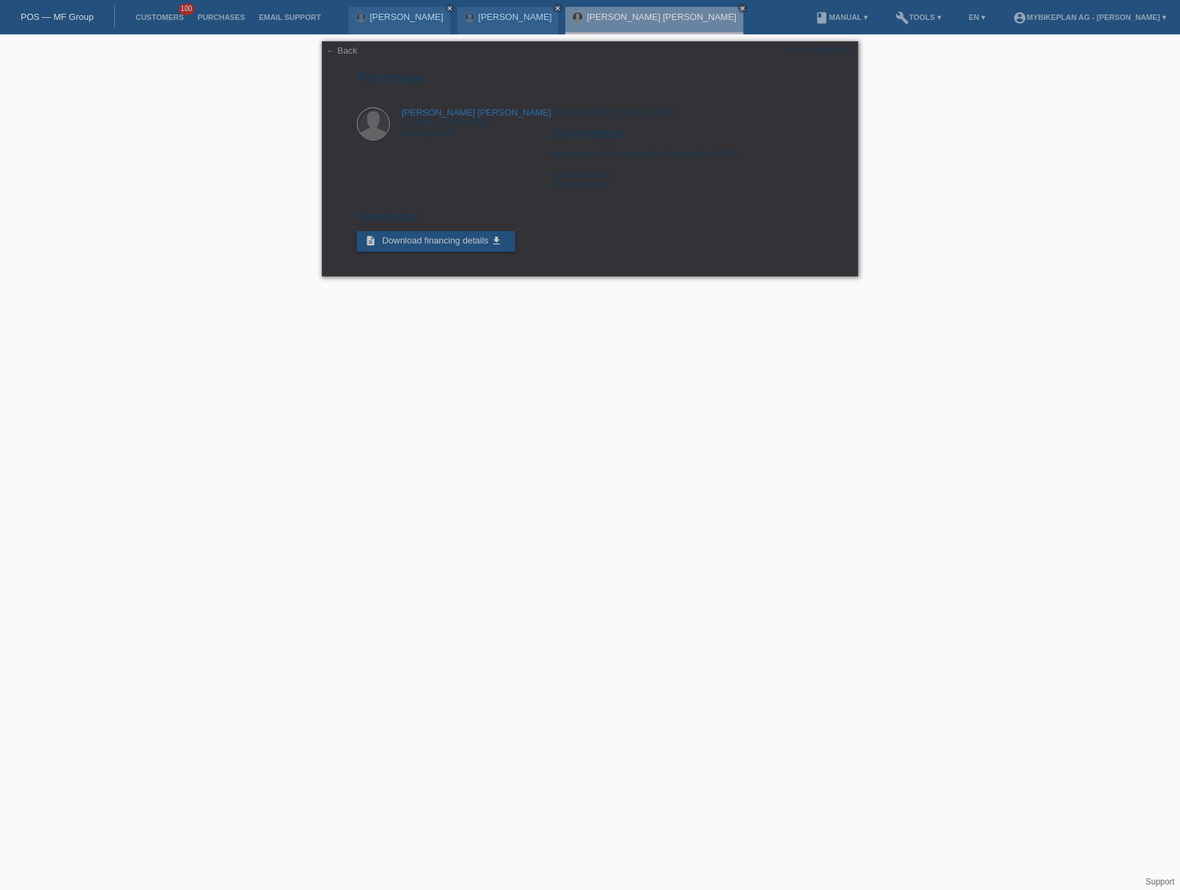
click at [59, 14] on link "POS — MF Group" at bounding box center [57, 17] width 73 height 10
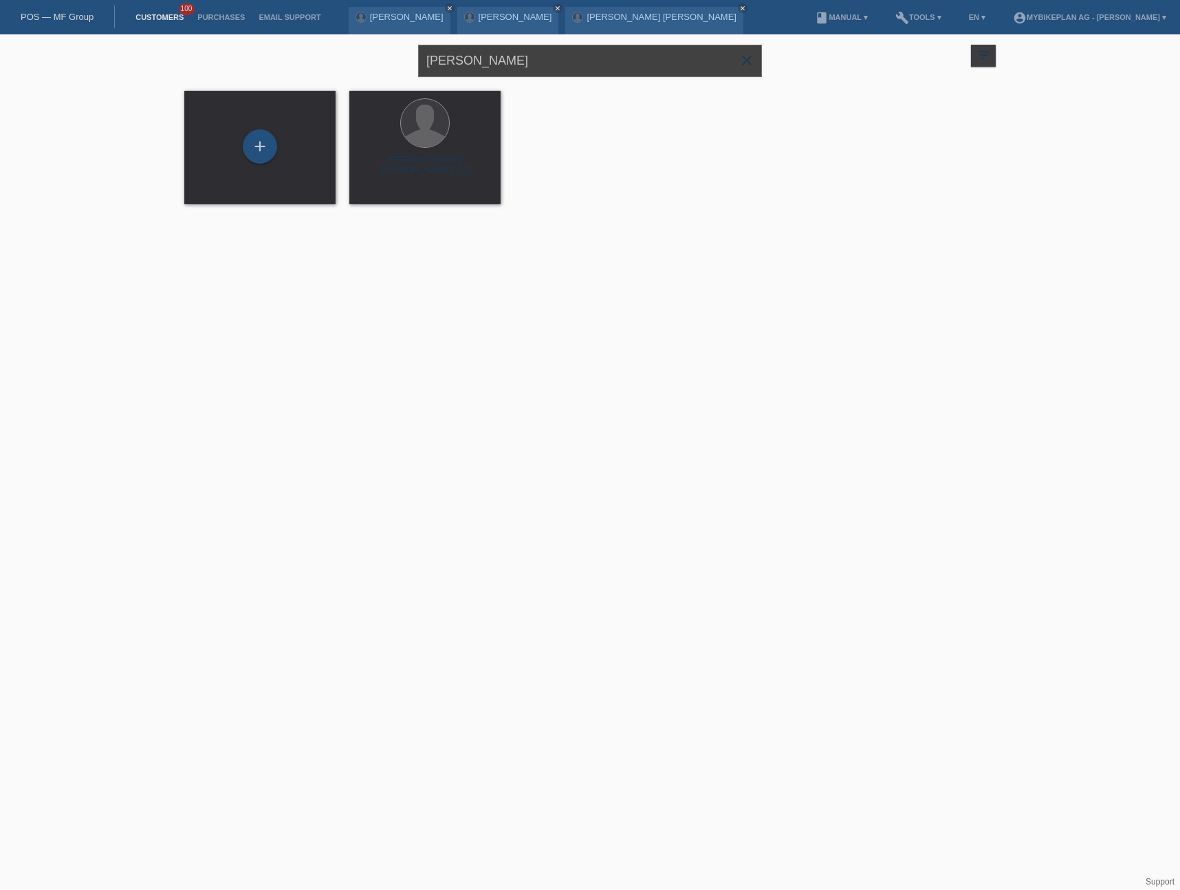
click at [550, 63] on input "[PERSON_NAME]" at bounding box center [590, 61] width 344 height 32
paste input "[PERSON_NAME],"
type input "[PERSON_NAME]"
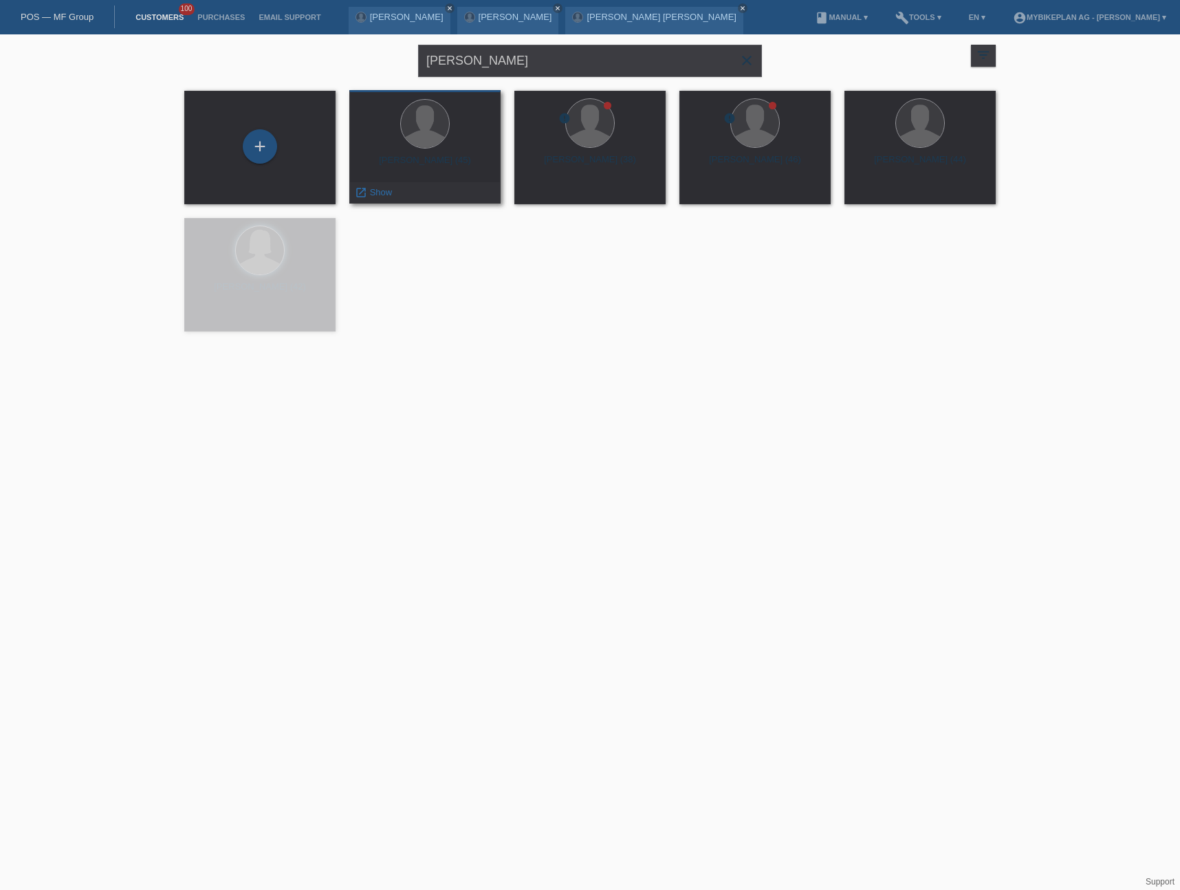
click at [411, 162] on div "[PERSON_NAME] (45)" at bounding box center [424, 166] width 129 height 22
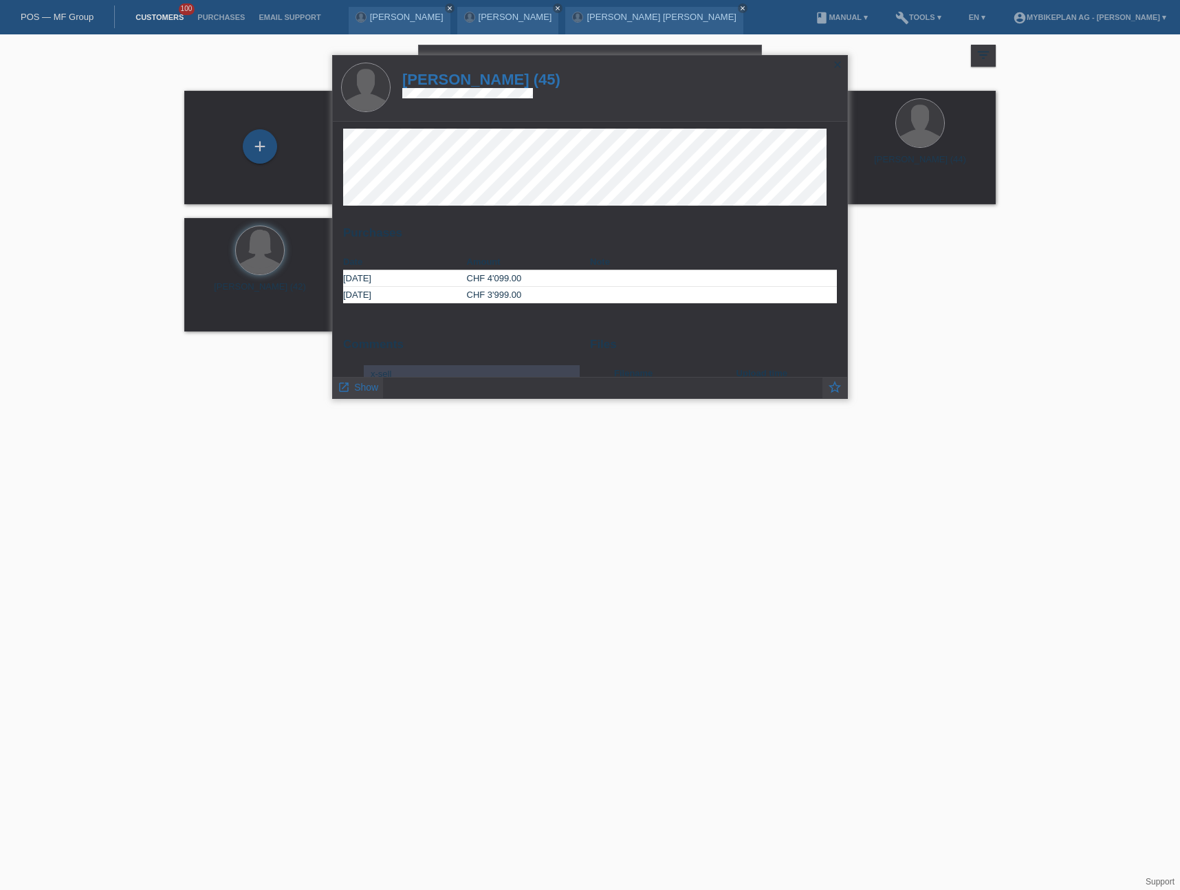
click at [509, 78] on h1 "[PERSON_NAME] (45)" at bounding box center [481, 79] width 158 height 17
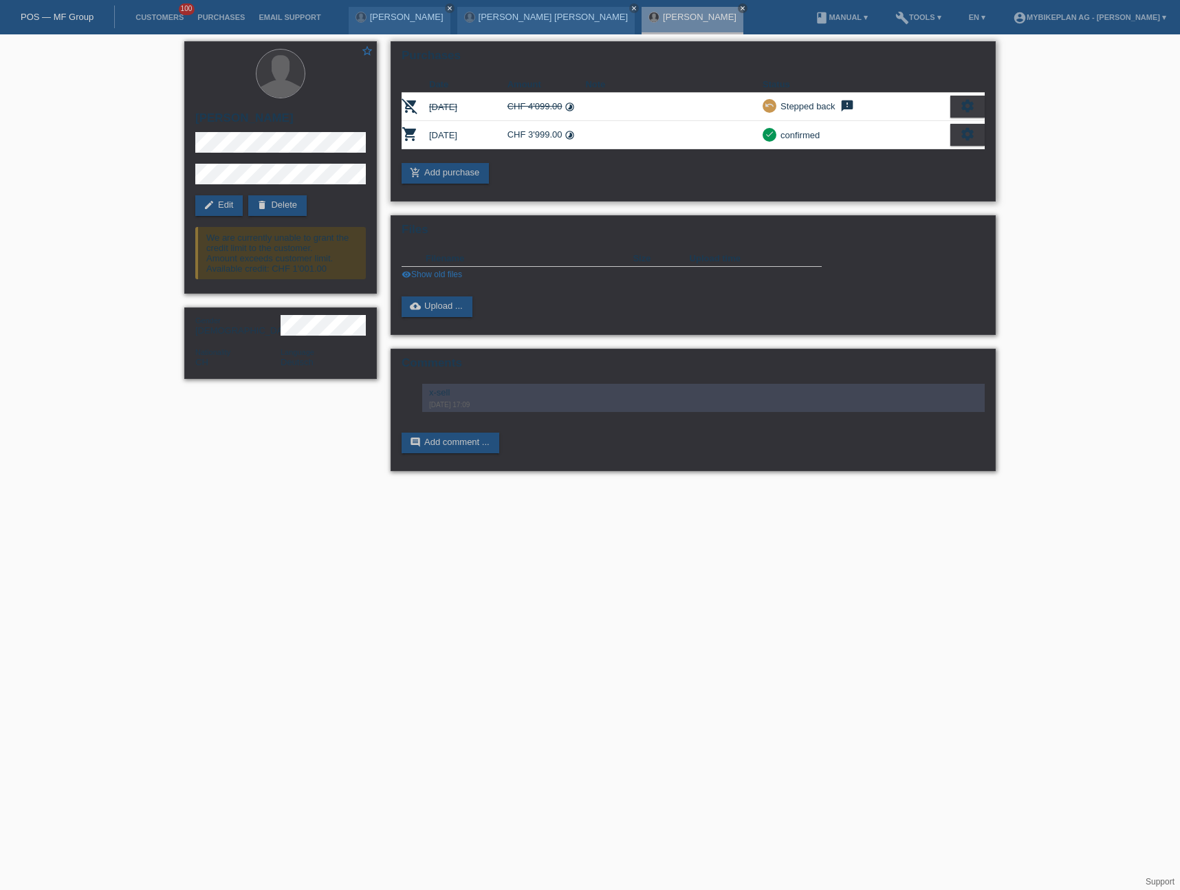
click at [972, 142] on icon "settings" at bounding box center [967, 134] width 15 height 15
click at [907, 156] on div "fullscreen Show" at bounding box center [908, 157] width 150 height 21
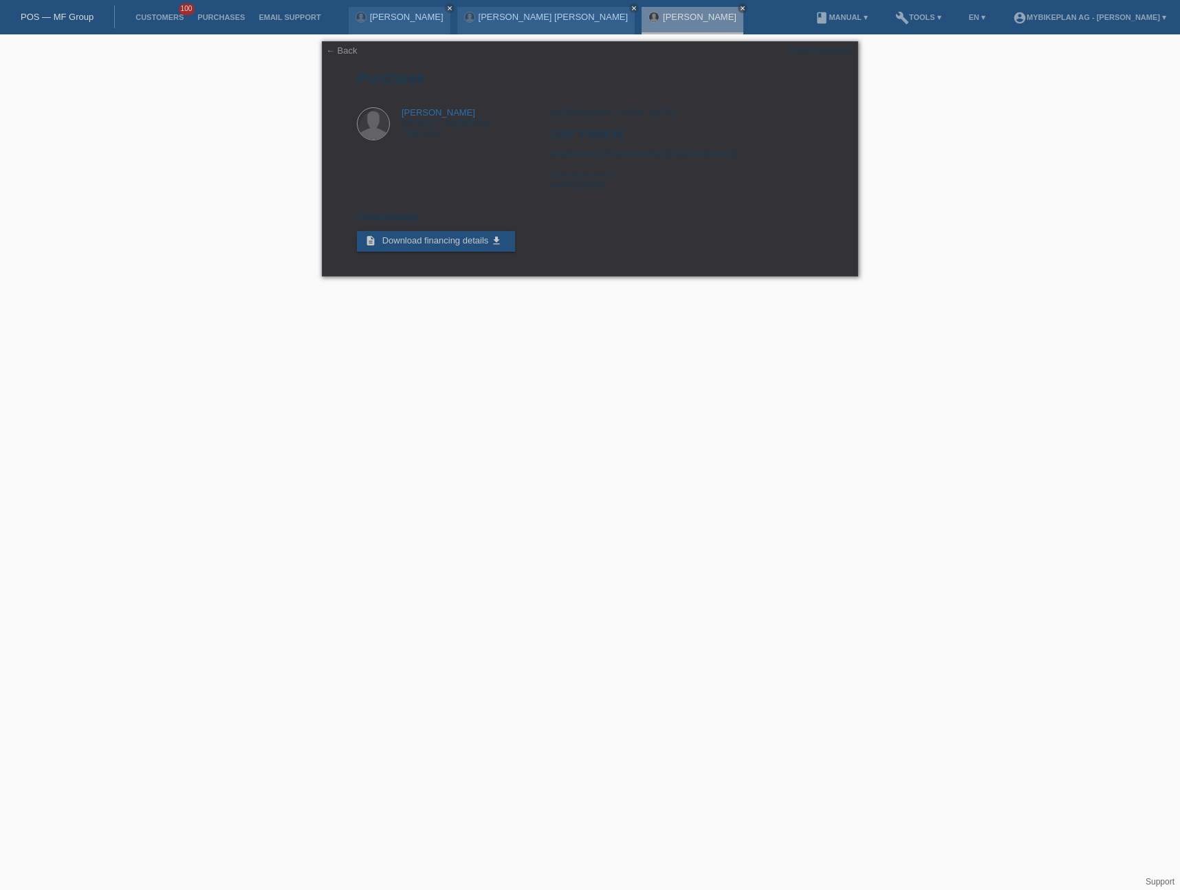
click at [73, 22] on div "POS — MF Group" at bounding box center [57, 17] width 115 height 23
click at [75, 20] on link "POS — MF Group" at bounding box center [57, 17] width 73 height 10
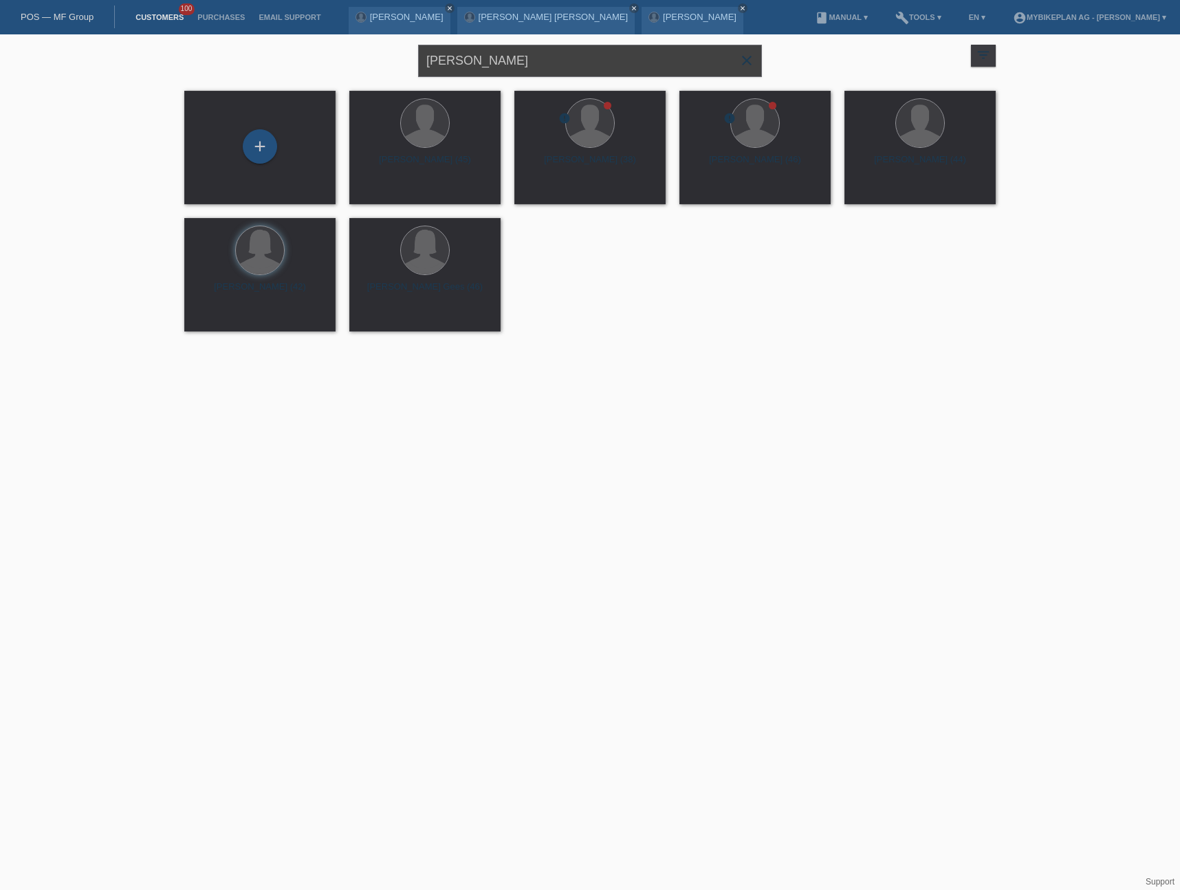
click at [533, 59] on input "[PERSON_NAME]" at bounding box center [590, 61] width 344 height 32
paste input "[PERSON_NAME]"
type input "[PERSON_NAME]"
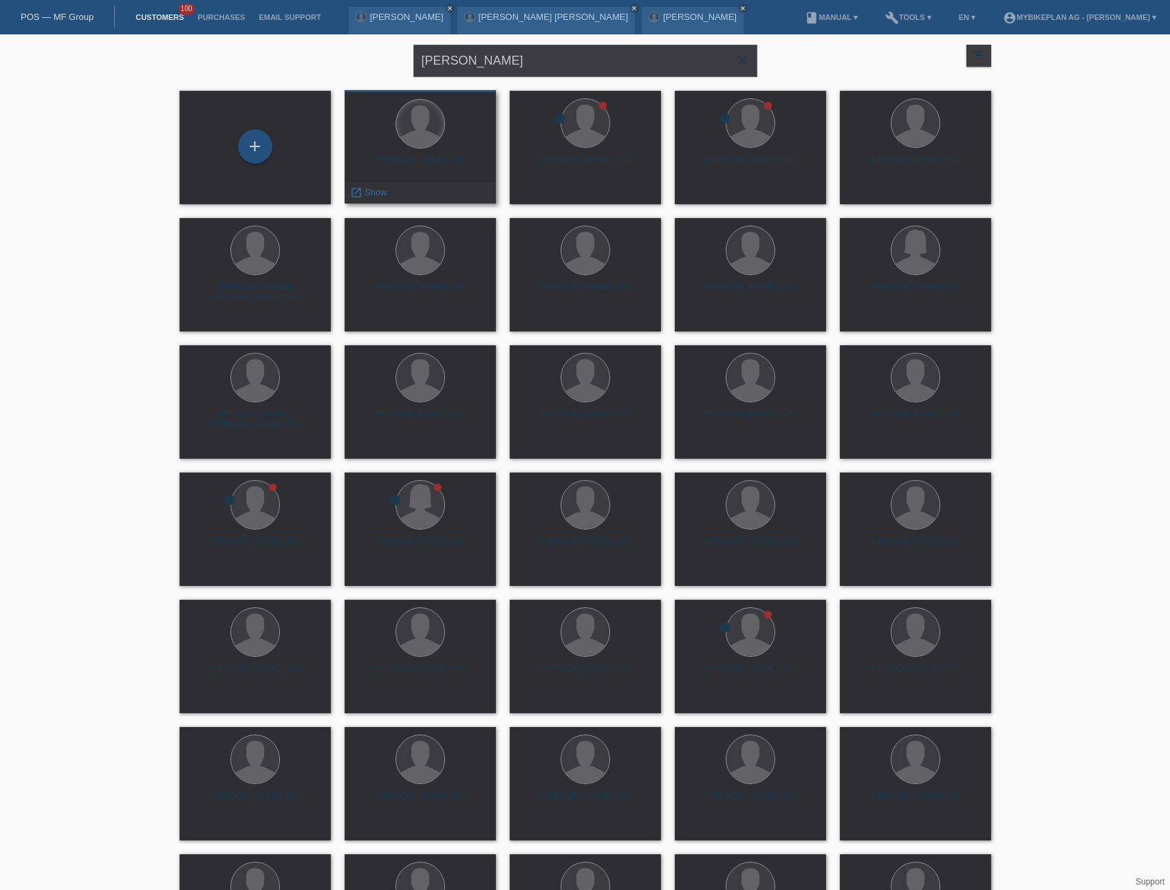
click at [439, 138] on div at bounding box center [420, 124] width 48 height 48
click at [436, 148] on div at bounding box center [419, 125] width 129 height 52
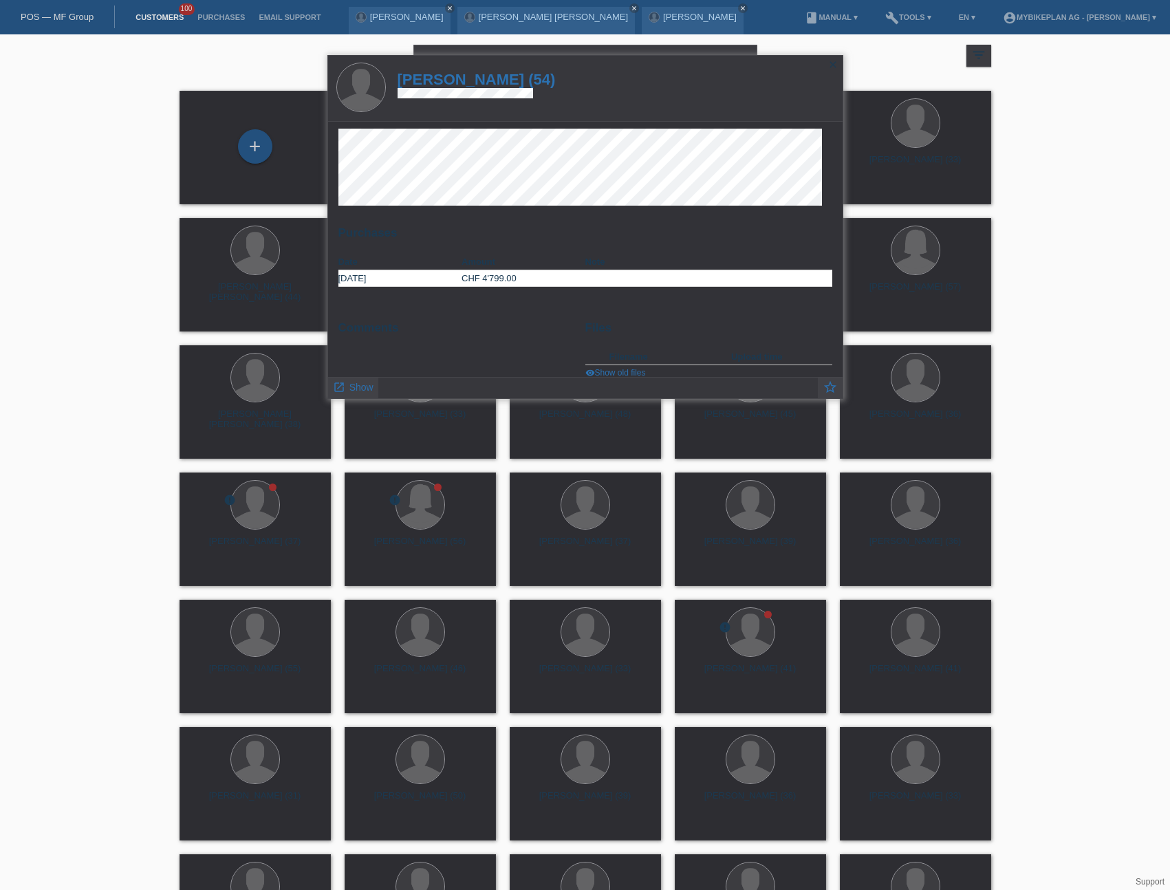
click at [483, 77] on h1 "Marco Lutze (54)" at bounding box center [476, 79] width 158 height 17
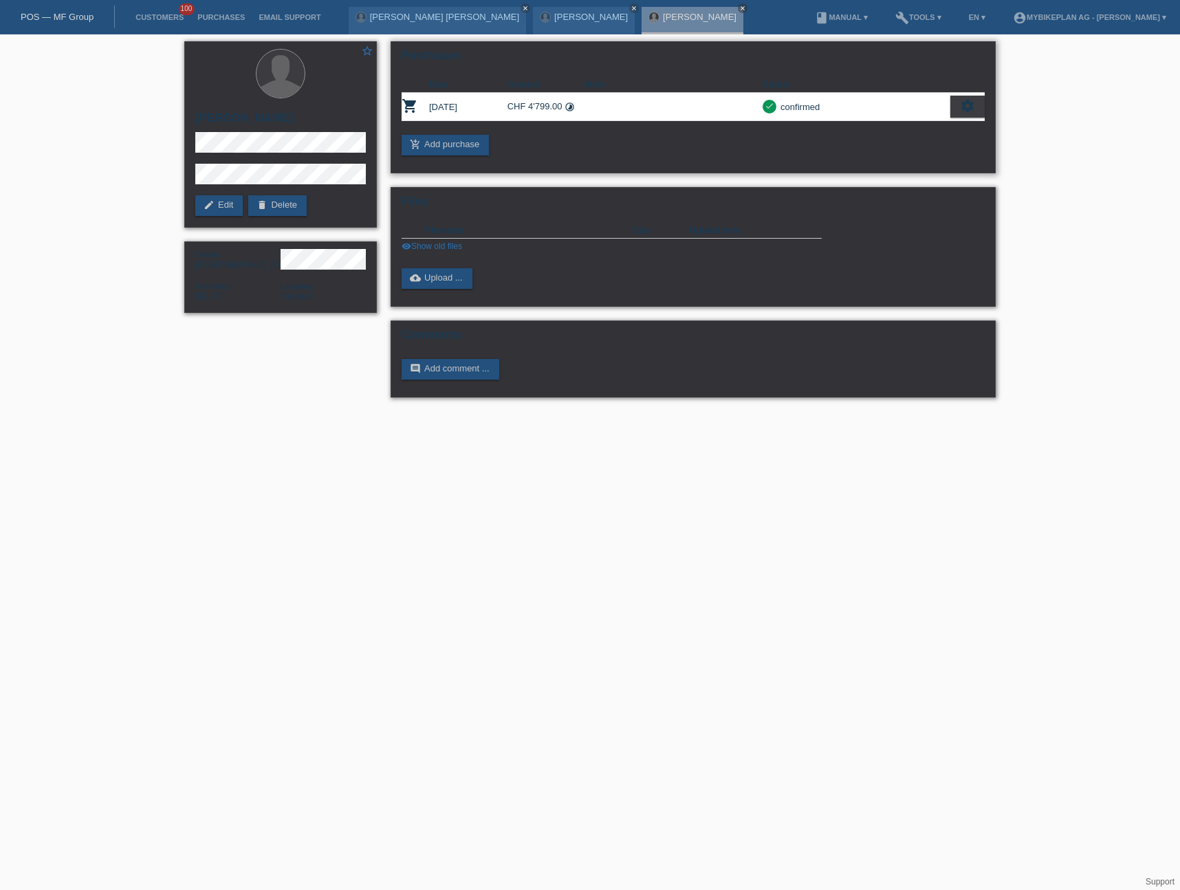
click at [967, 108] on icon "settings" at bounding box center [967, 105] width 15 height 15
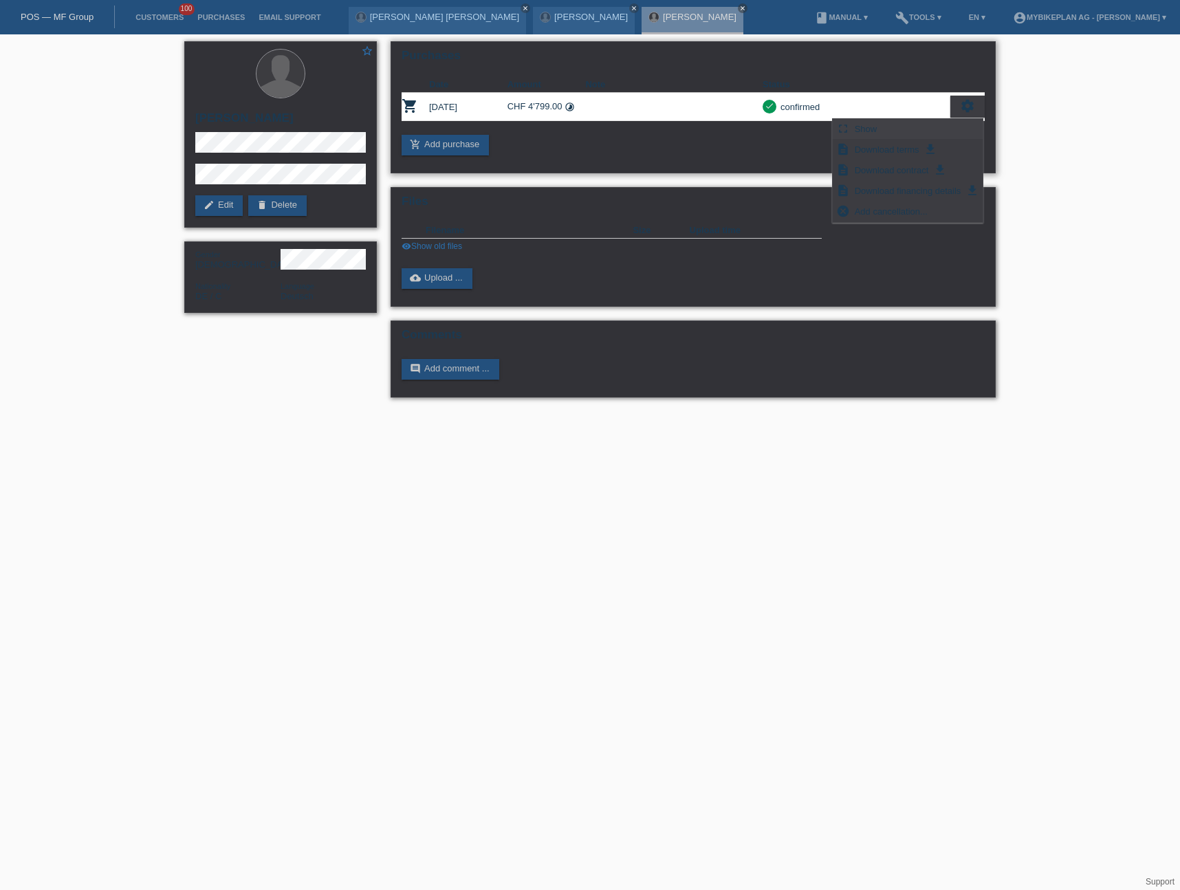
click at [921, 127] on div "fullscreen Show" at bounding box center [908, 129] width 150 height 21
